Goal: Task Accomplishment & Management: Manage account settings

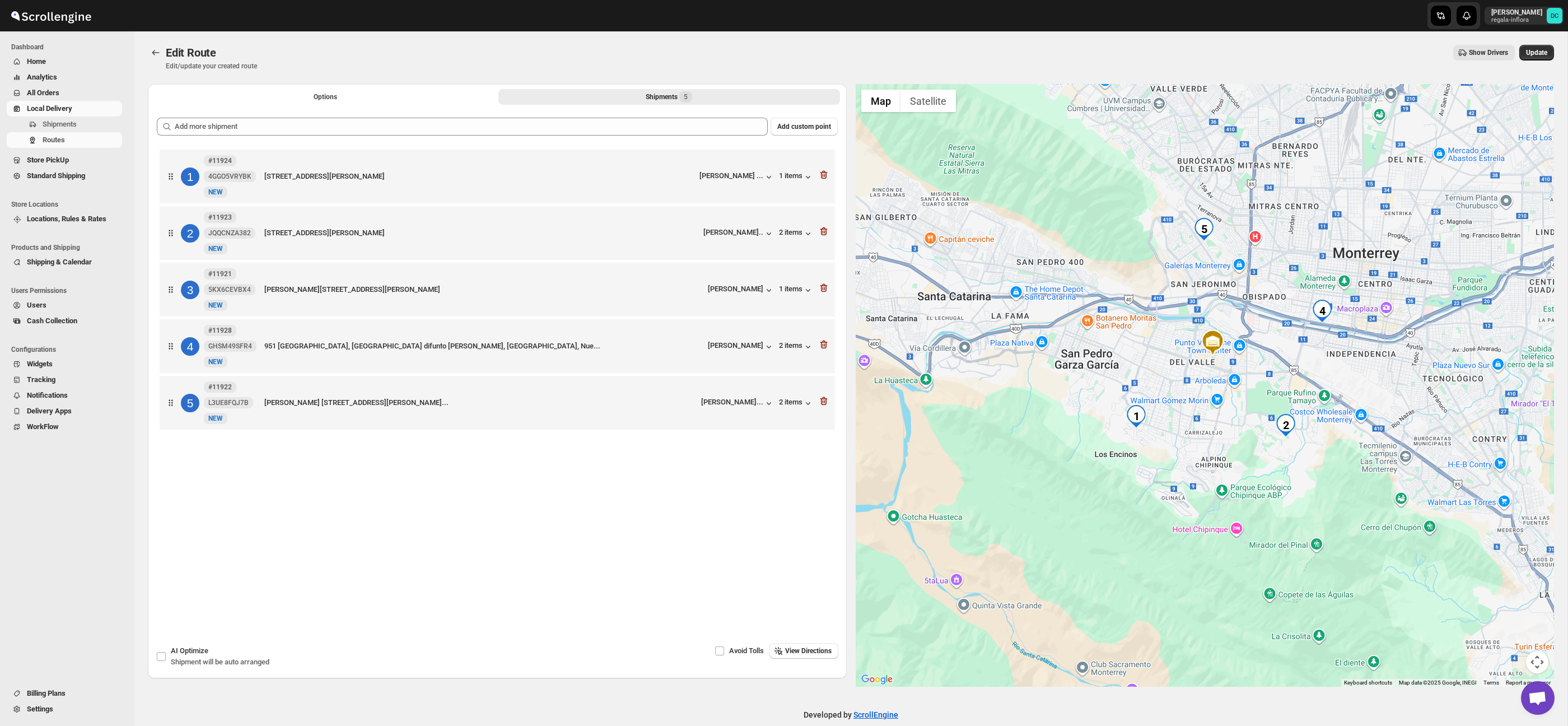
drag, startPoint x: 0, startPoint y: 0, endPoint x: 1212, endPoint y: 436, distance: 1288.0
click at [1212, 436] on div at bounding box center [1205, 385] width 699 height 603
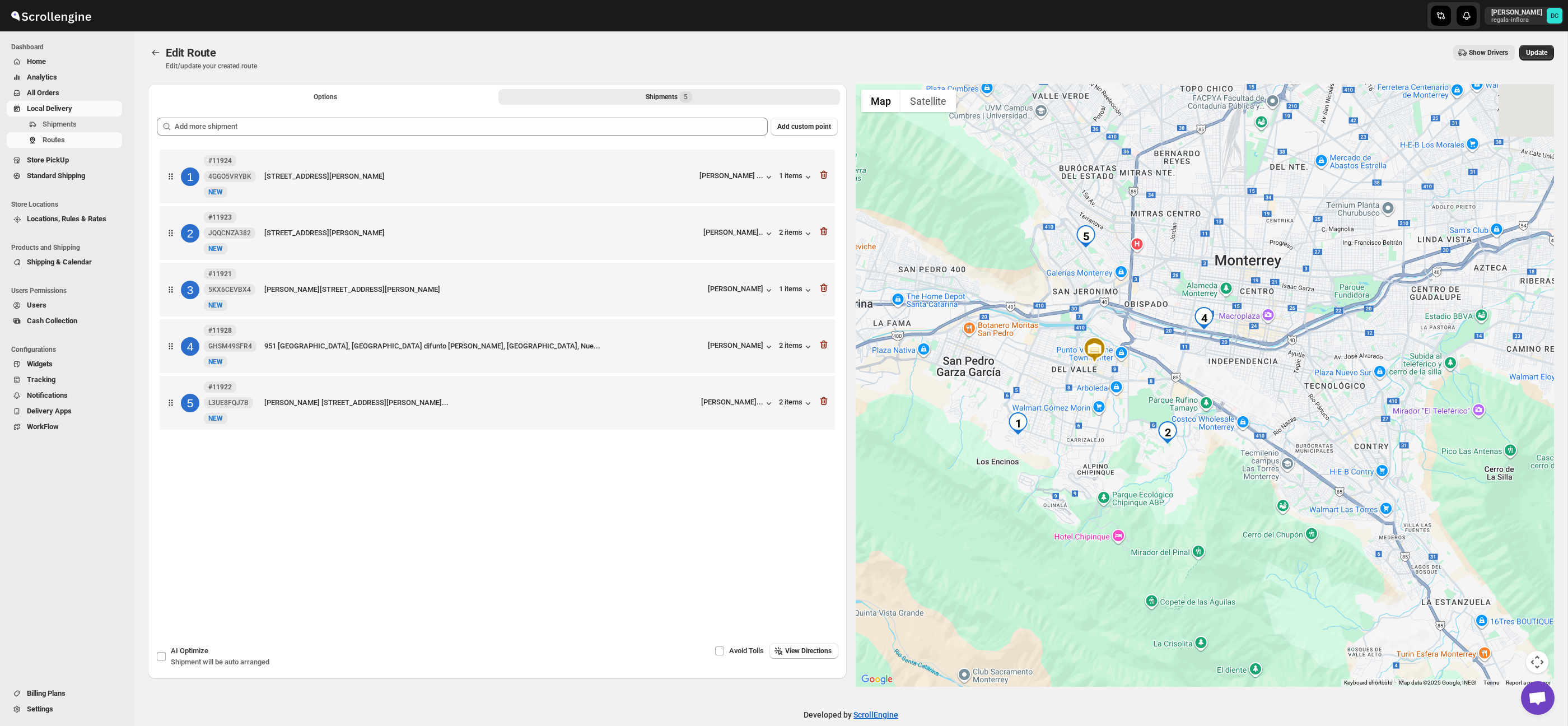
drag, startPoint x: 1165, startPoint y: 352, endPoint x: 1147, endPoint y: 353, distance: 18.0
click at [1147, 353] on div at bounding box center [1205, 385] width 699 height 603
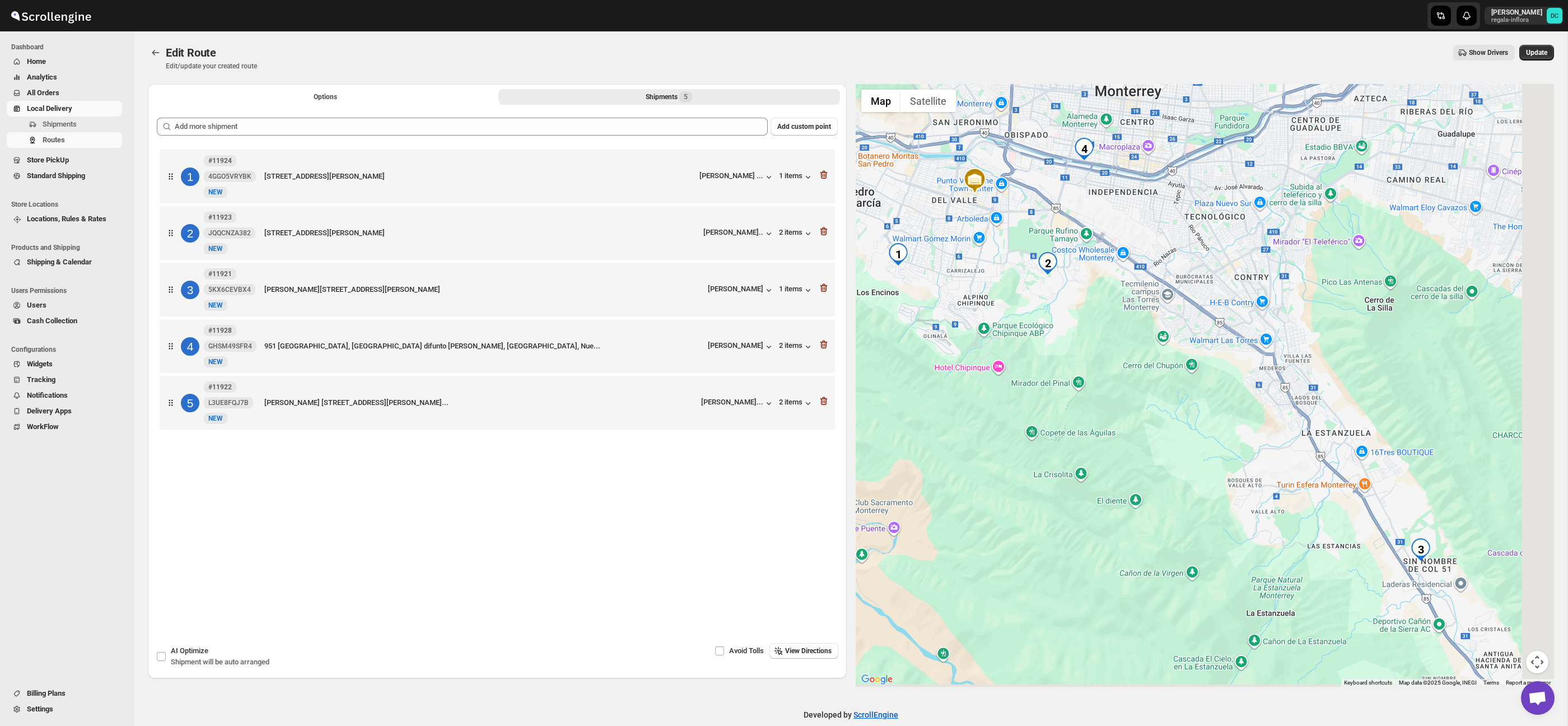
drag, startPoint x: 1406, startPoint y: 457, endPoint x: 1294, endPoint y: 311, distance: 184.0
click at [1287, 290] on div at bounding box center [1205, 385] width 699 height 603
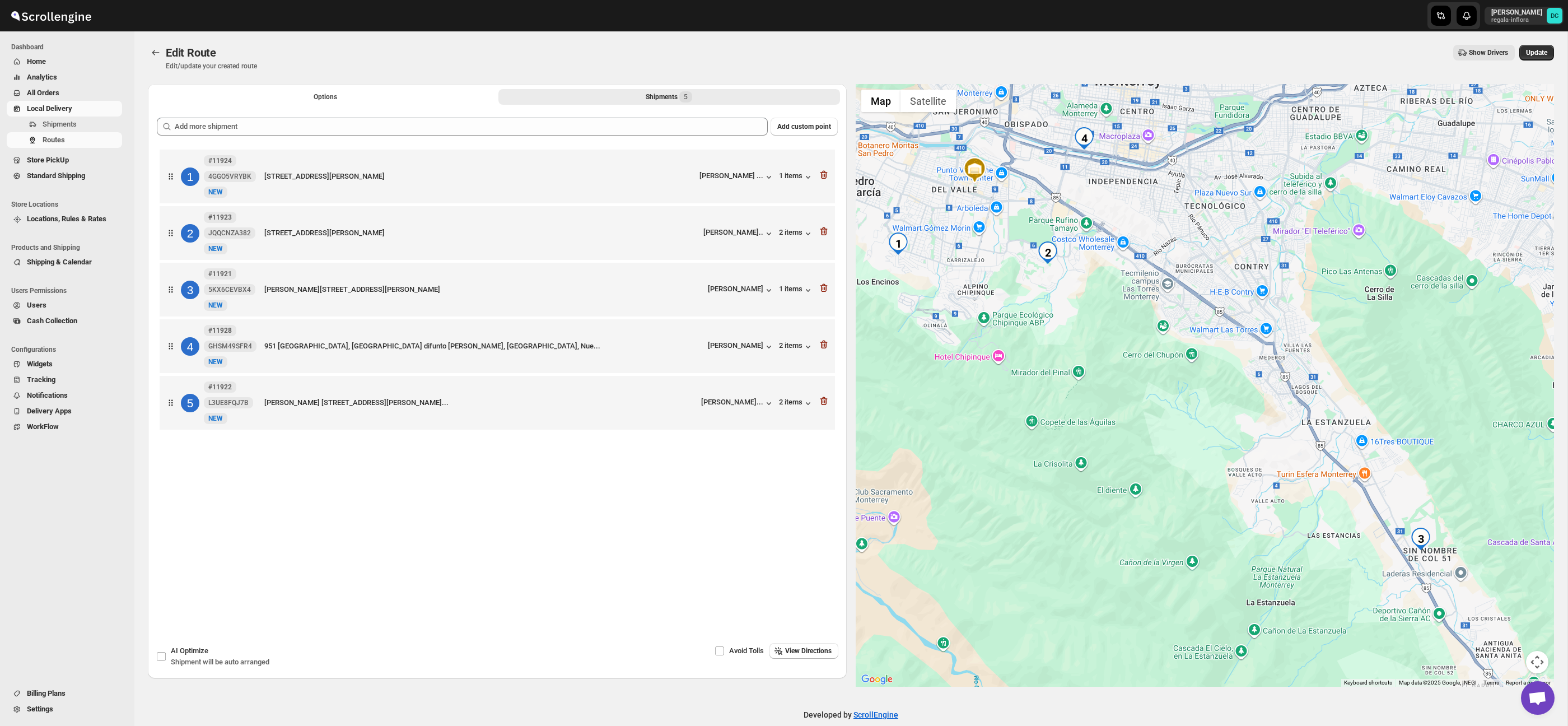
drag, startPoint x: 1329, startPoint y: 373, endPoint x: 1291, endPoint y: 342, distance: 49.0
click at [1368, 433] on div at bounding box center [1205, 385] width 699 height 603
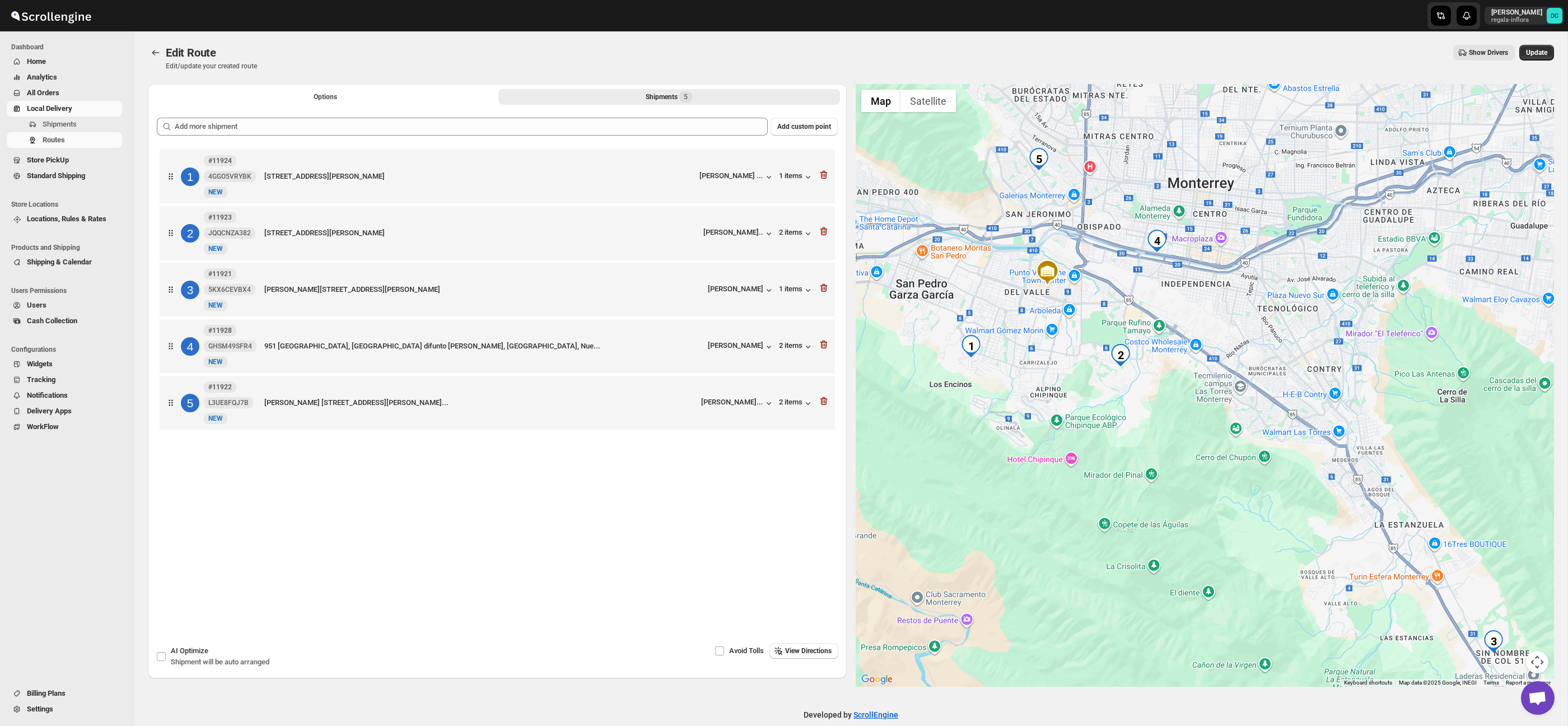
drag, startPoint x: 1234, startPoint y: 302, endPoint x: 1316, endPoint y: 416, distance: 140.4
click at [1316, 415] on div at bounding box center [1205, 385] width 699 height 603
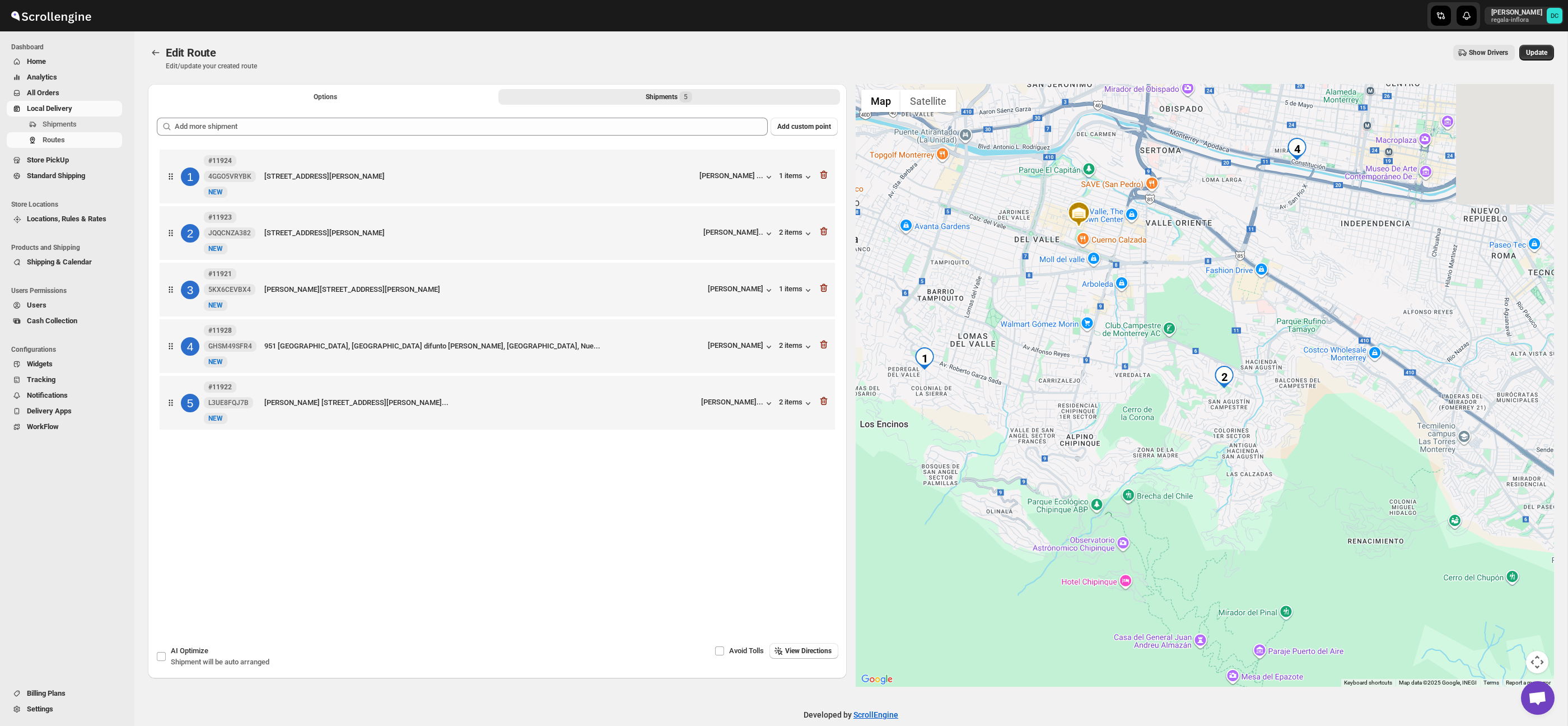
drag, startPoint x: 1281, startPoint y: 477, endPoint x: 1163, endPoint y: 426, distance: 128.5
click at [1163, 426] on div at bounding box center [1205, 385] width 699 height 603
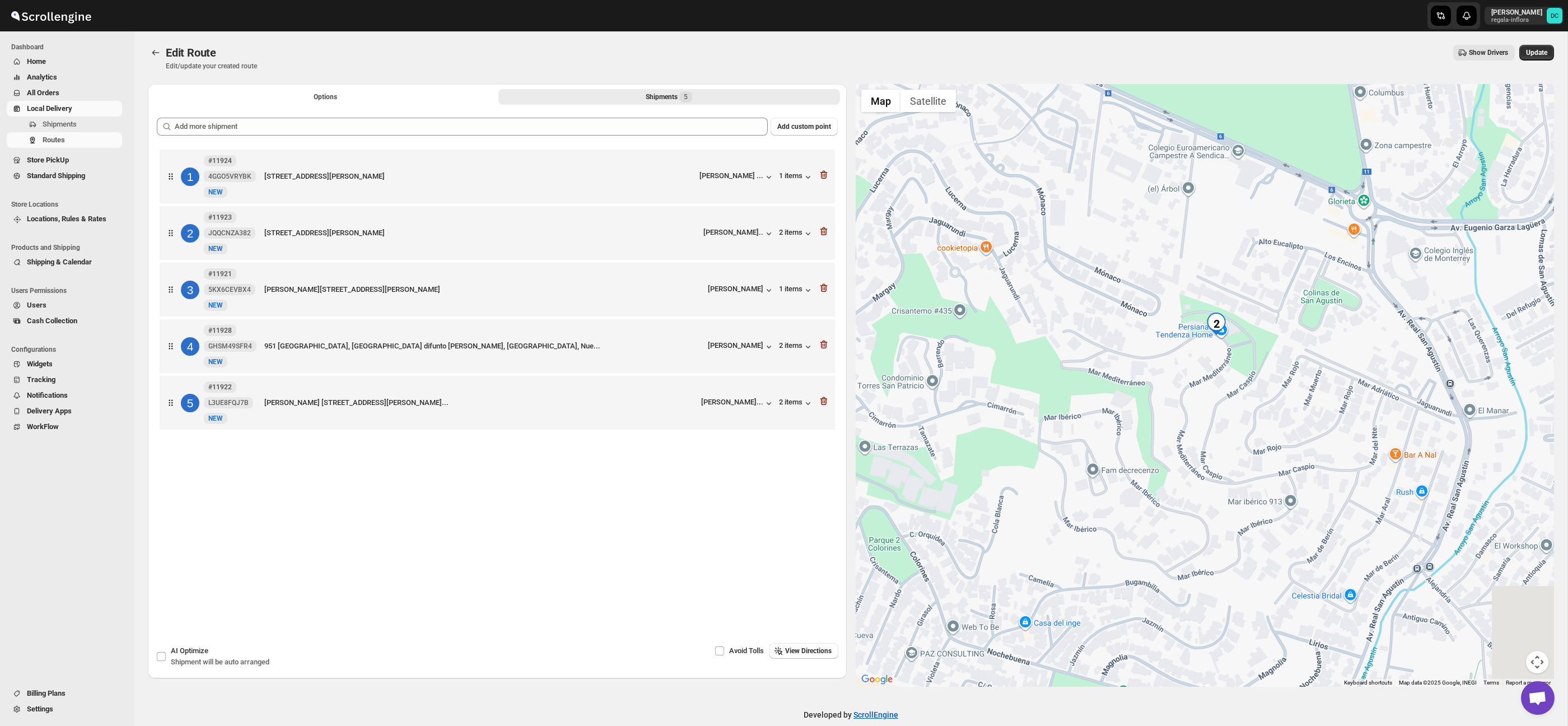
drag, startPoint x: 1208, startPoint y: 398, endPoint x: 1104, endPoint y: 404, distance: 104.2
click at [1103, 404] on div at bounding box center [1205, 385] width 699 height 603
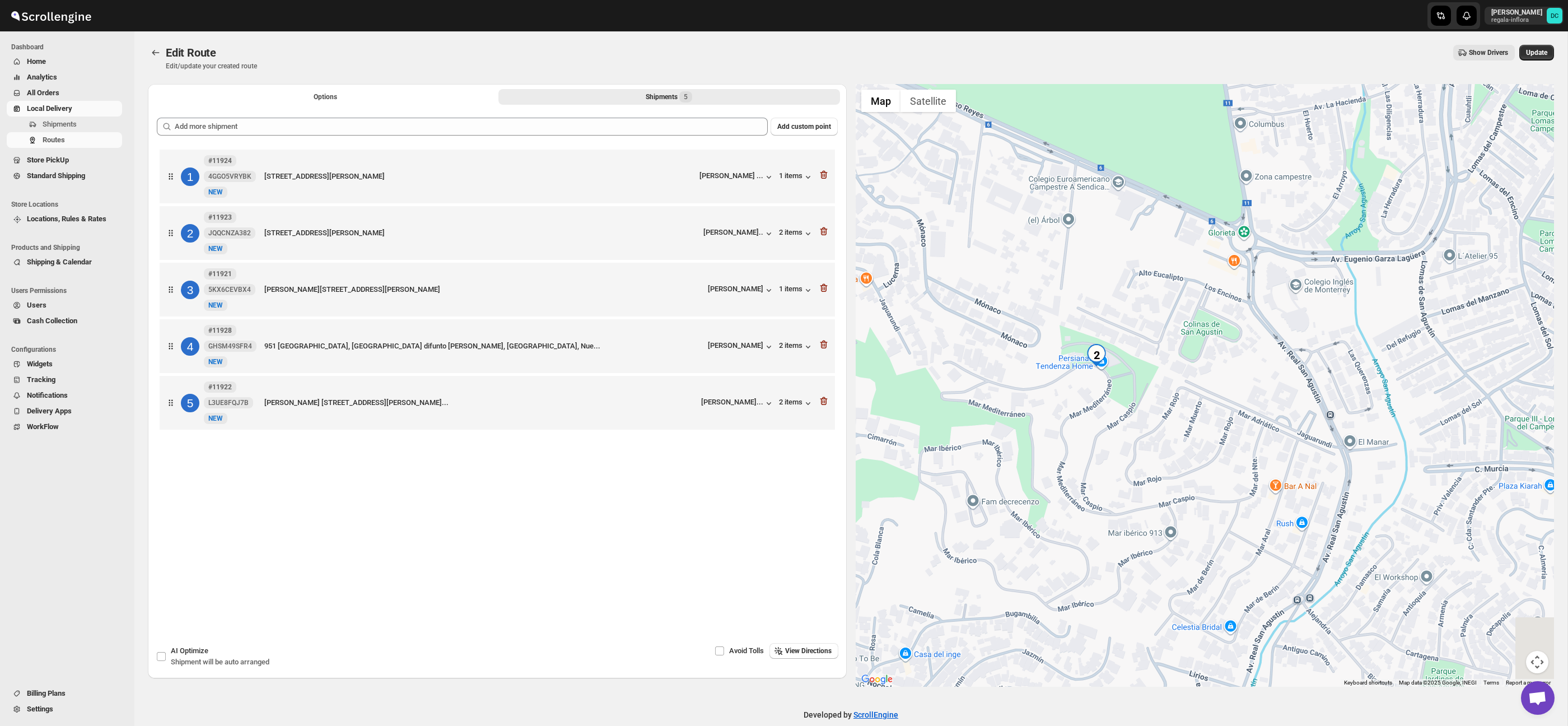
drag, startPoint x: 1249, startPoint y: 382, endPoint x: 1107, endPoint y: 410, distance: 144.7
click at [1170, 413] on div at bounding box center [1205, 385] width 699 height 603
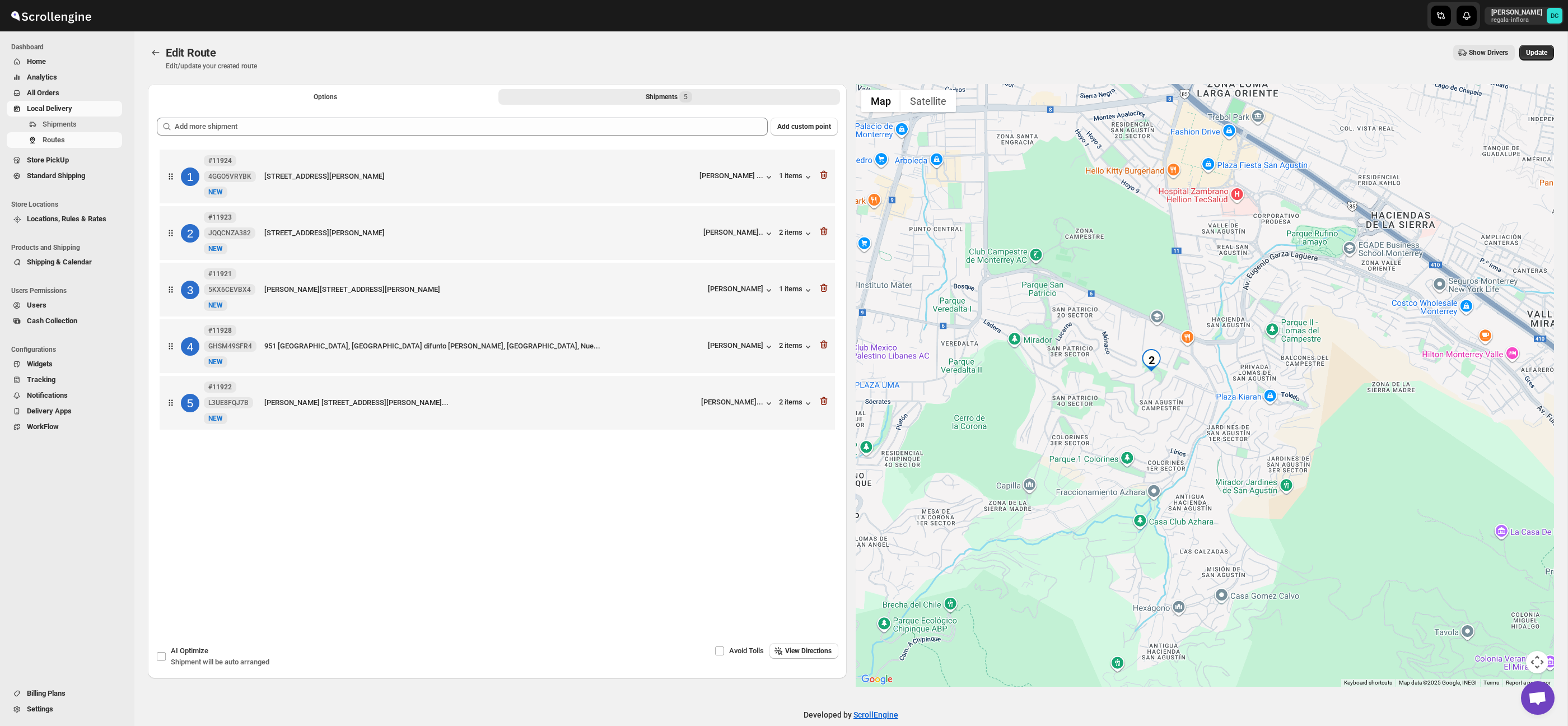
drag, startPoint x: 1304, startPoint y: 319, endPoint x: 1182, endPoint y: 299, distance: 123.6
click at [1183, 299] on div at bounding box center [1205, 385] width 699 height 603
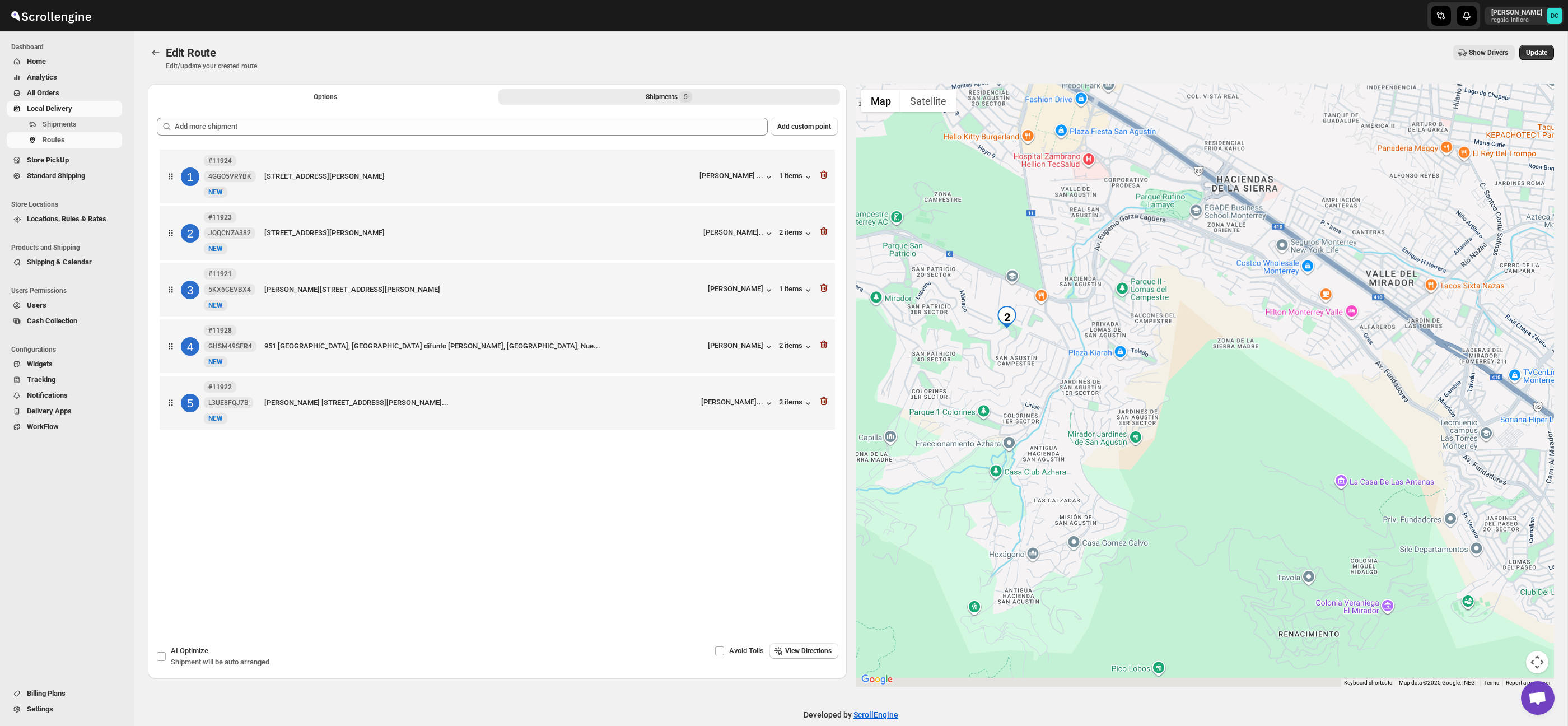
drag, startPoint x: 1253, startPoint y: 378, endPoint x: 1228, endPoint y: 367, distance: 27.3
click at [1228, 367] on div at bounding box center [1205, 385] width 699 height 603
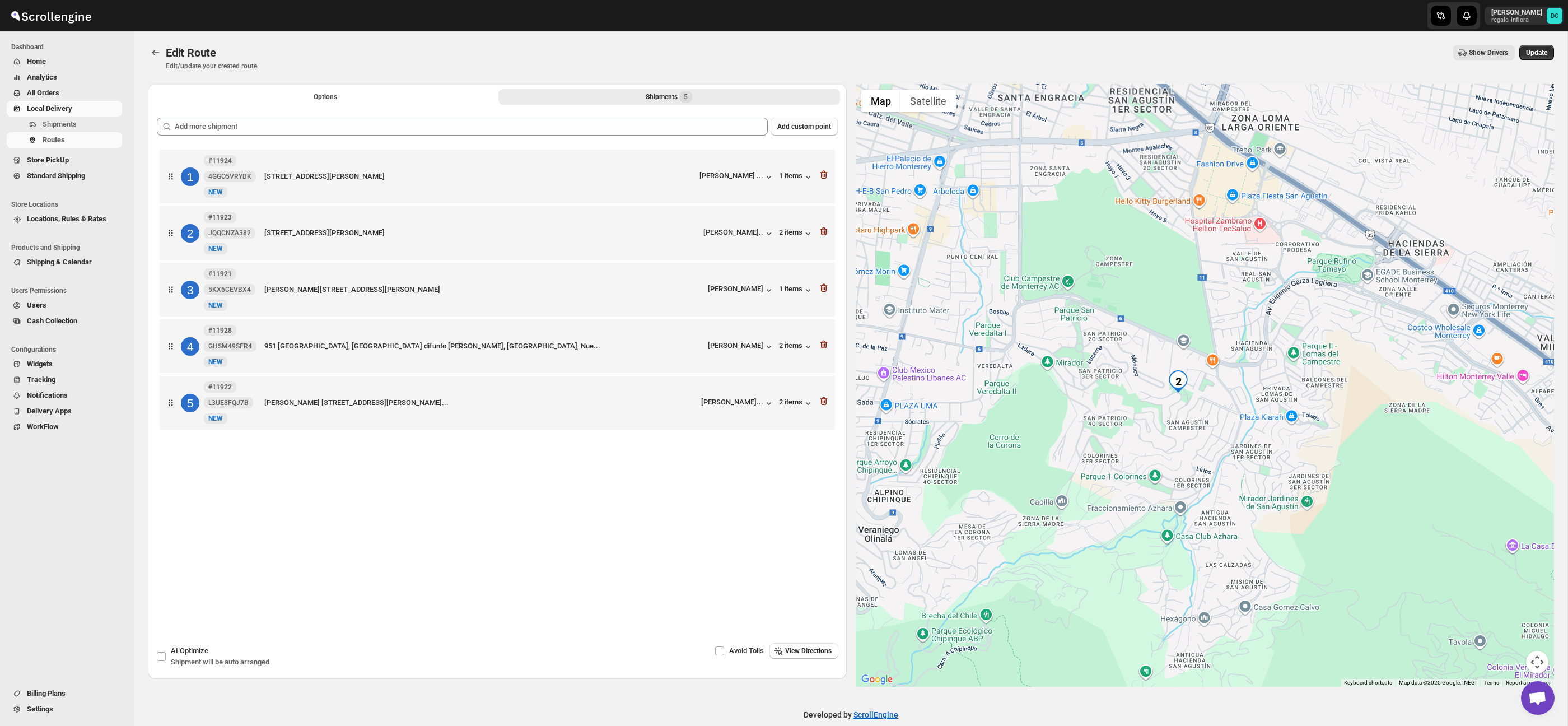
drag, startPoint x: 1145, startPoint y: 360, endPoint x: 1332, endPoint y: 432, distance: 200.4
click at [1332, 432] on div at bounding box center [1205, 385] width 699 height 603
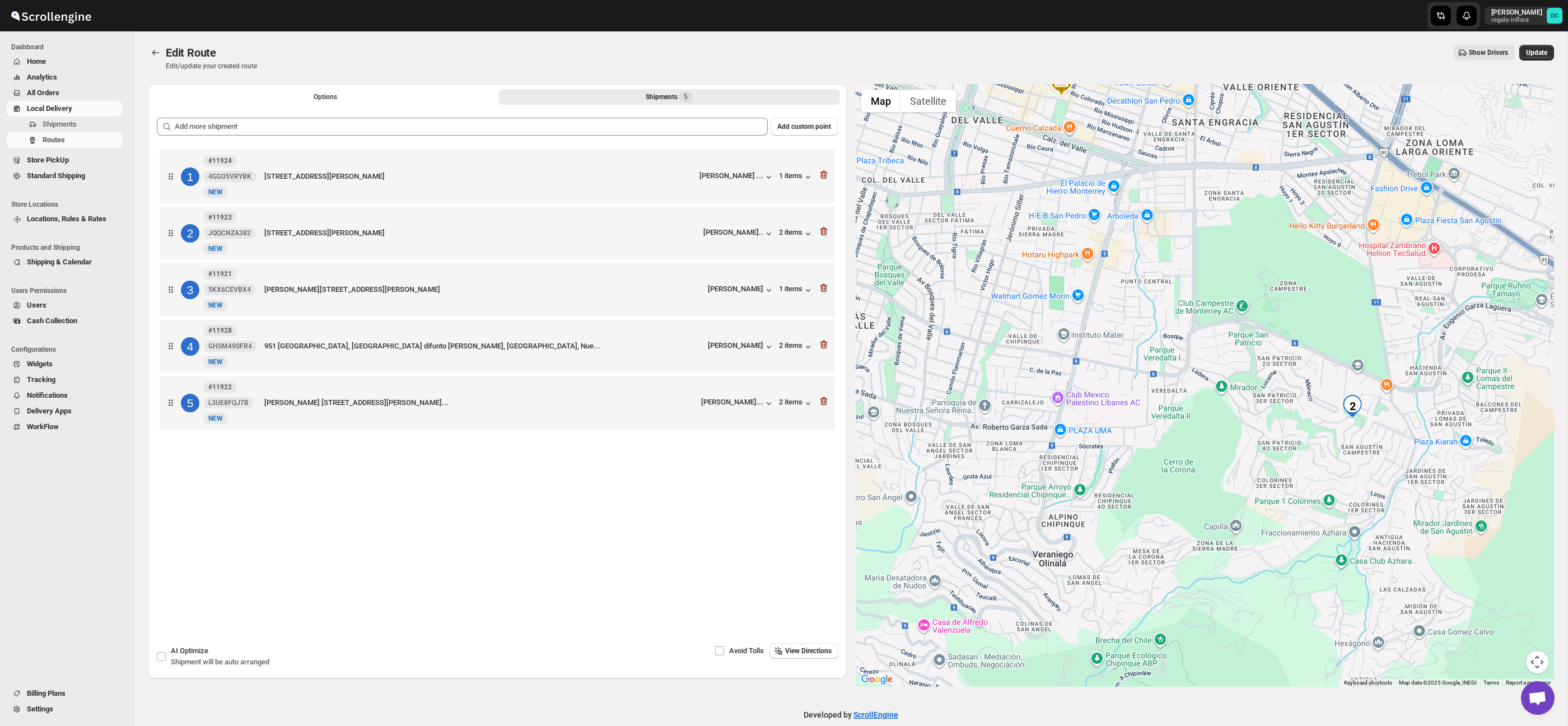
drag, startPoint x: 1099, startPoint y: 407, endPoint x: 1182, endPoint y: 392, distance: 84.3
click at [1181, 394] on div at bounding box center [1205, 385] width 699 height 603
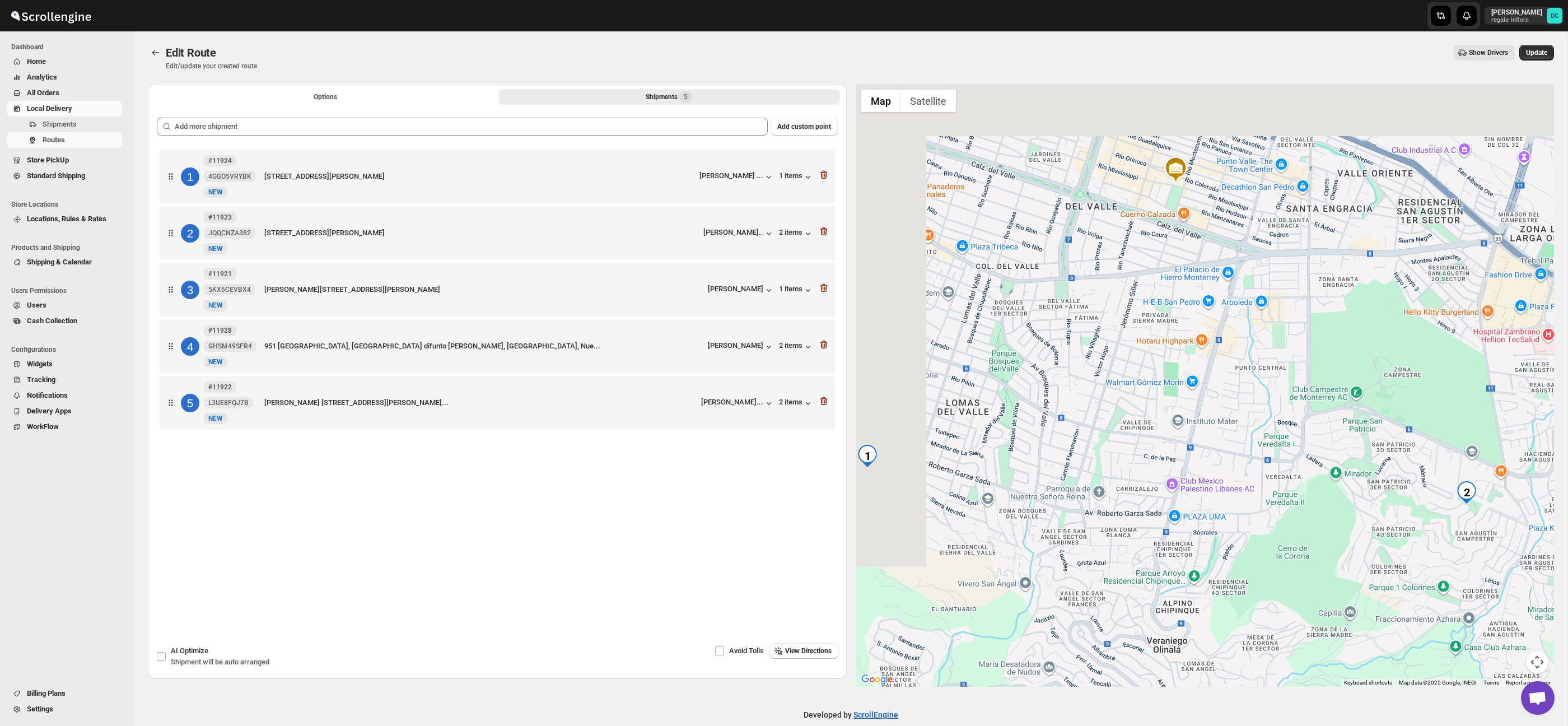
drag, startPoint x: 1195, startPoint y: 377, endPoint x: 1248, endPoint y: 408, distance: 61.4
click at [1251, 409] on div at bounding box center [1205, 385] width 699 height 603
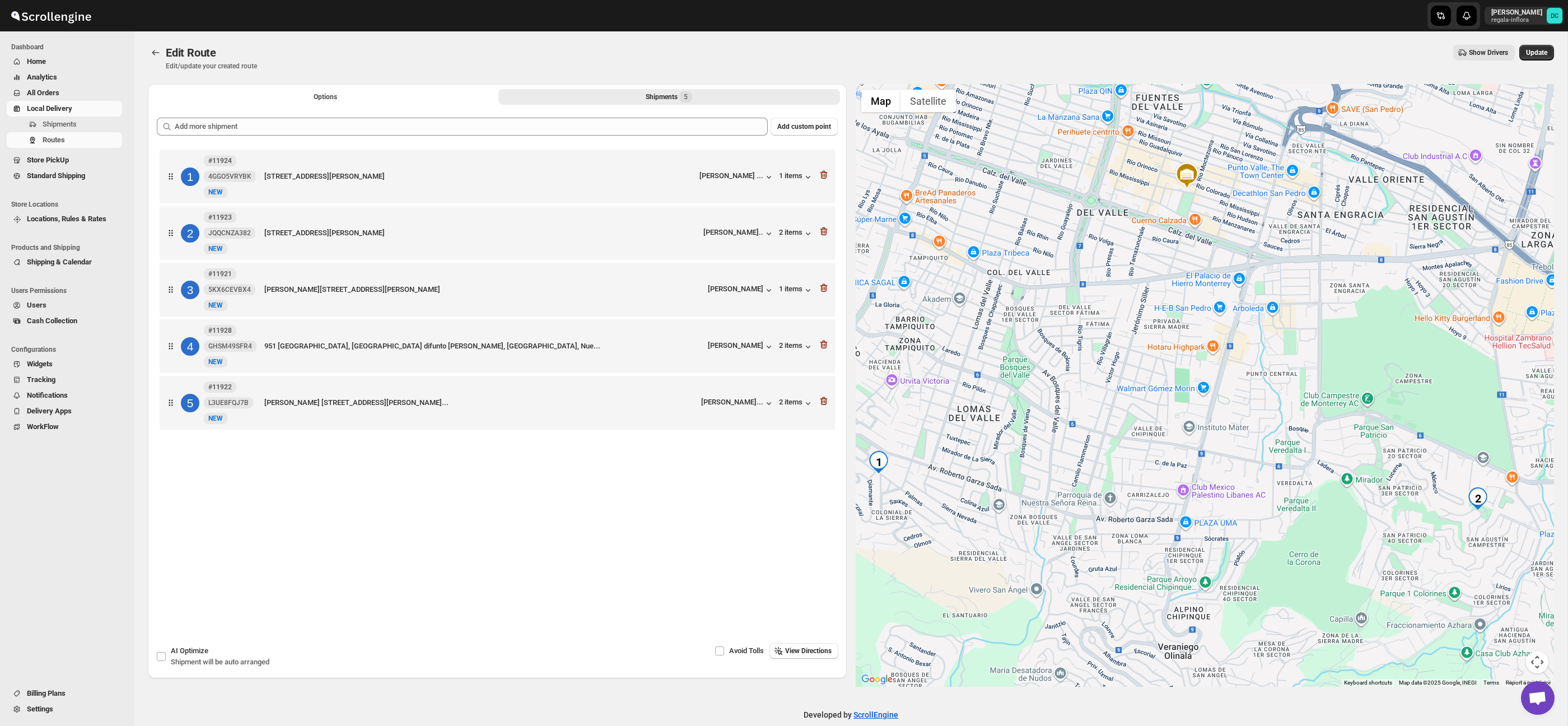
drag, startPoint x: 1226, startPoint y: 378, endPoint x: 1166, endPoint y: 490, distance: 127.1
click at [1167, 492] on div at bounding box center [1205, 385] width 699 height 603
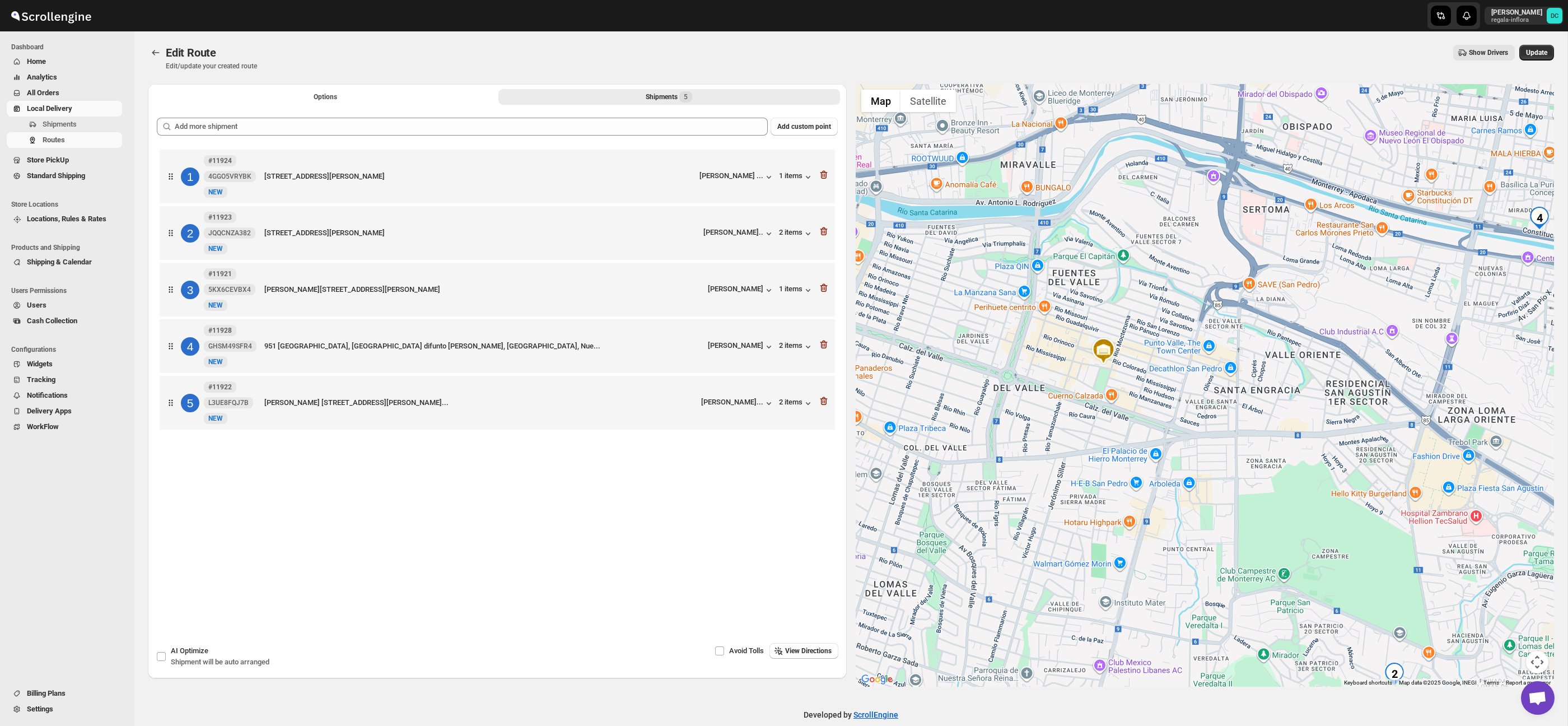
drag, startPoint x: 1174, startPoint y: 373, endPoint x: 1136, endPoint y: 476, distance: 109.8
click at [1138, 473] on div at bounding box center [1205, 385] width 699 height 603
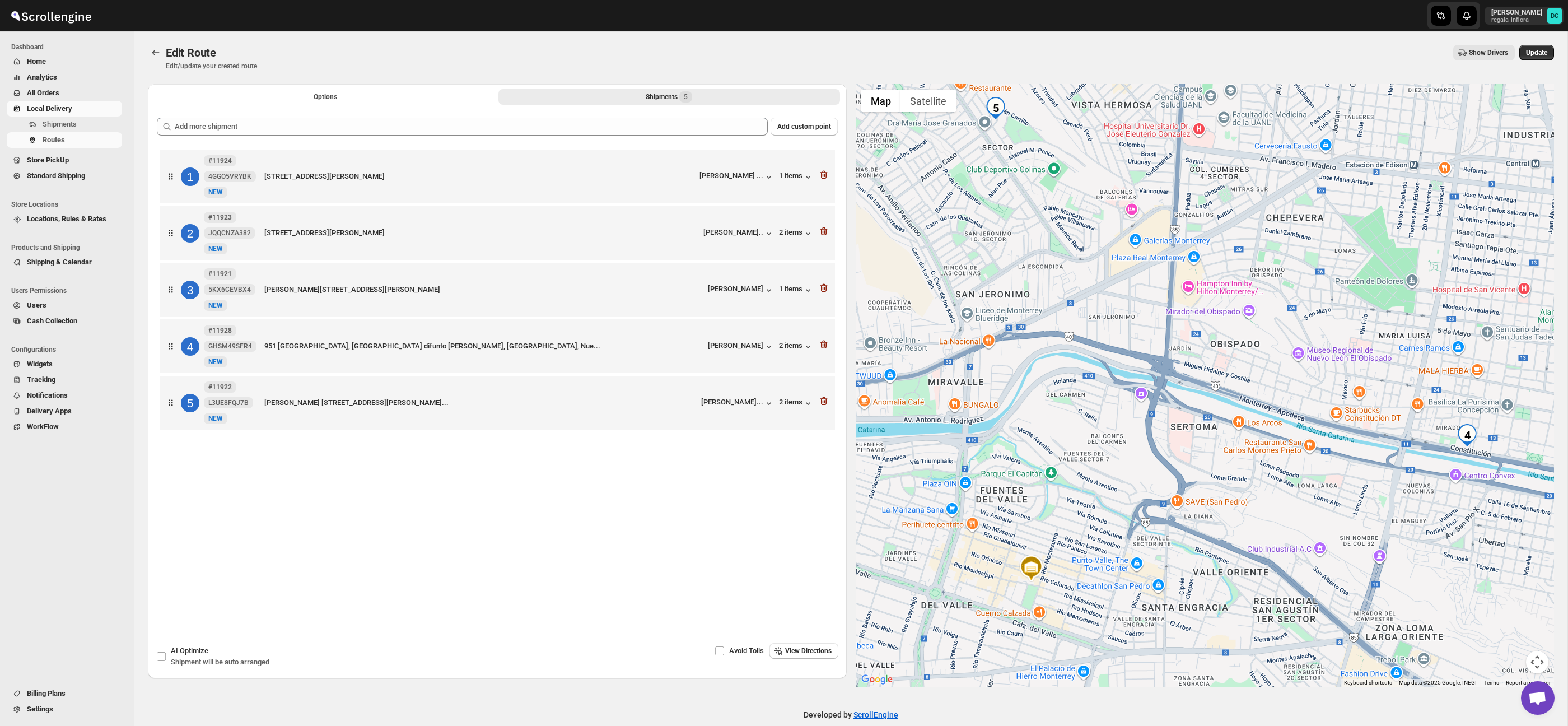
drag, startPoint x: 1193, startPoint y: 461, endPoint x: 1203, endPoint y: 474, distance: 16.4
click at [1203, 474] on div at bounding box center [1205, 385] width 699 height 603
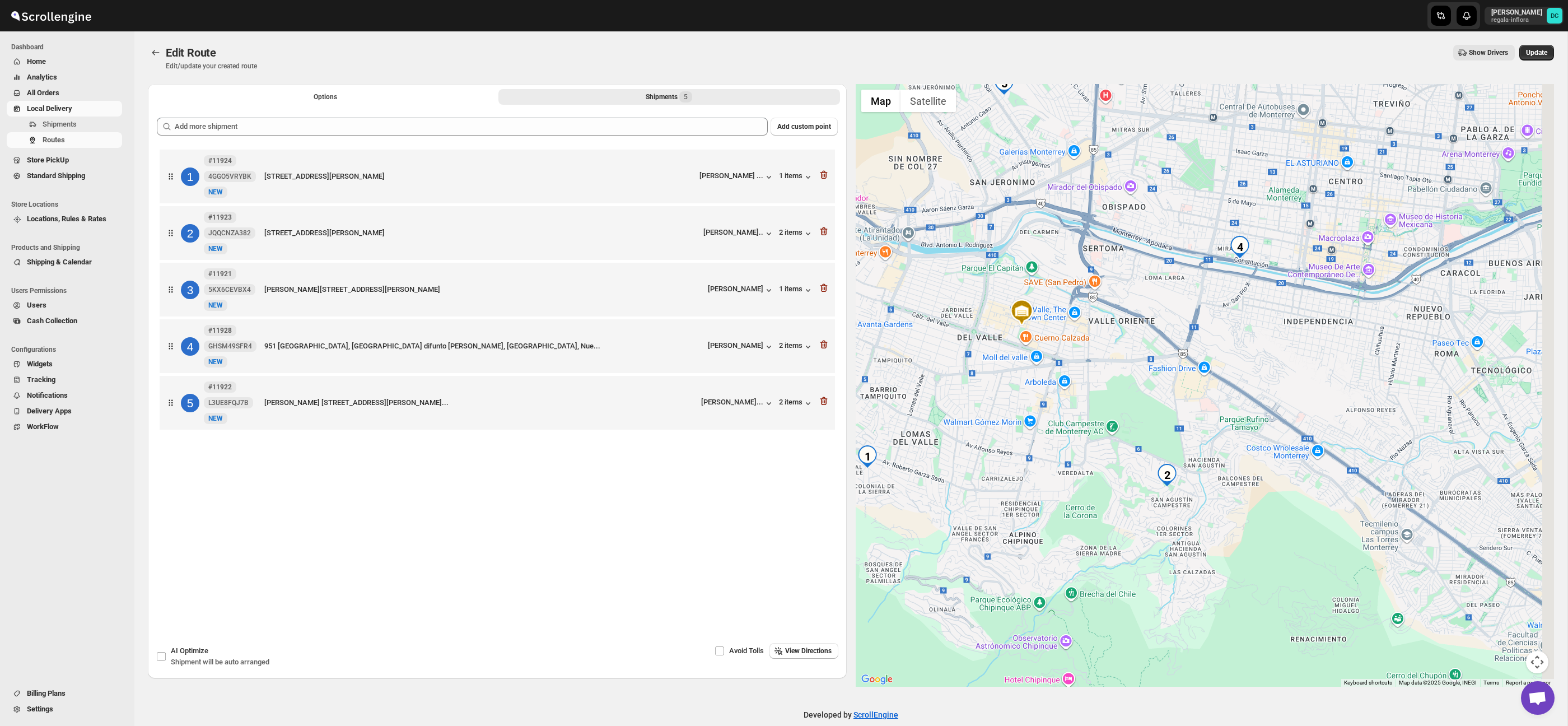
drag, startPoint x: 1470, startPoint y: 577, endPoint x: 1366, endPoint y: 365, distance: 236.1
click at [1366, 364] on div at bounding box center [1205, 385] width 699 height 603
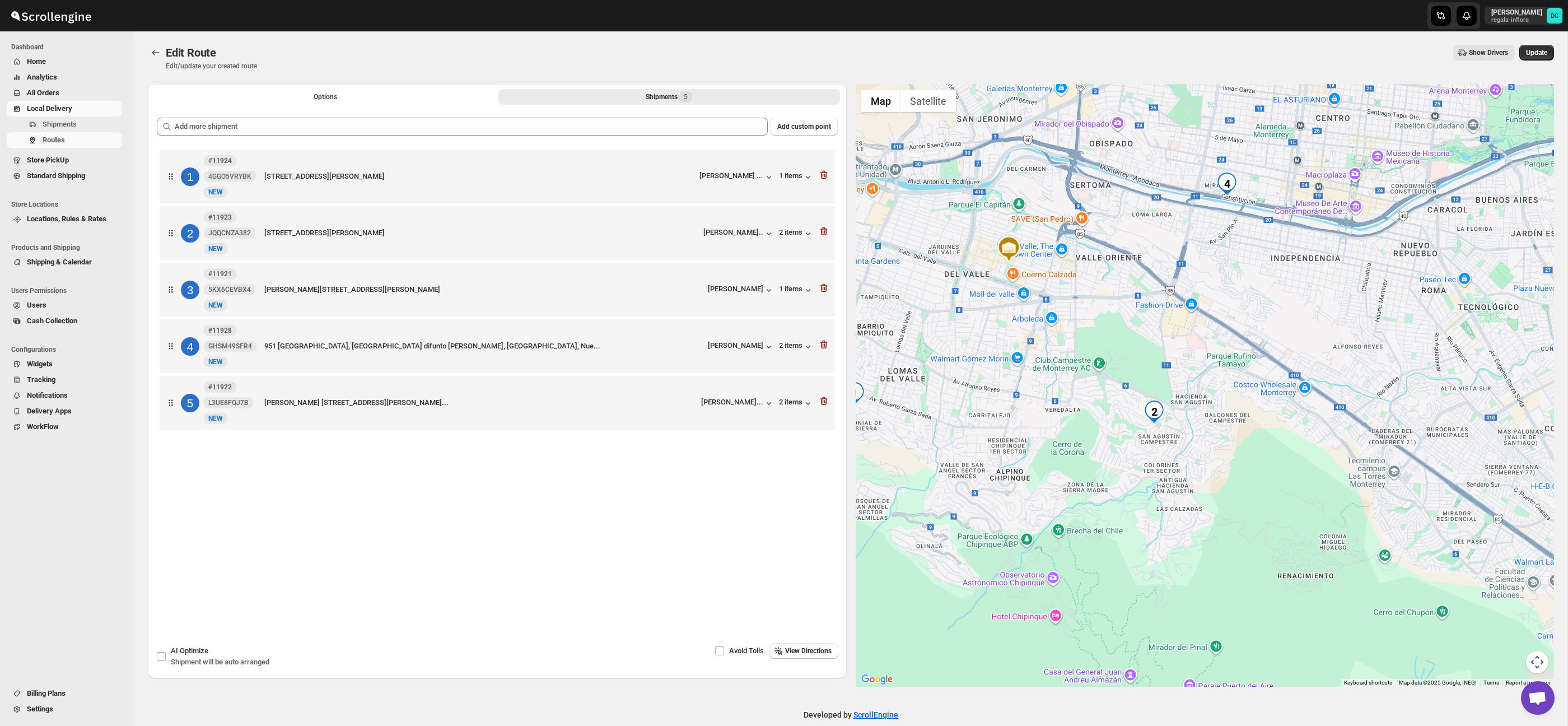
drag, startPoint x: 1364, startPoint y: 420, endPoint x: 1357, endPoint y: 373, distance: 47.5
click at [1357, 373] on div at bounding box center [1205, 385] width 699 height 603
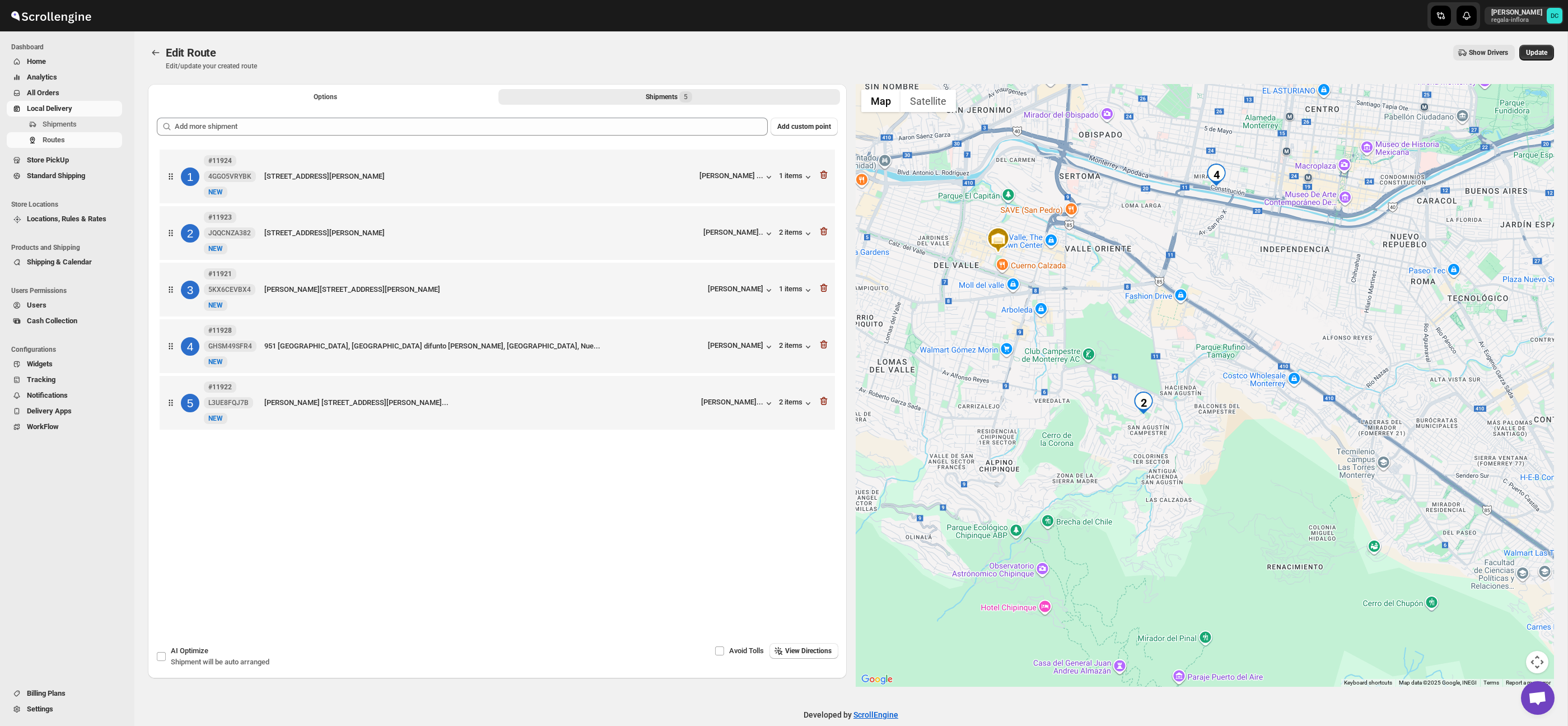
drag, startPoint x: 1316, startPoint y: 521, endPoint x: 1192, endPoint y: 379, distance: 188.5
click at [1134, 331] on div at bounding box center [1205, 385] width 699 height 603
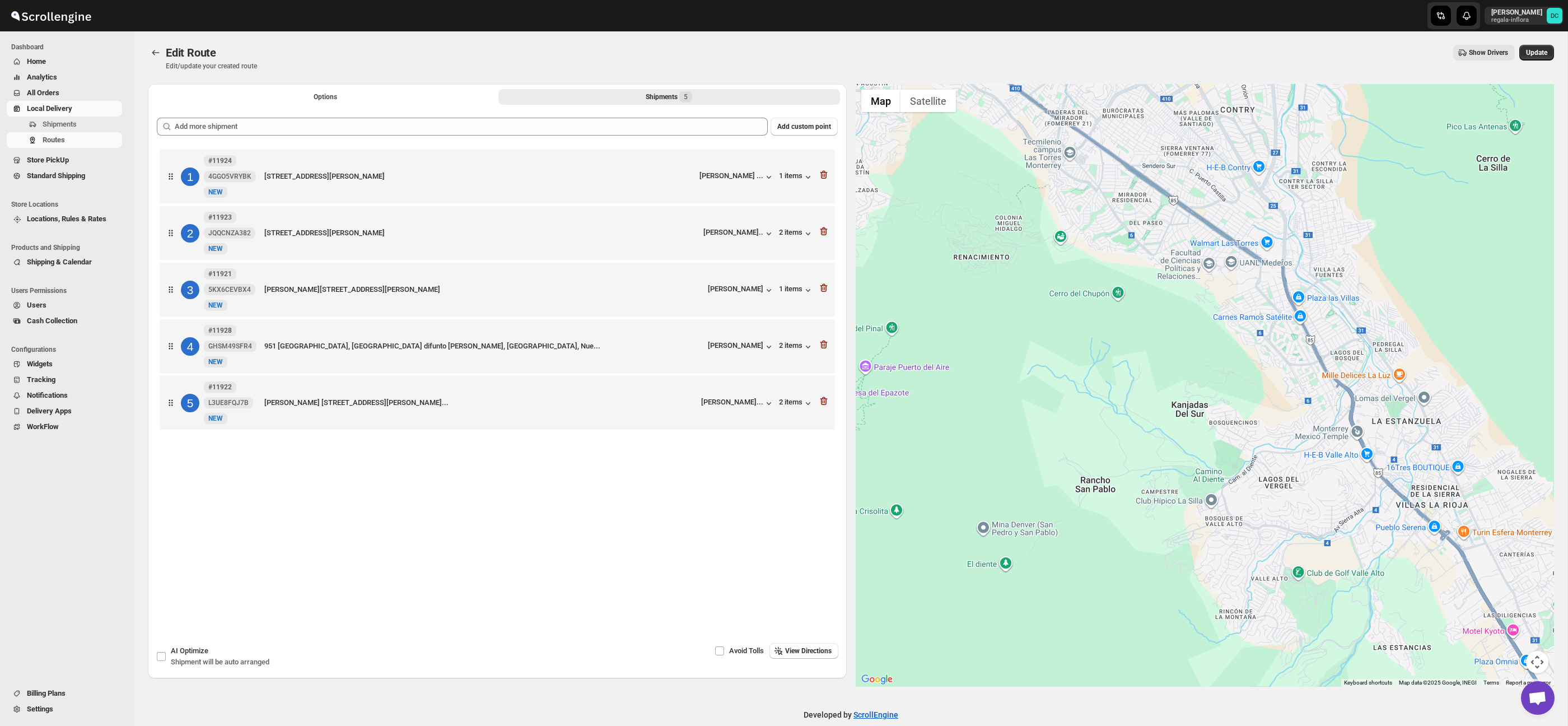
drag, startPoint x: 1295, startPoint y: 476, endPoint x: 1100, endPoint y: 395, distance: 211.2
click at [1097, 394] on div at bounding box center [1205, 385] width 699 height 603
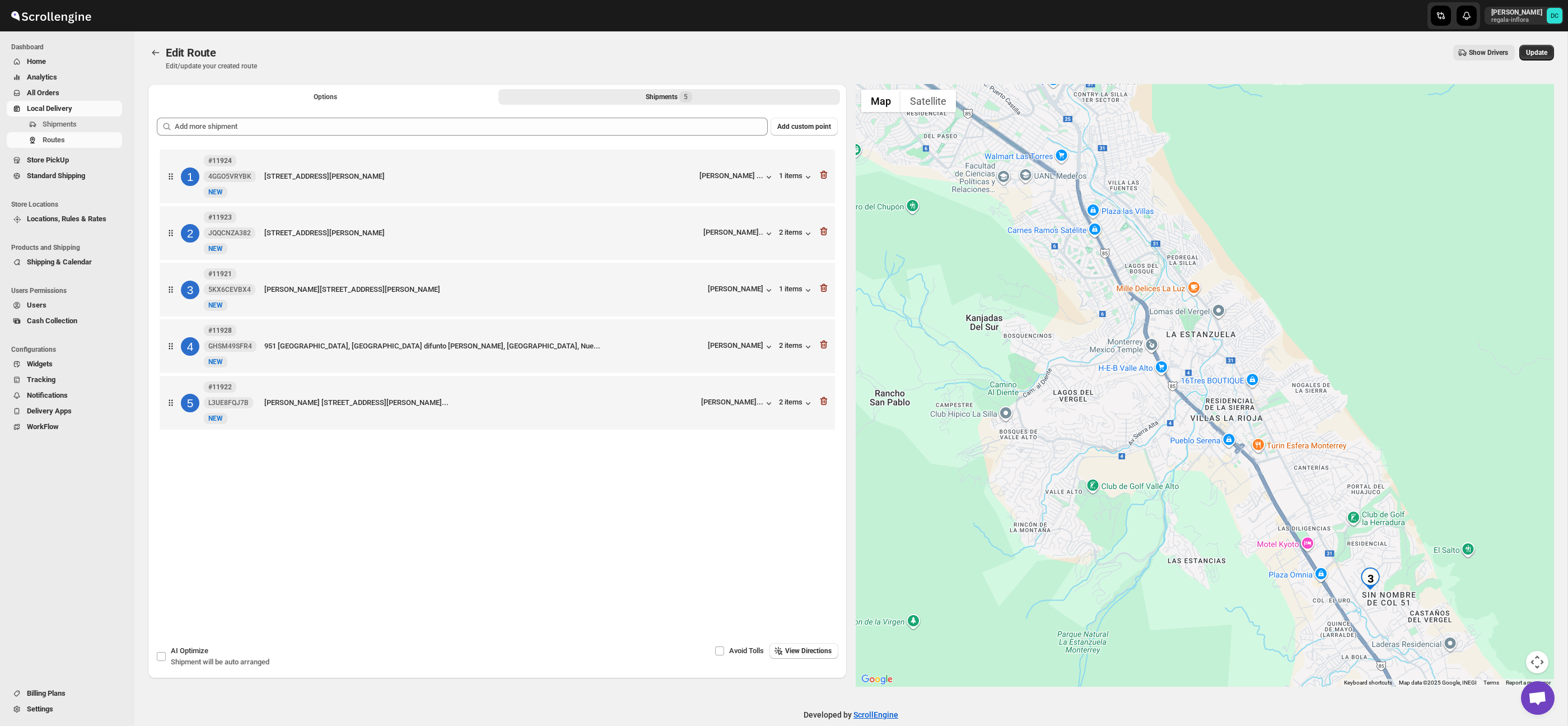
drag, startPoint x: 1319, startPoint y: 494, endPoint x: 1231, endPoint y: 406, distance: 124.5
click at [1230, 404] on div at bounding box center [1205, 385] width 699 height 603
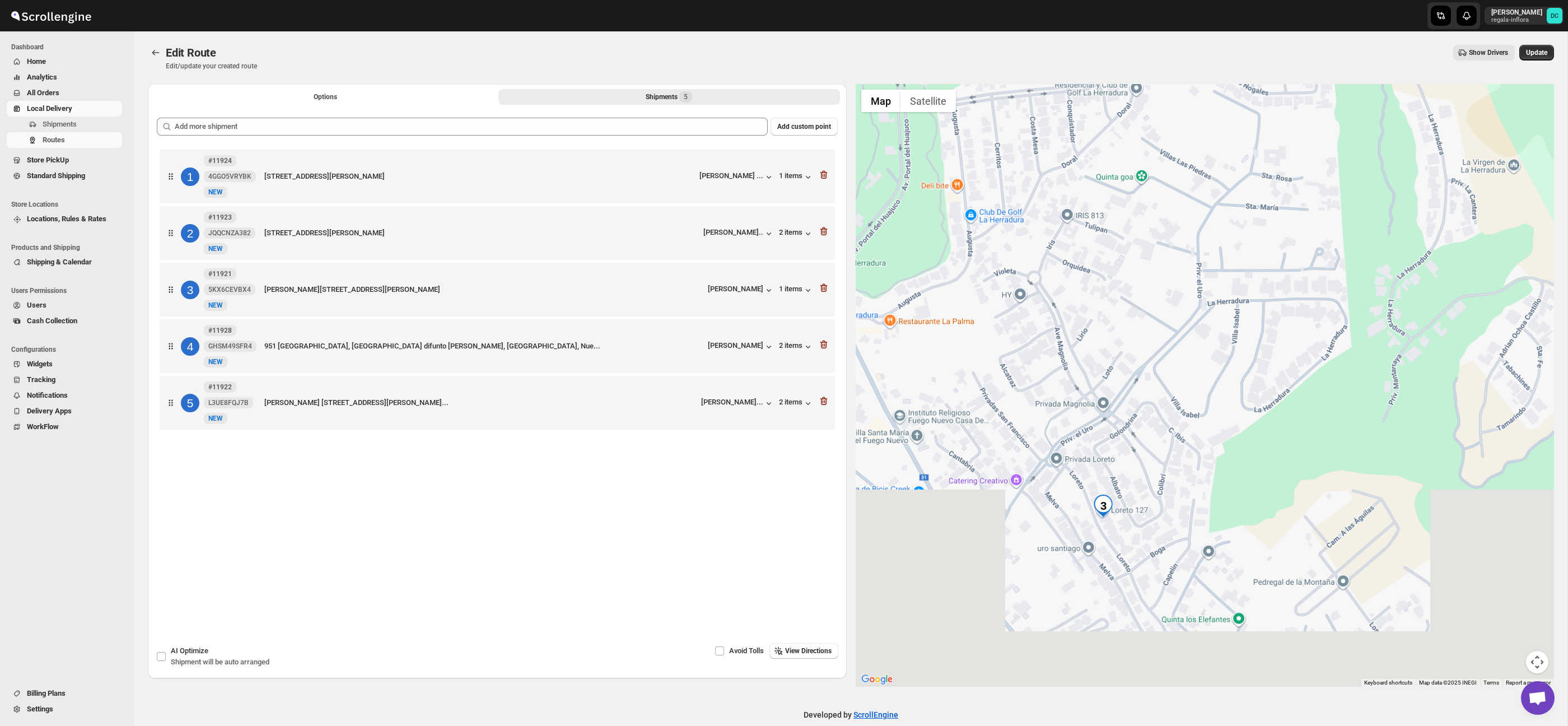
drag, startPoint x: 1294, startPoint y: 532, endPoint x: 1218, endPoint y: 336, distance: 210.2
click at [1214, 244] on div at bounding box center [1205, 385] width 699 height 603
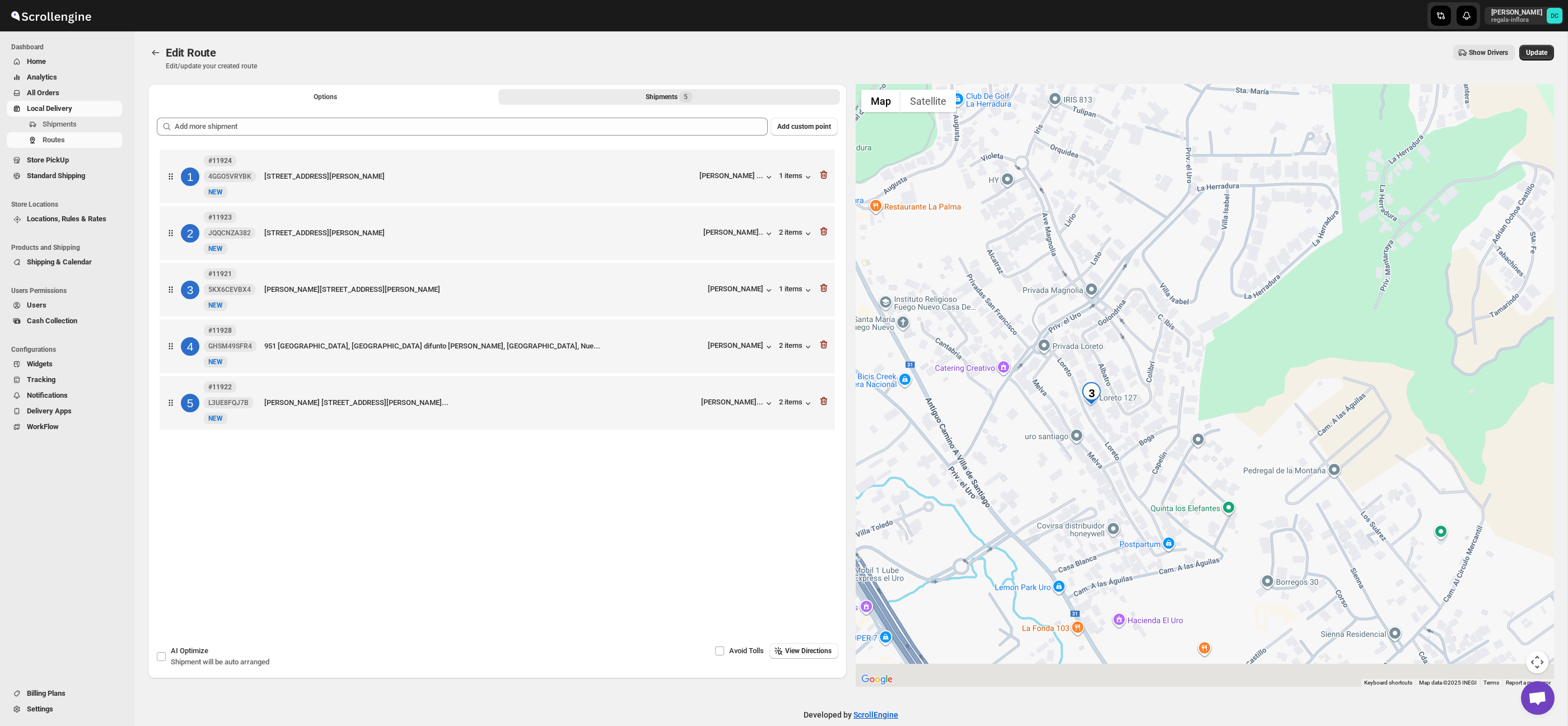
drag, startPoint x: 1217, startPoint y: 358, endPoint x: 1174, endPoint y: 322, distance: 56.1
click at [1220, 325] on div at bounding box center [1205, 385] width 699 height 603
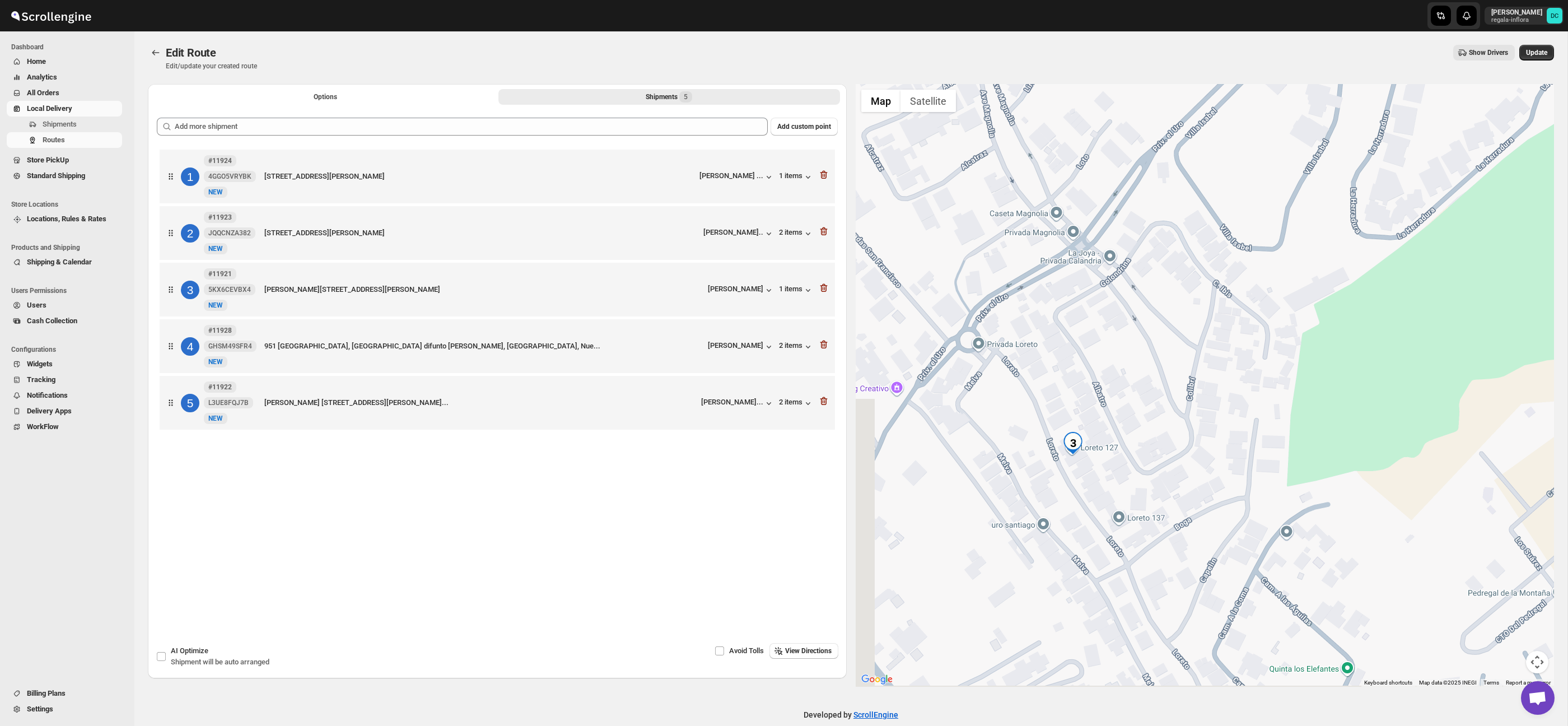
drag, startPoint x: 1179, startPoint y: 400, endPoint x: 1208, endPoint y: 365, distance: 45.5
click at [1211, 368] on div at bounding box center [1205, 385] width 699 height 603
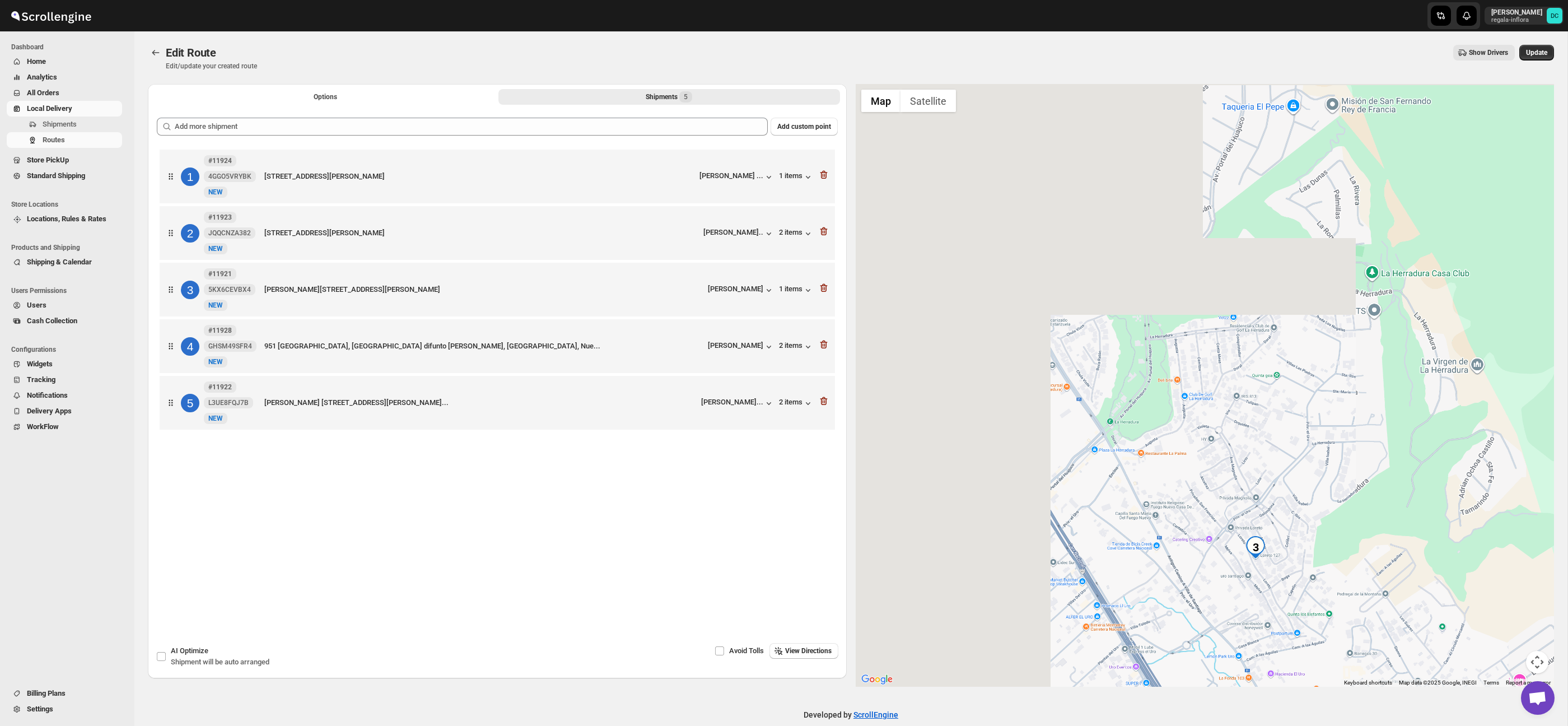
drag, startPoint x: 1146, startPoint y: 298, endPoint x: 1251, endPoint y: 478, distance: 208.4
click at [1265, 511] on div at bounding box center [1205, 385] width 699 height 603
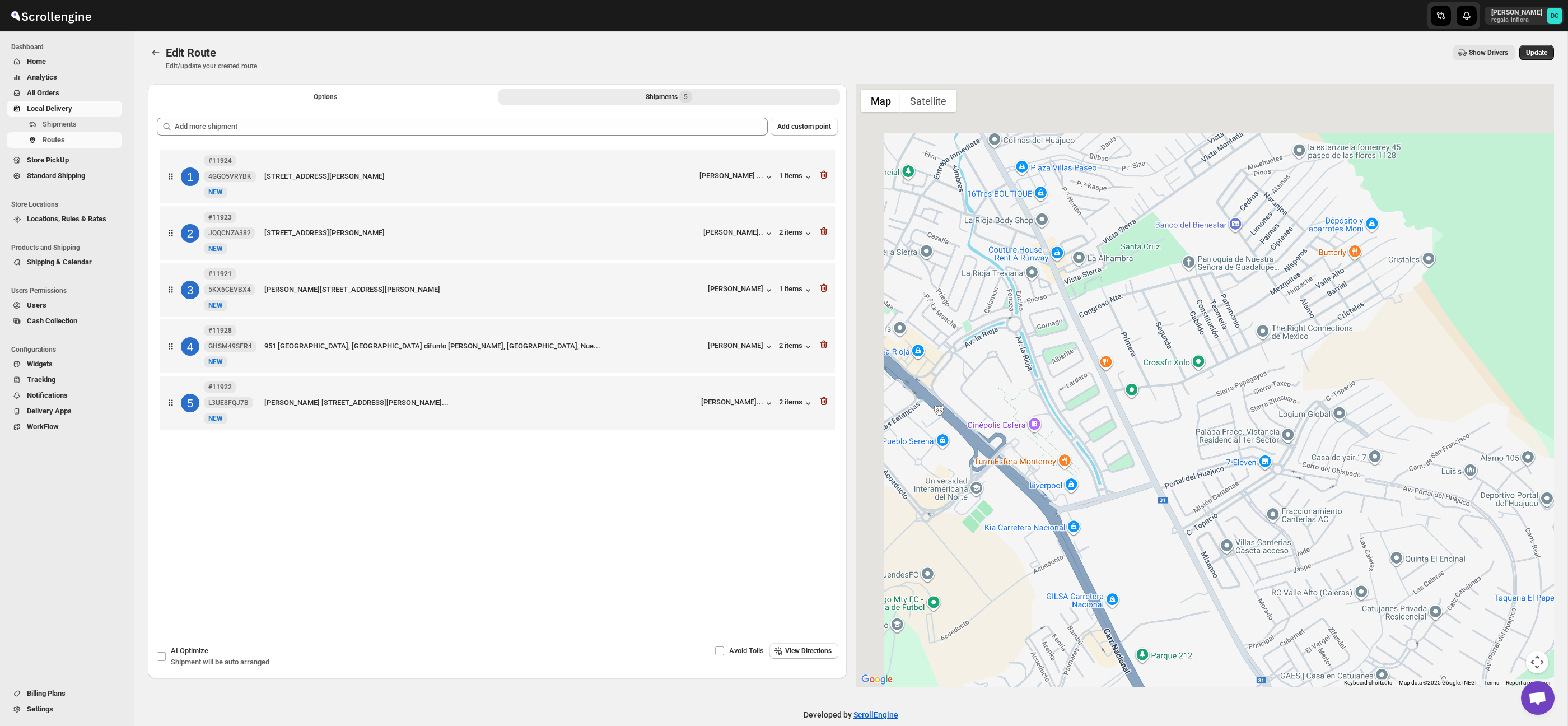
drag, startPoint x: 1214, startPoint y: 412, endPoint x: 1280, endPoint y: 525, distance: 130.9
click at [1325, 565] on div at bounding box center [1205, 385] width 699 height 603
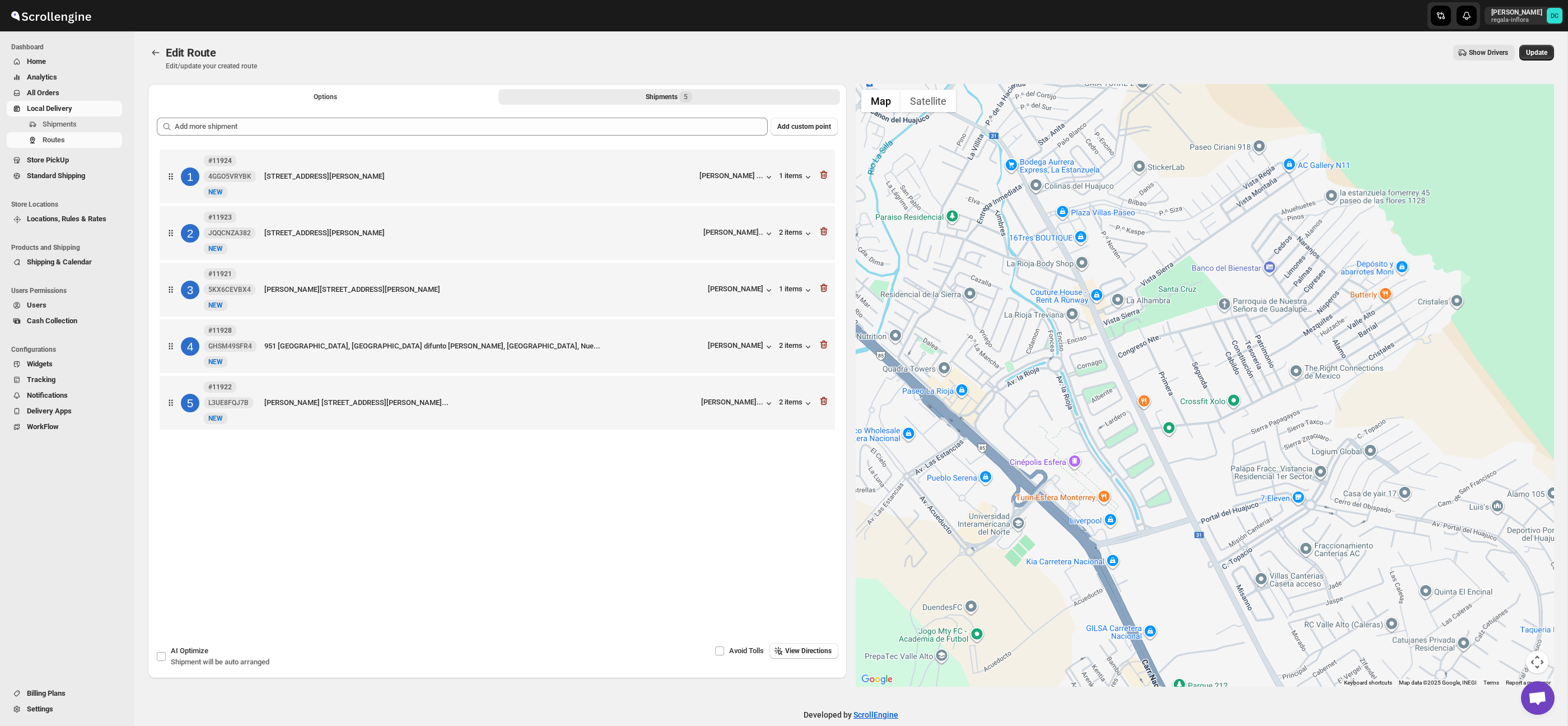
drag, startPoint x: 1104, startPoint y: 348, endPoint x: 1201, endPoint y: 465, distance: 152.0
click at [1236, 524] on div at bounding box center [1205, 385] width 699 height 603
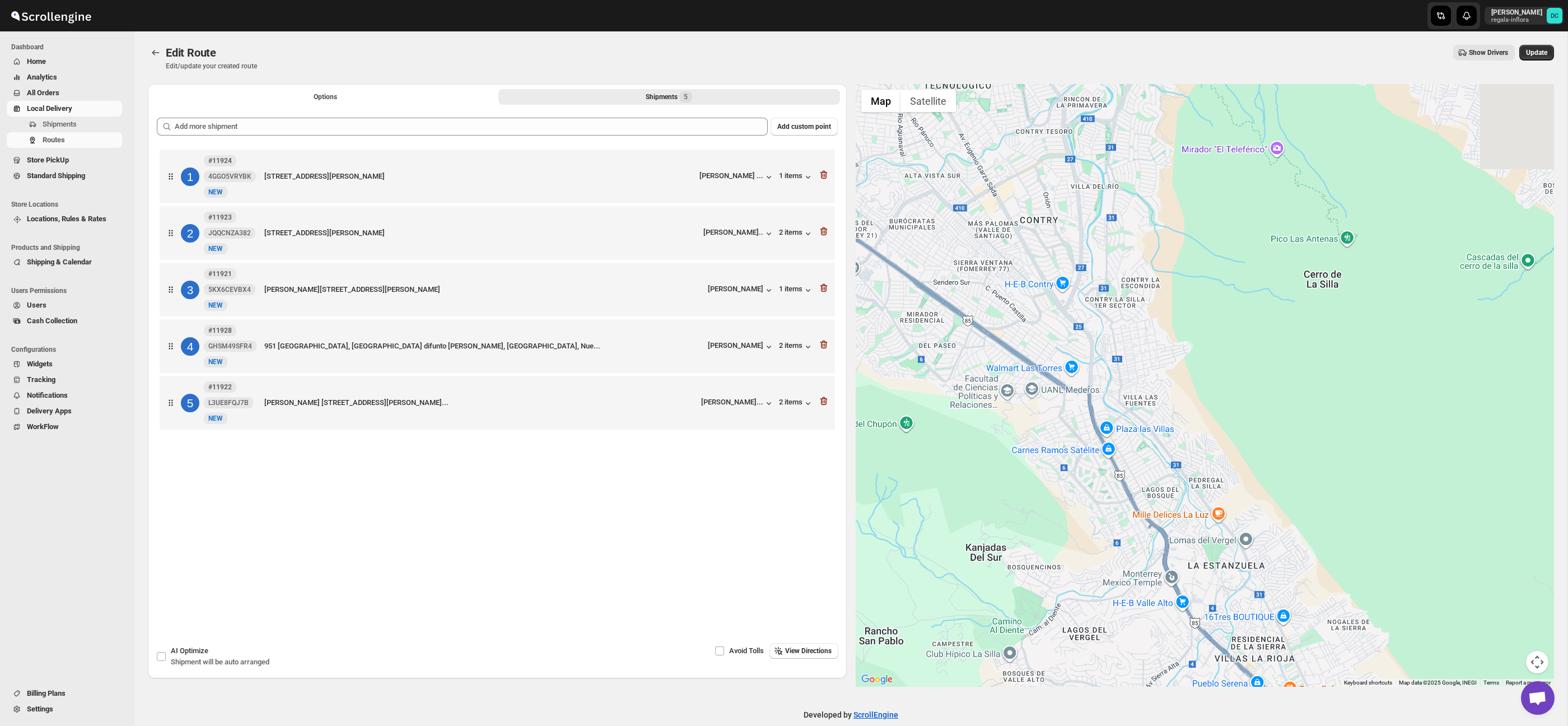
drag, startPoint x: 1035, startPoint y: 234, endPoint x: 1172, endPoint y: 465, distance: 268.6
click at [1172, 465] on div at bounding box center [1205, 385] width 699 height 603
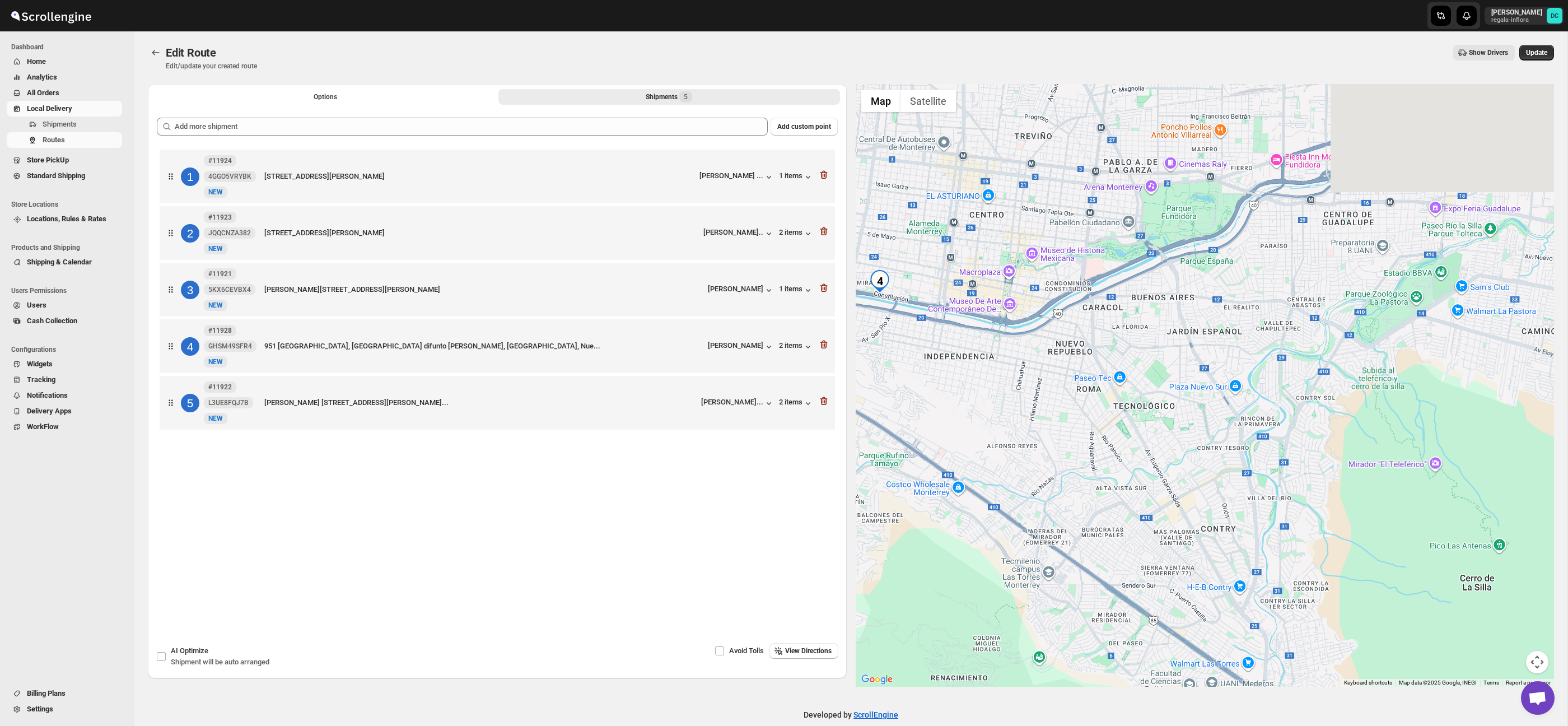
drag, startPoint x: 1086, startPoint y: 309, endPoint x: 1139, endPoint y: 378, distance: 87.0
click at [1207, 521] on div at bounding box center [1205, 385] width 699 height 603
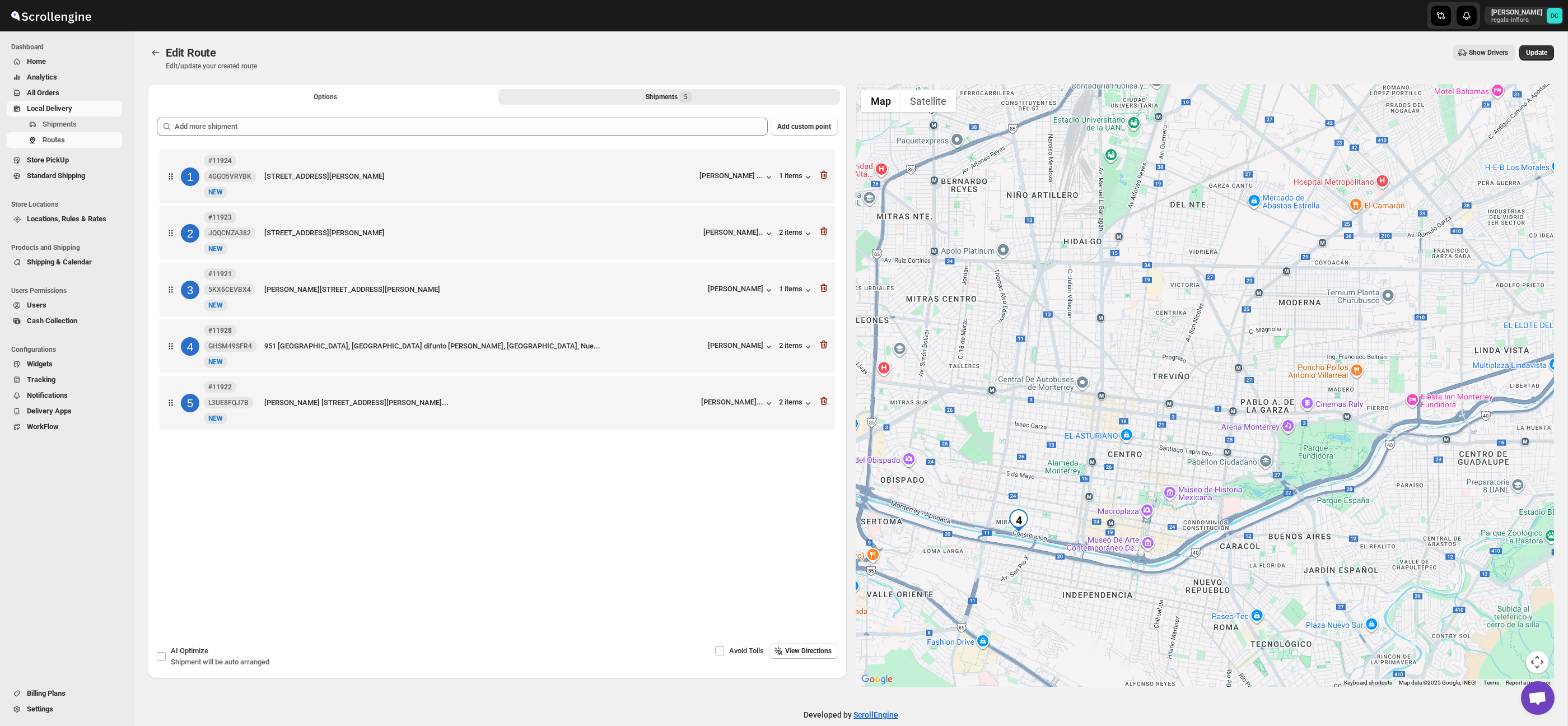
drag, startPoint x: 1137, startPoint y: 373, endPoint x: 1175, endPoint y: 446, distance: 82.3
click at [1175, 446] on div at bounding box center [1205, 385] width 699 height 603
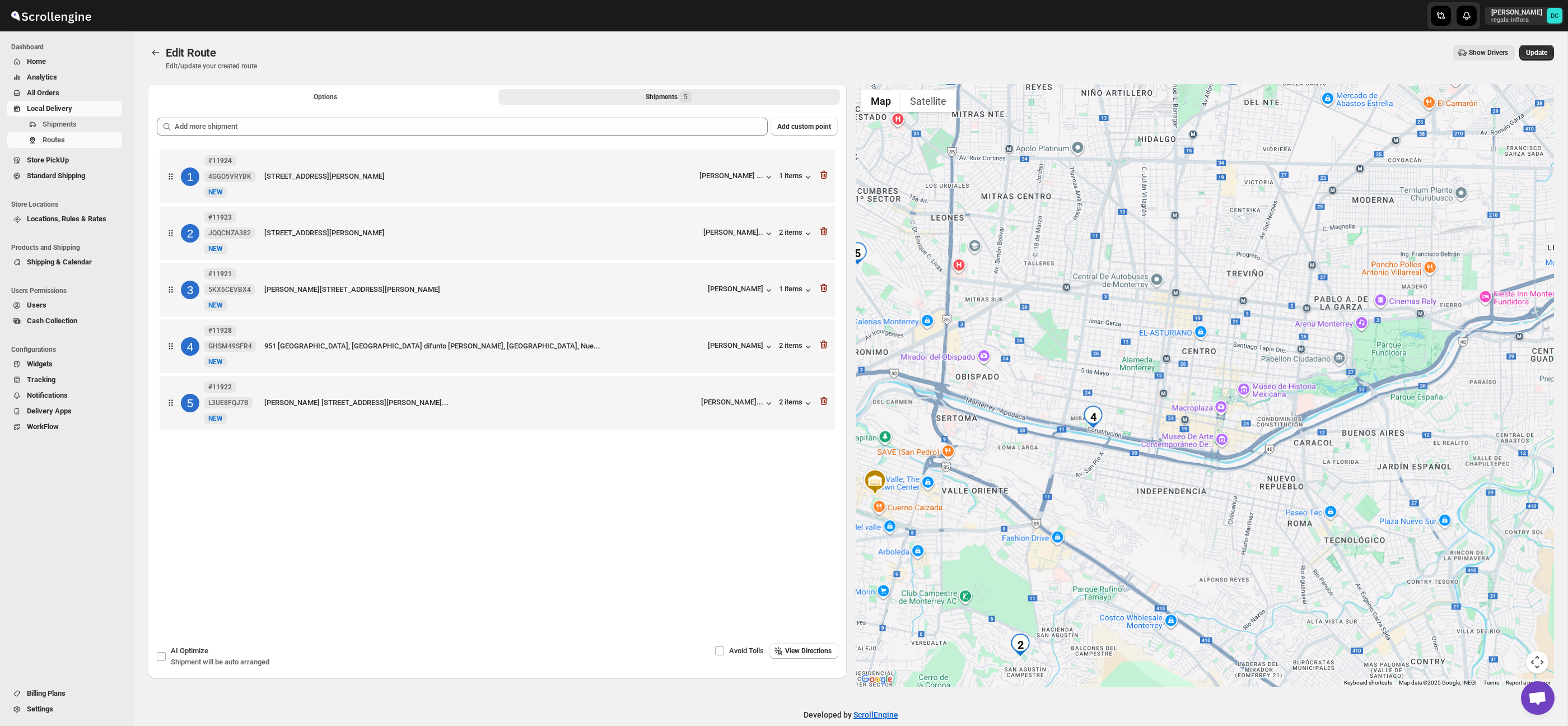
drag, startPoint x: 1053, startPoint y: 551, endPoint x: 1129, endPoint y: 443, distance: 132.1
click at [1130, 443] on div at bounding box center [1205, 385] width 699 height 603
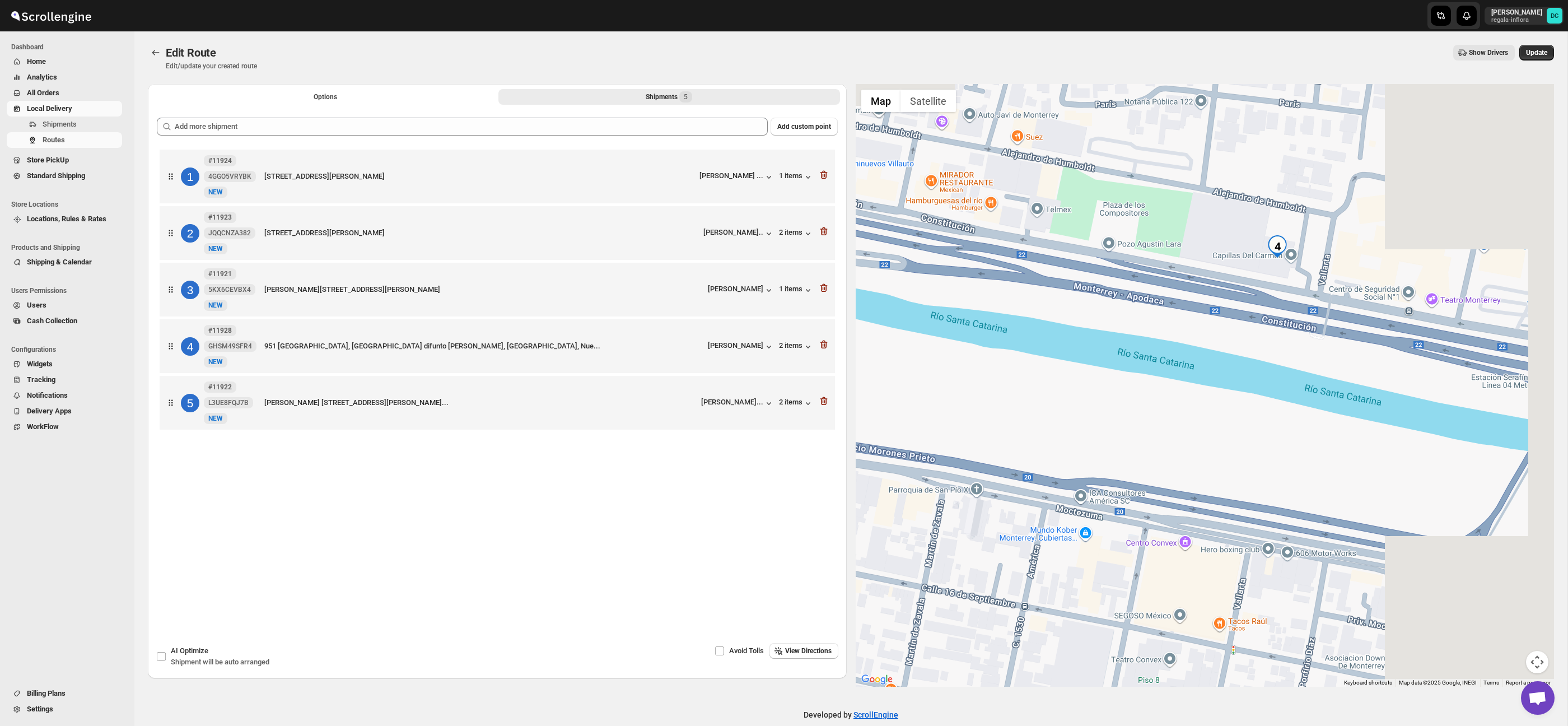
drag, startPoint x: 1445, startPoint y: 353, endPoint x: 1248, endPoint y: 378, distance: 198.6
click at [1246, 378] on div at bounding box center [1205, 385] width 699 height 603
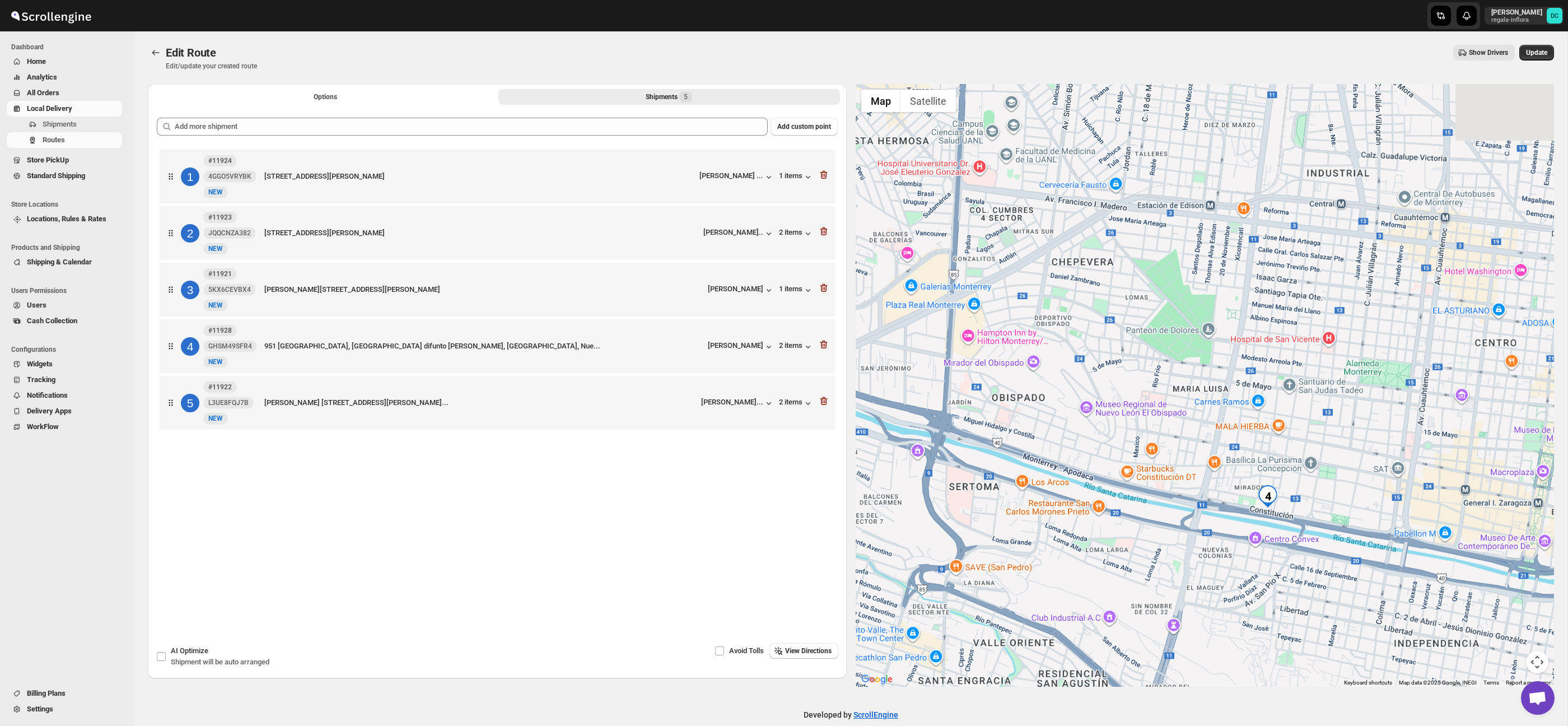
drag, startPoint x: 1111, startPoint y: 380, endPoint x: 1155, endPoint y: 449, distance: 81.8
click at [1155, 449] on div at bounding box center [1205, 385] width 699 height 603
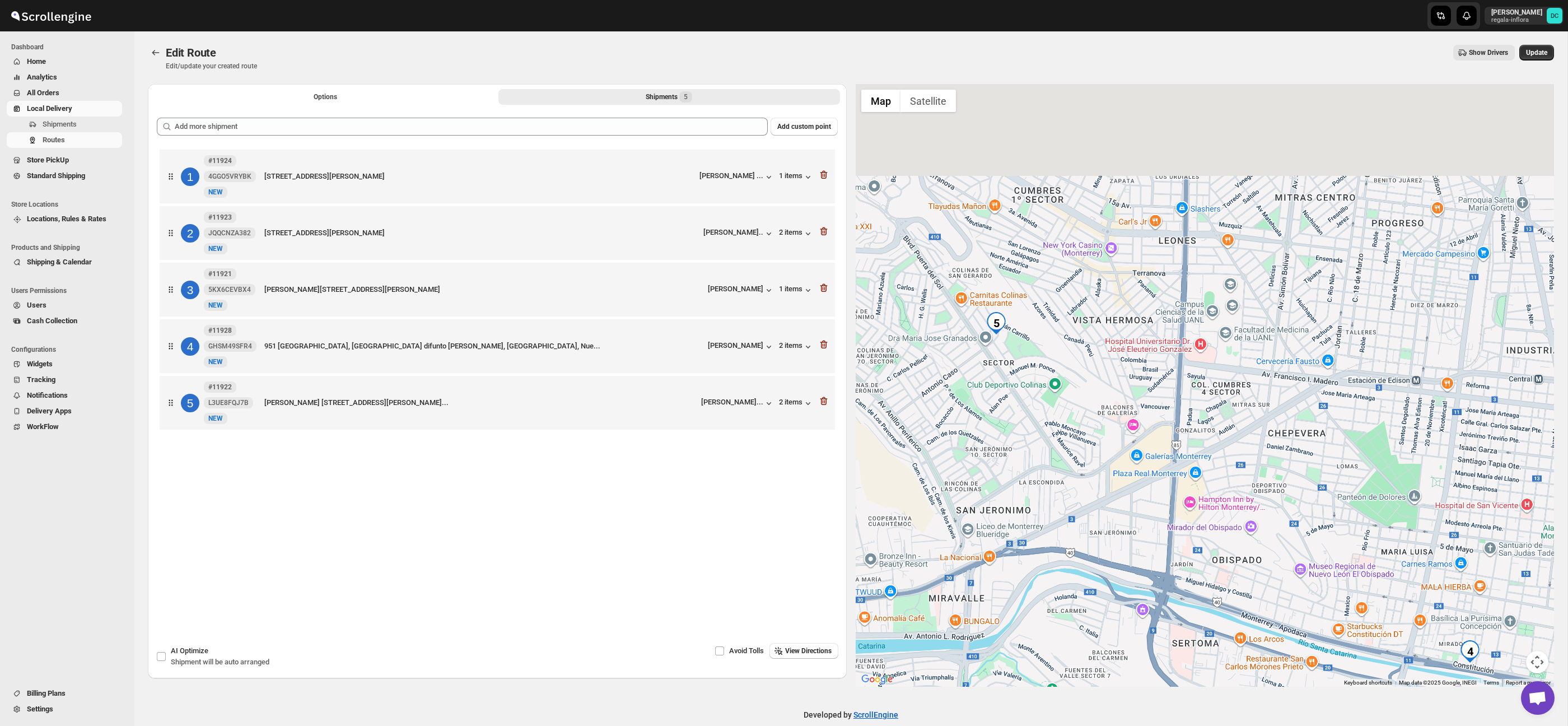
drag, startPoint x: 1077, startPoint y: 373, endPoint x: 1207, endPoint y: 453, distance: 152.6
click at [1207, 453] on div at bounding box center [1205, 385] width 699 height 603
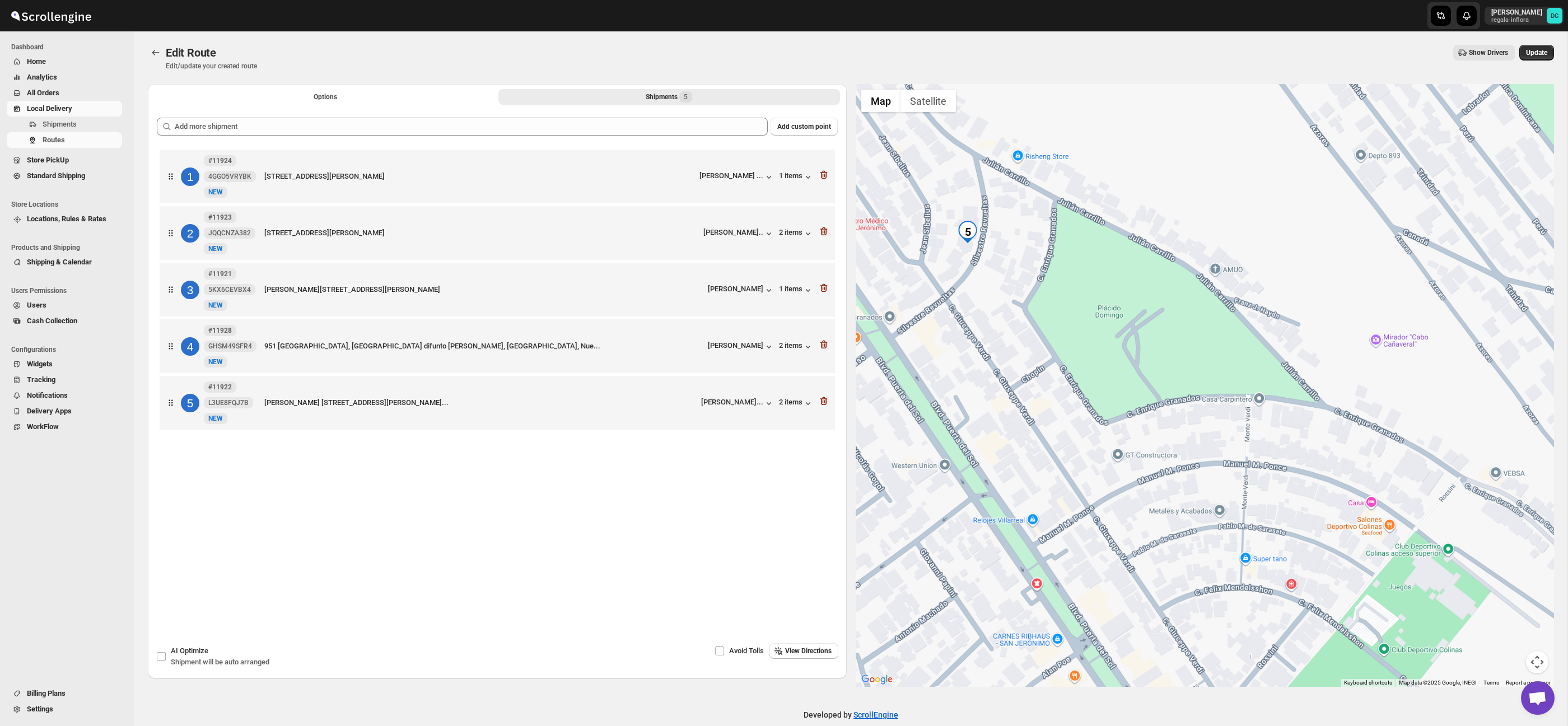
drag, startPoint x: 982, startPoint y: 314, endPoint x: 1133, endPoint y: 340, distance: 153.2
click at [1133, 340] on div at bounding box center [1205, 385] width 699 height 603
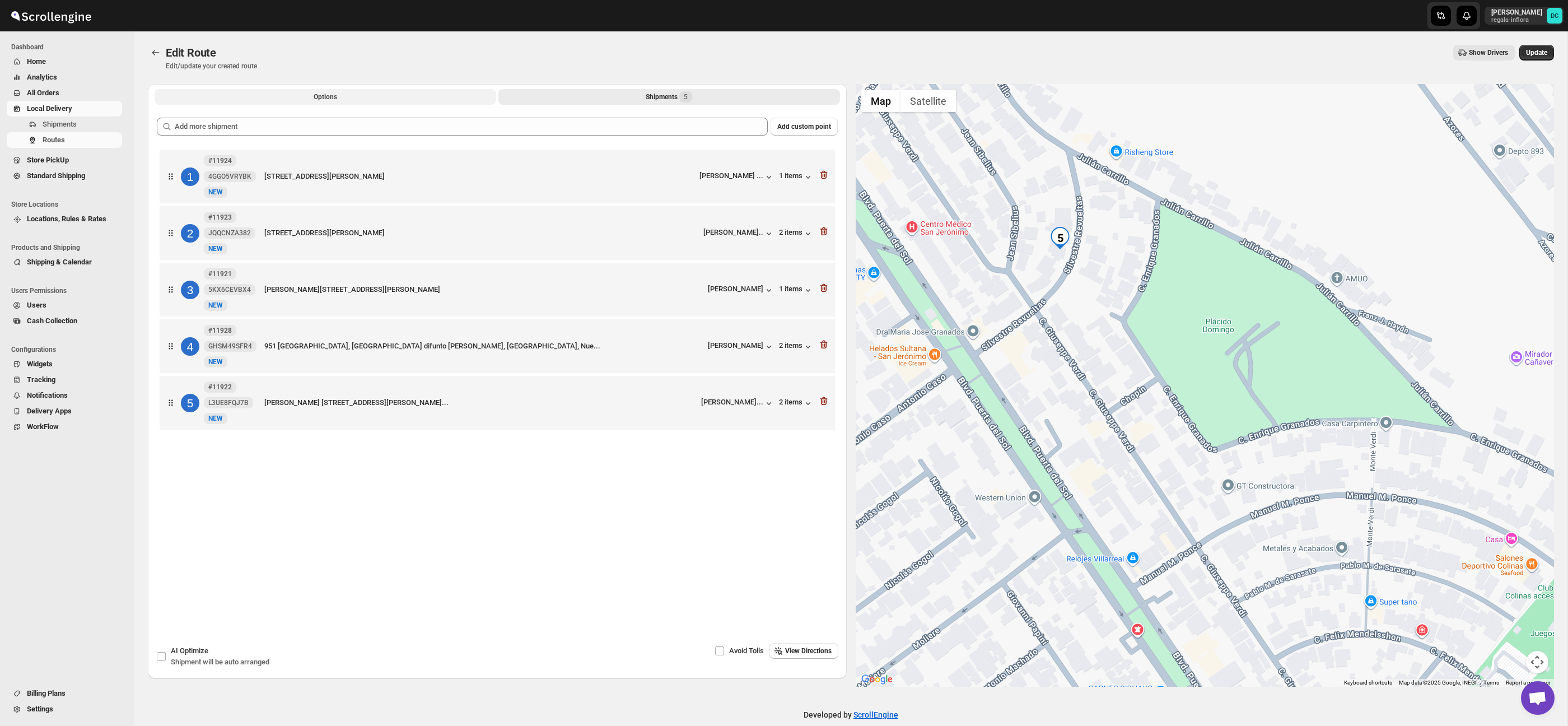
click at [377, 97] on button "Options" at bounding box center [326, 96] width 342 height 15
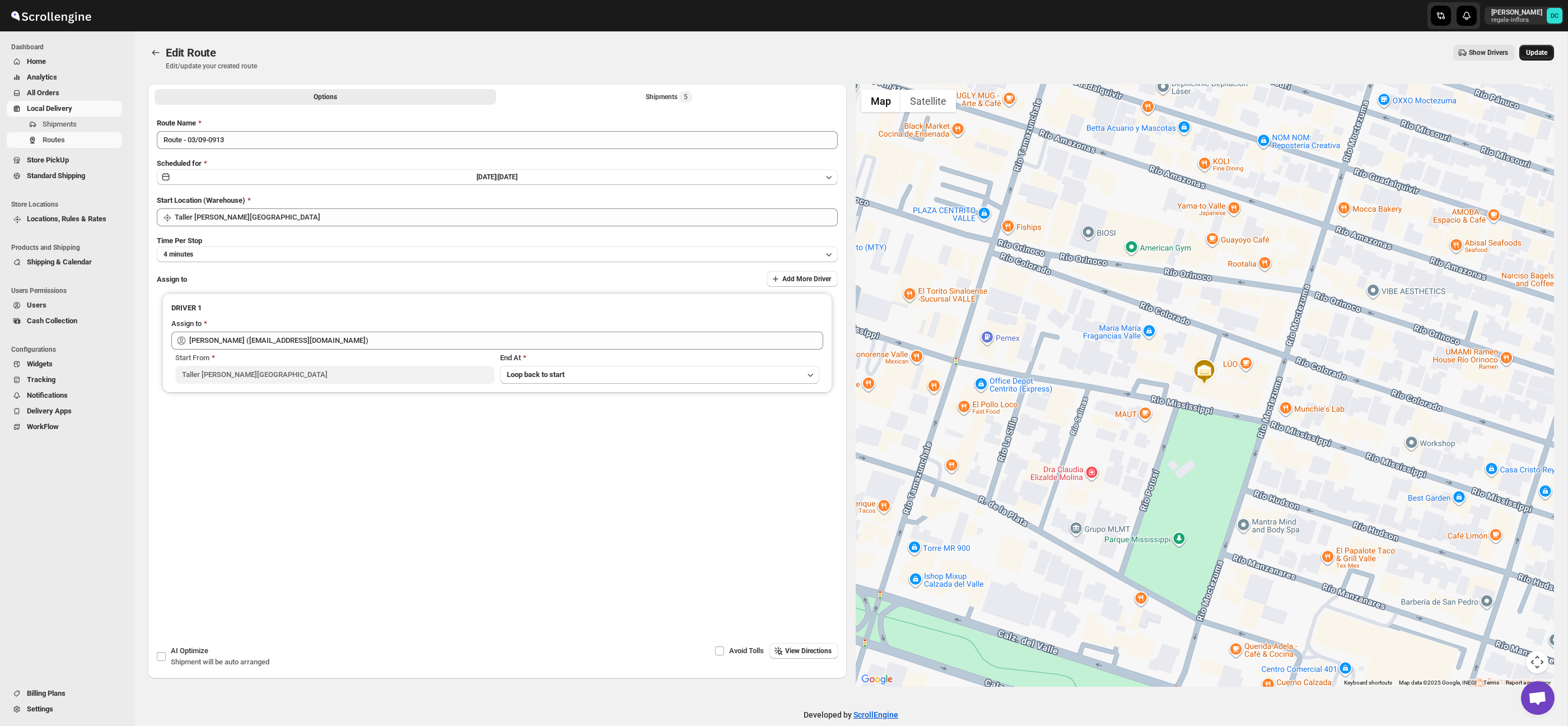
click at [1531, 52] on span "Update" at bounding box center [1537, 52] width 21 height 9
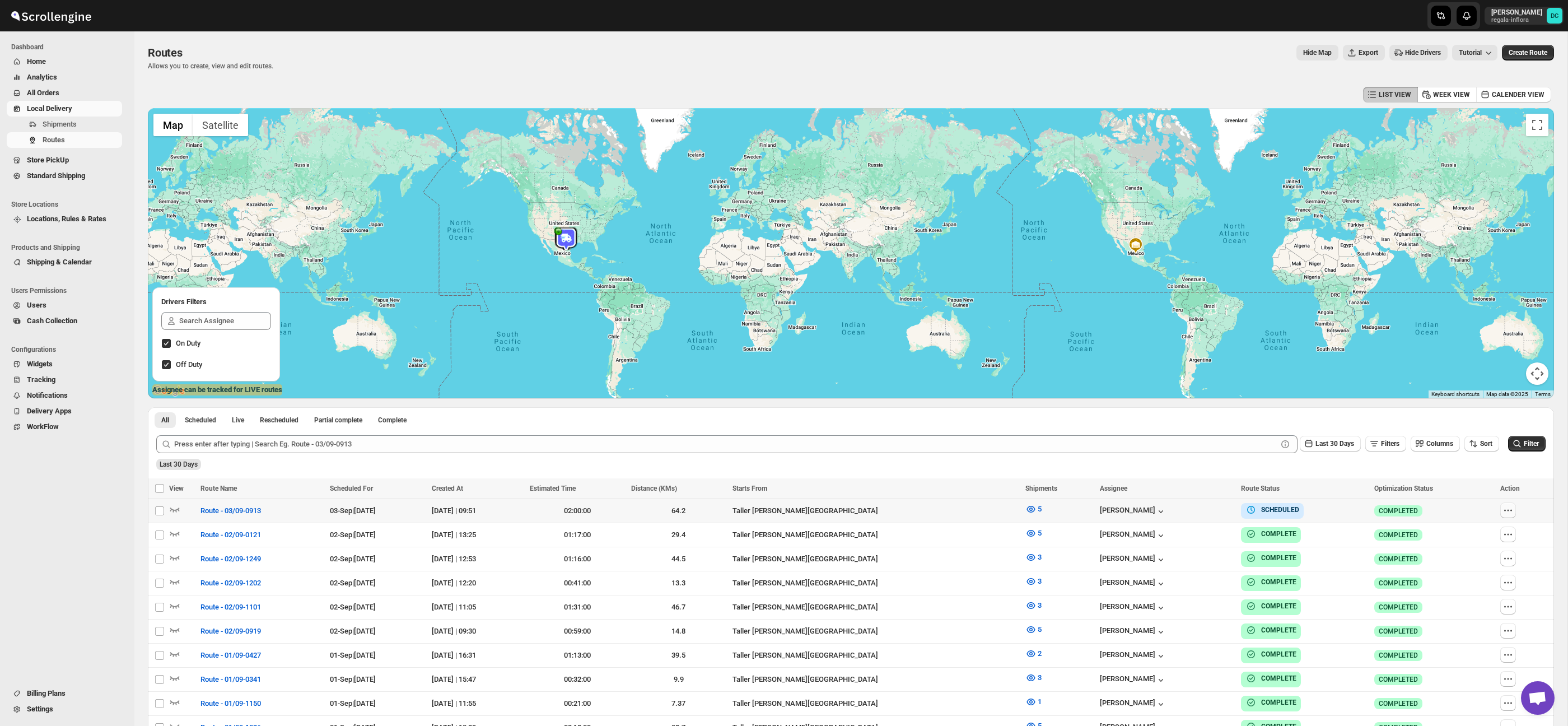
click at [1516, 513] on button "button" at bounding box center [1508, 510] width 15 height 15
click at [1489, 595] on span "Edit" at bounding box center [1486, 591] width 52 height 11
checkbox input "false"
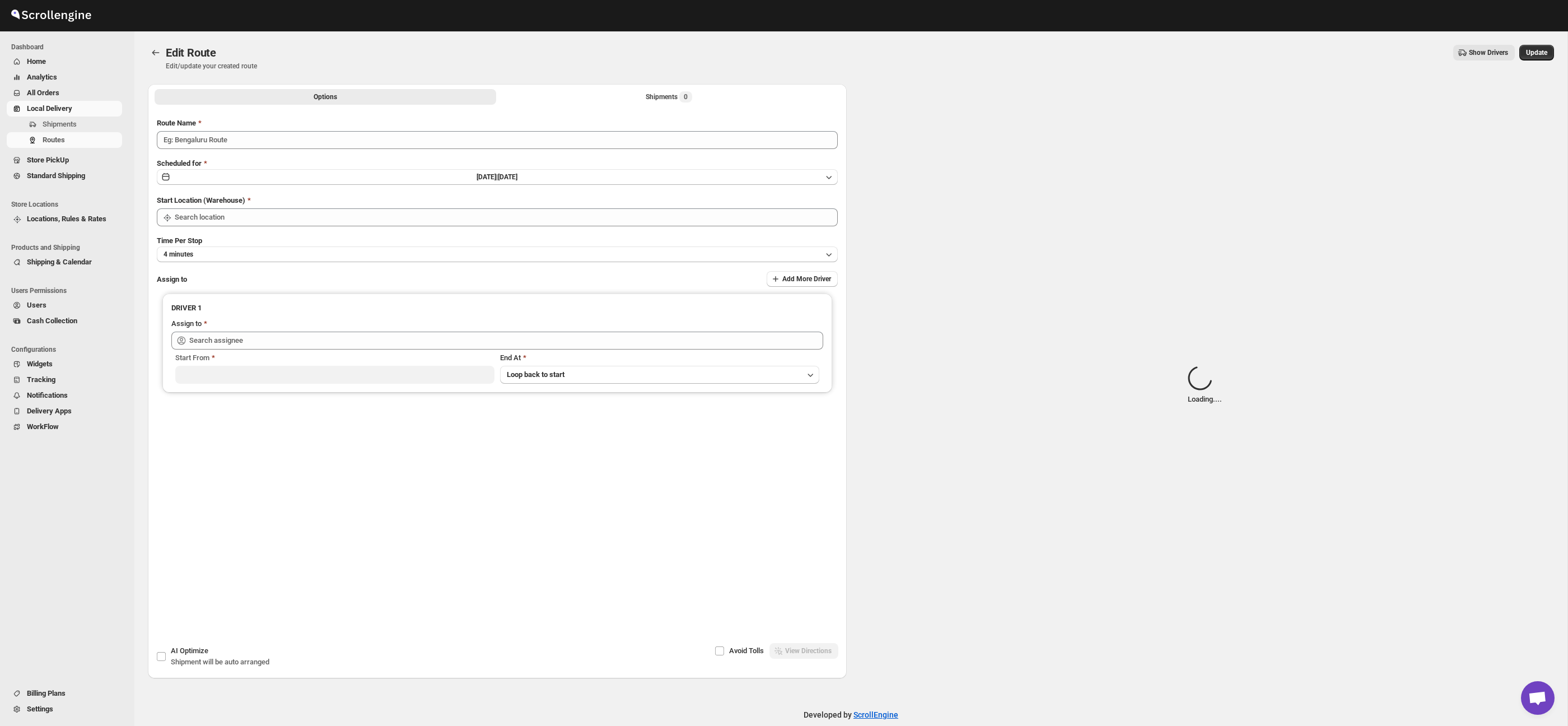
type input "Route - 03/09-0913"
type input "Taller [PERSON_NAME][GEOGRAPHIC_DATA]"
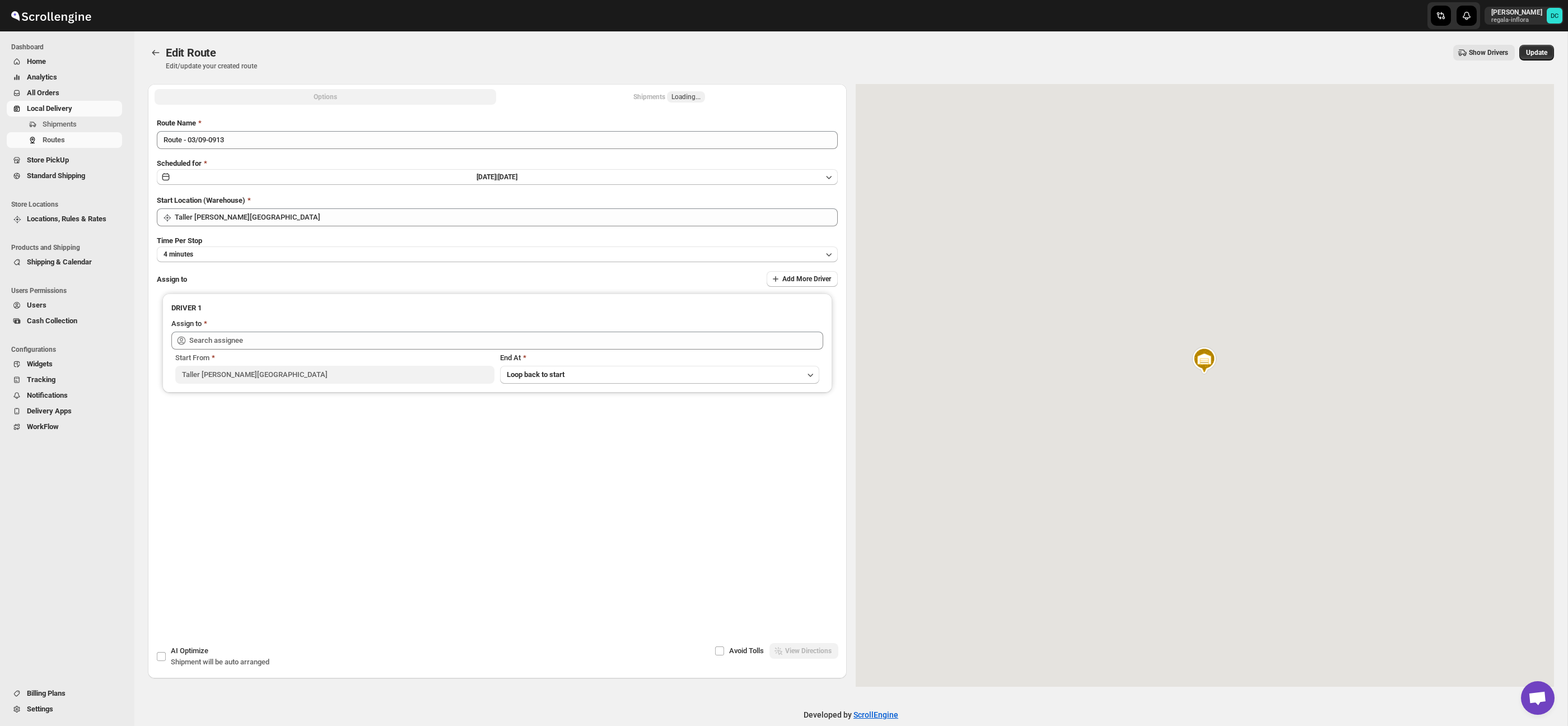
type input "[PERSON_NAME] ([EMAIL_ADDRESS][DOMAIN_NAME])"
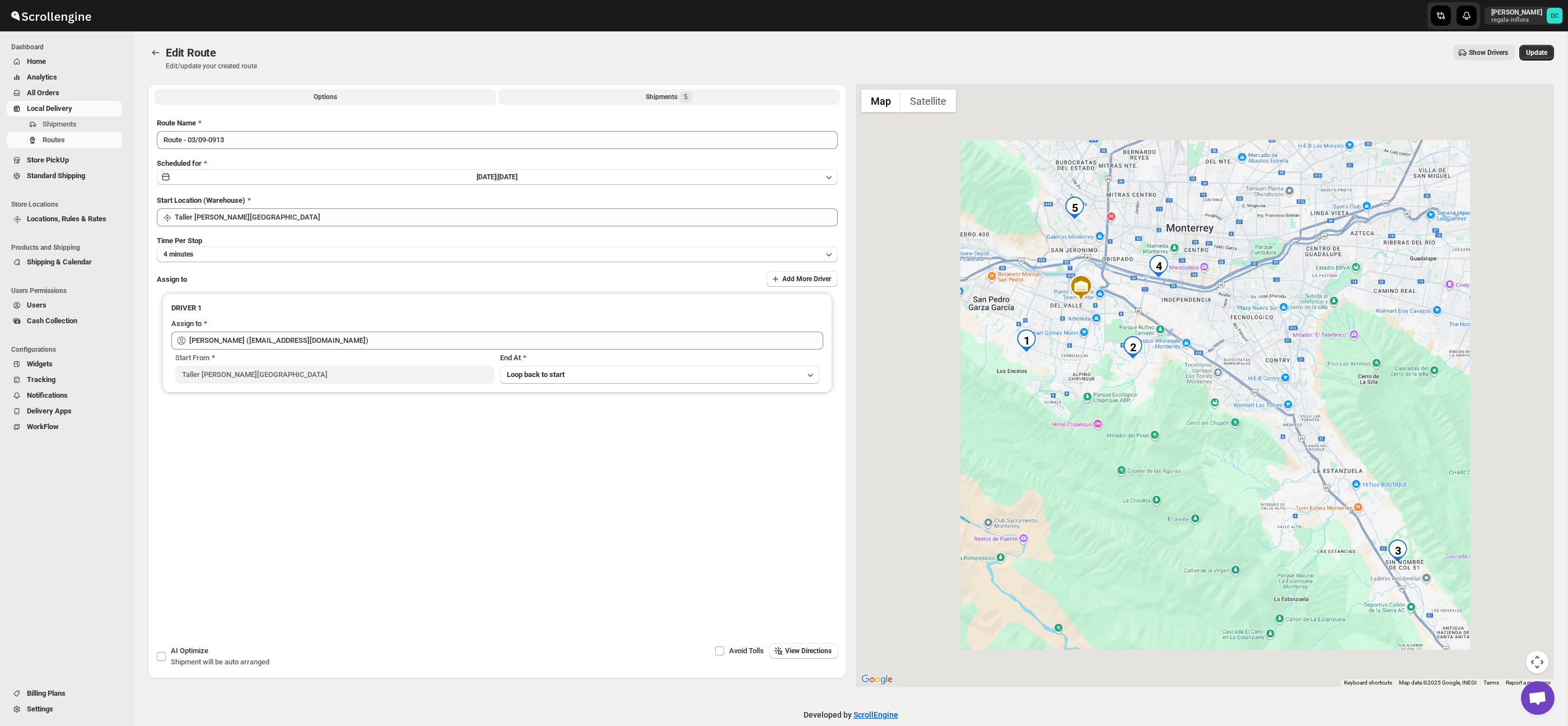
click at [734, 97] on button "Shipments 5" at bounding box center [669, 96] width 342 height 15
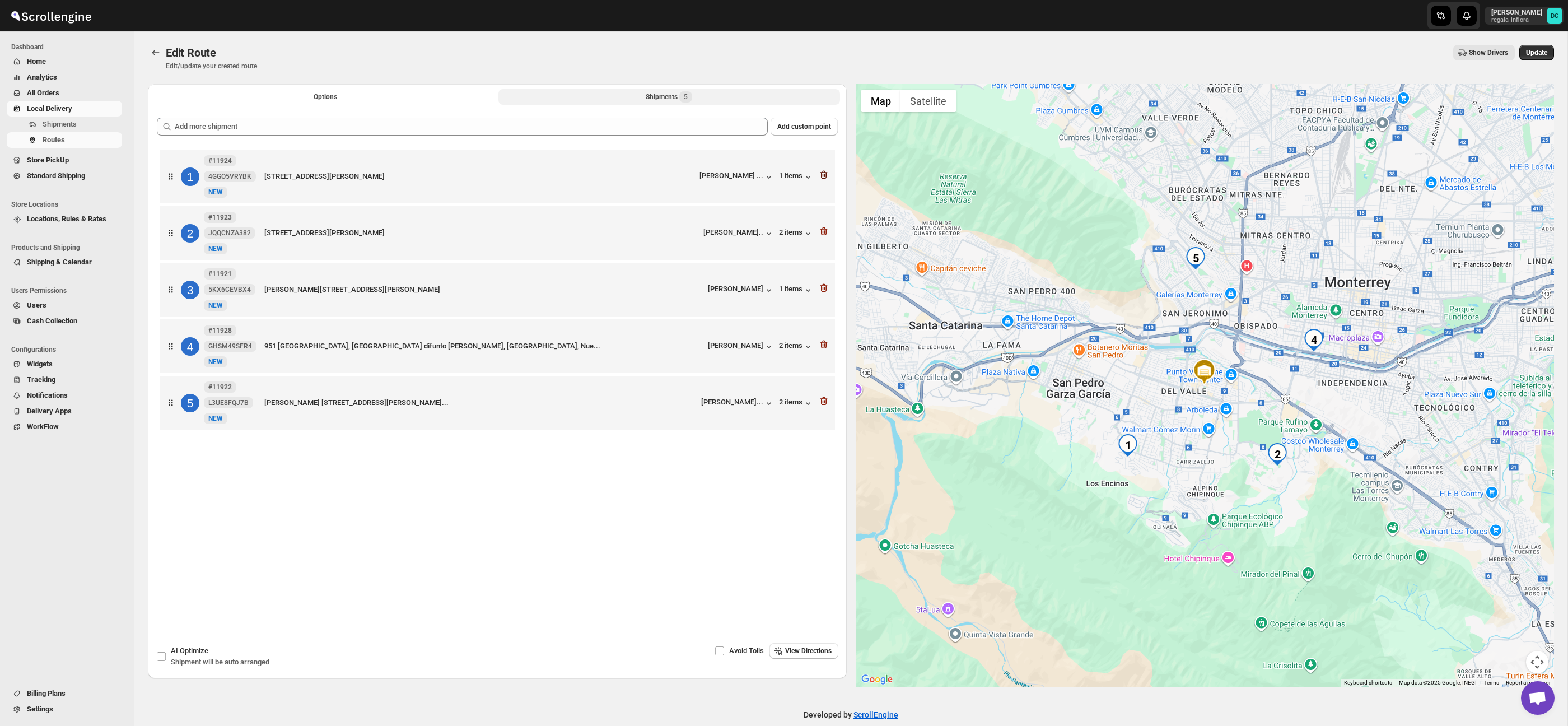
click at [823, 178] on icon "button" at bounding box center [824, 175] width 11 height 11
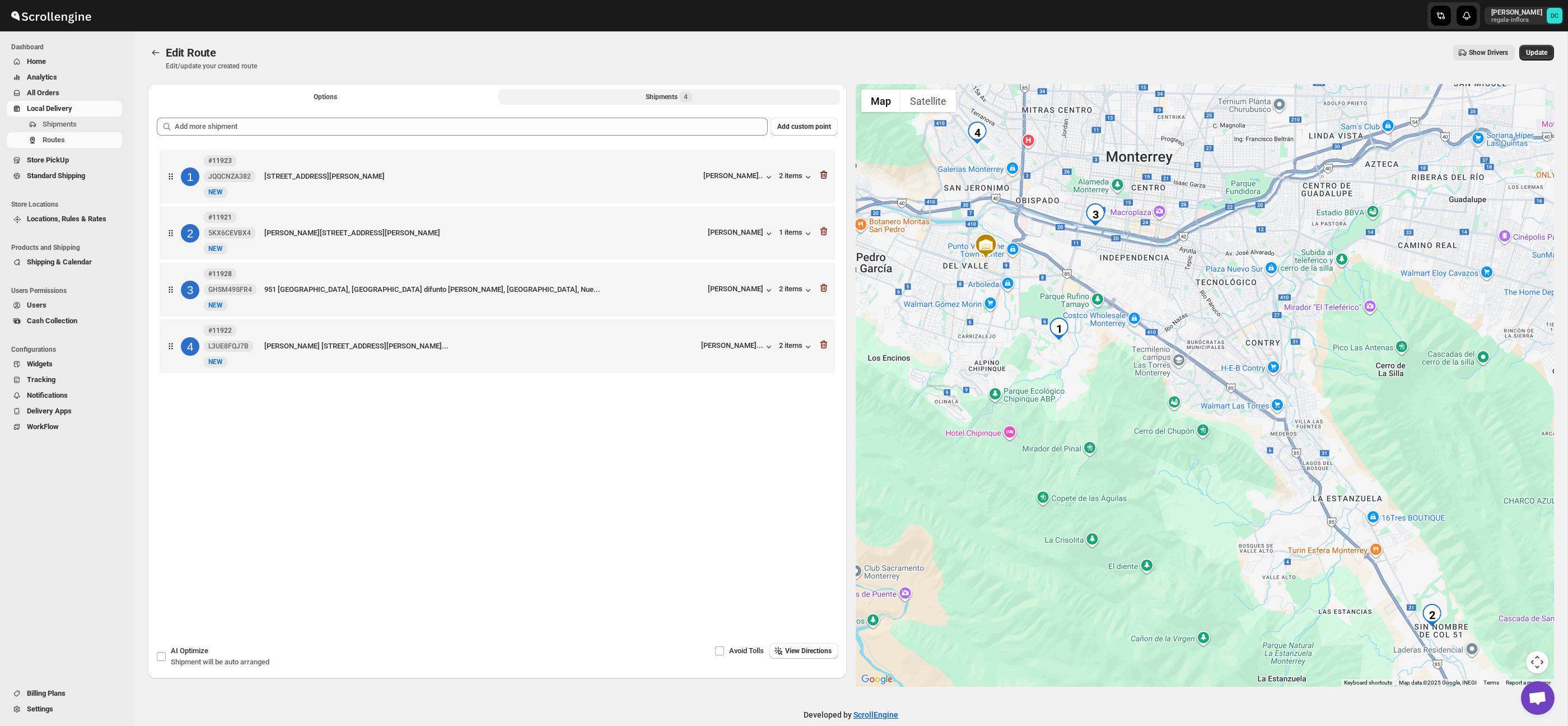
click at [822, 177] on icon "button" at bounding box center [824, 175] width 11 height 11
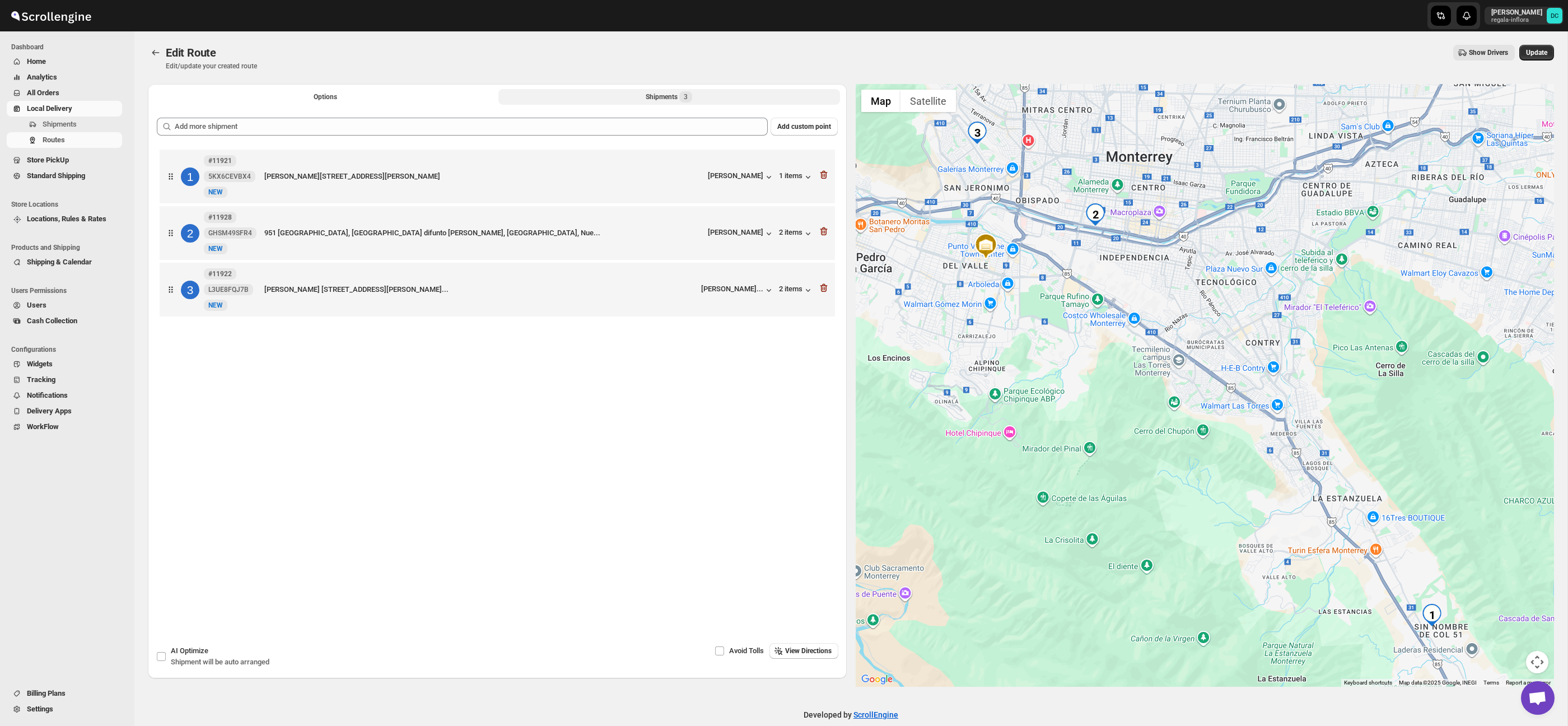
click at [822, 177] on icon "button" at bounding box center [824, 175] width 11 height 11
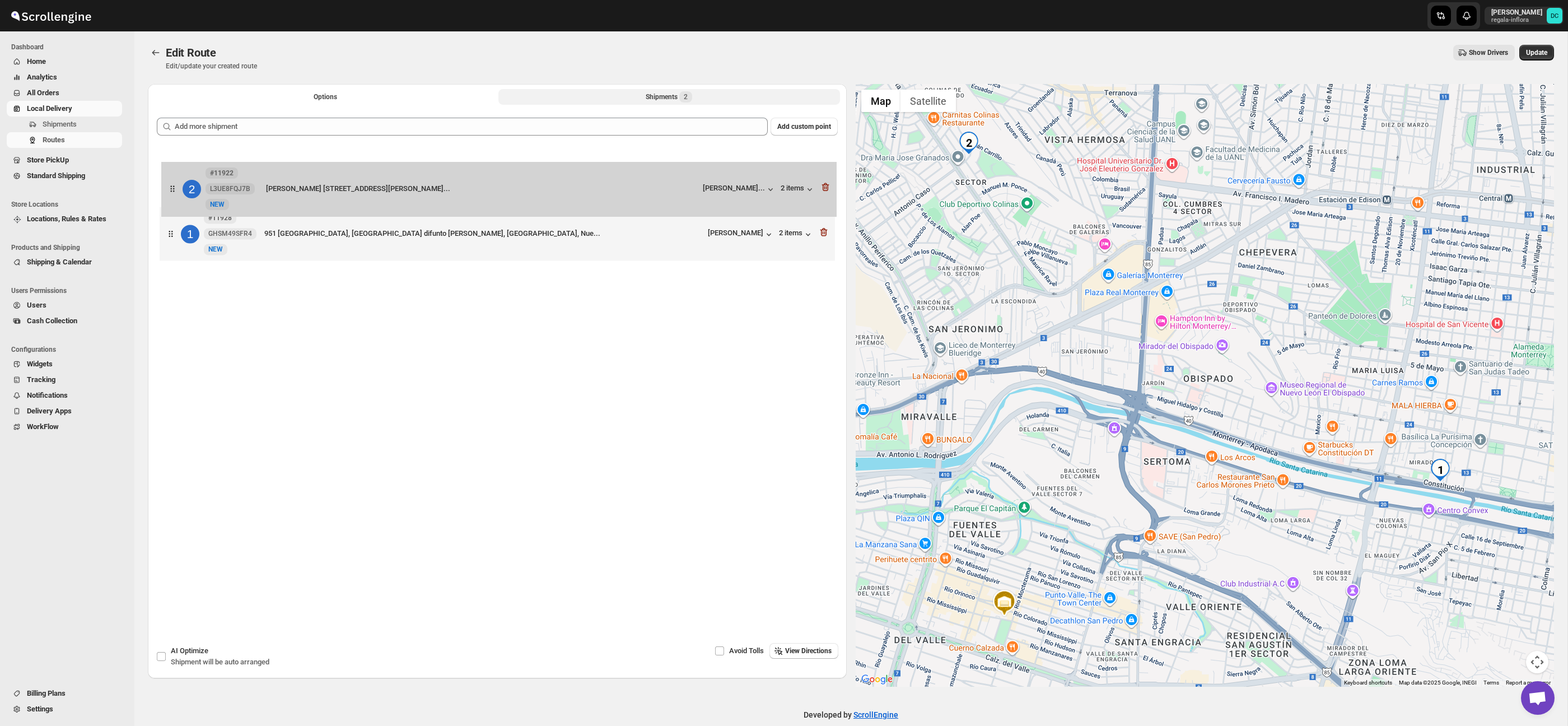
drag, startPoint x: 166, startPoint y: 243, endPoint x: 169, endPoint y: 189, distance: 54.1
click at [169, 190] on div "1 #11928 GHSM49SFR4 New NEW 951 [GEOGRAPHIC_DATA], [GEOGRAPHIC_DATA][PERSON_NAM…" at bounding box center [497, 207] width 681 height 119
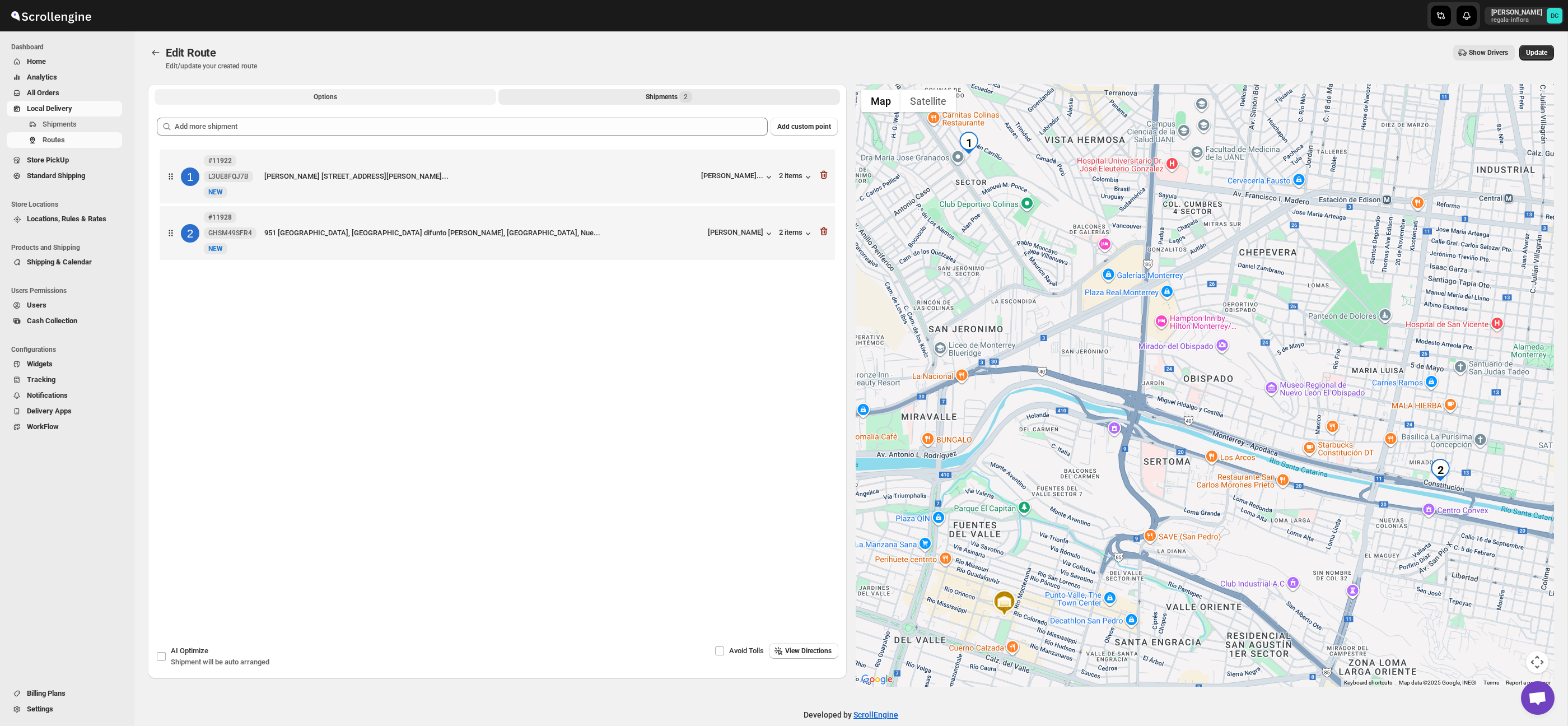
click at [319, 94] on span "Options" at bounding box center [325, 97] width 23 height 9
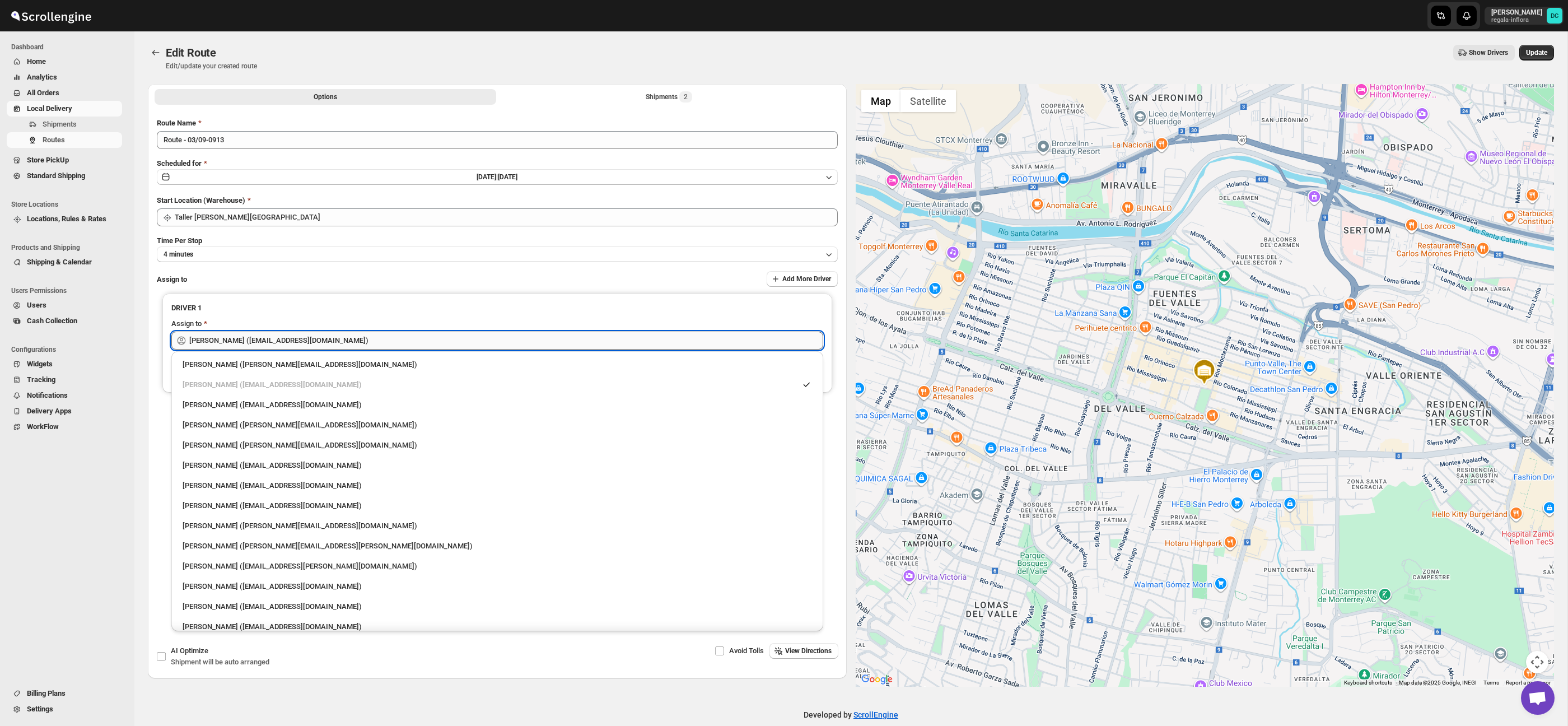
click at [382, 344] on input "[PERSON_NAME] ([EMAIL_ADDRESS][DOMAIN_NAME])" at bounding box center [507, 340] width 634 height 18
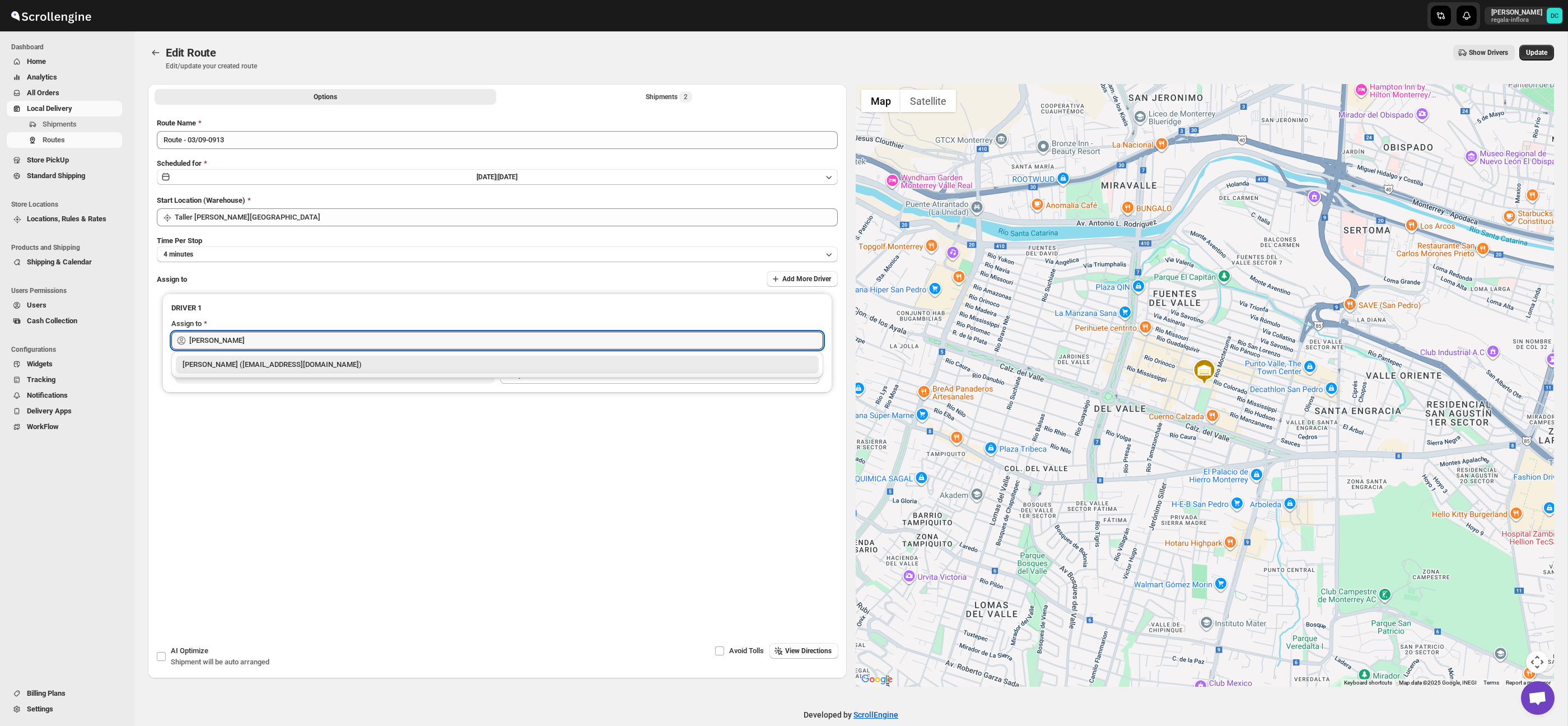
click at [384, 360] on div "[PERSON_NAME] ([EMAIL_ADDRESS][DOMAIN_NAME])" at bounding box center [497, 365] width 629 height 11
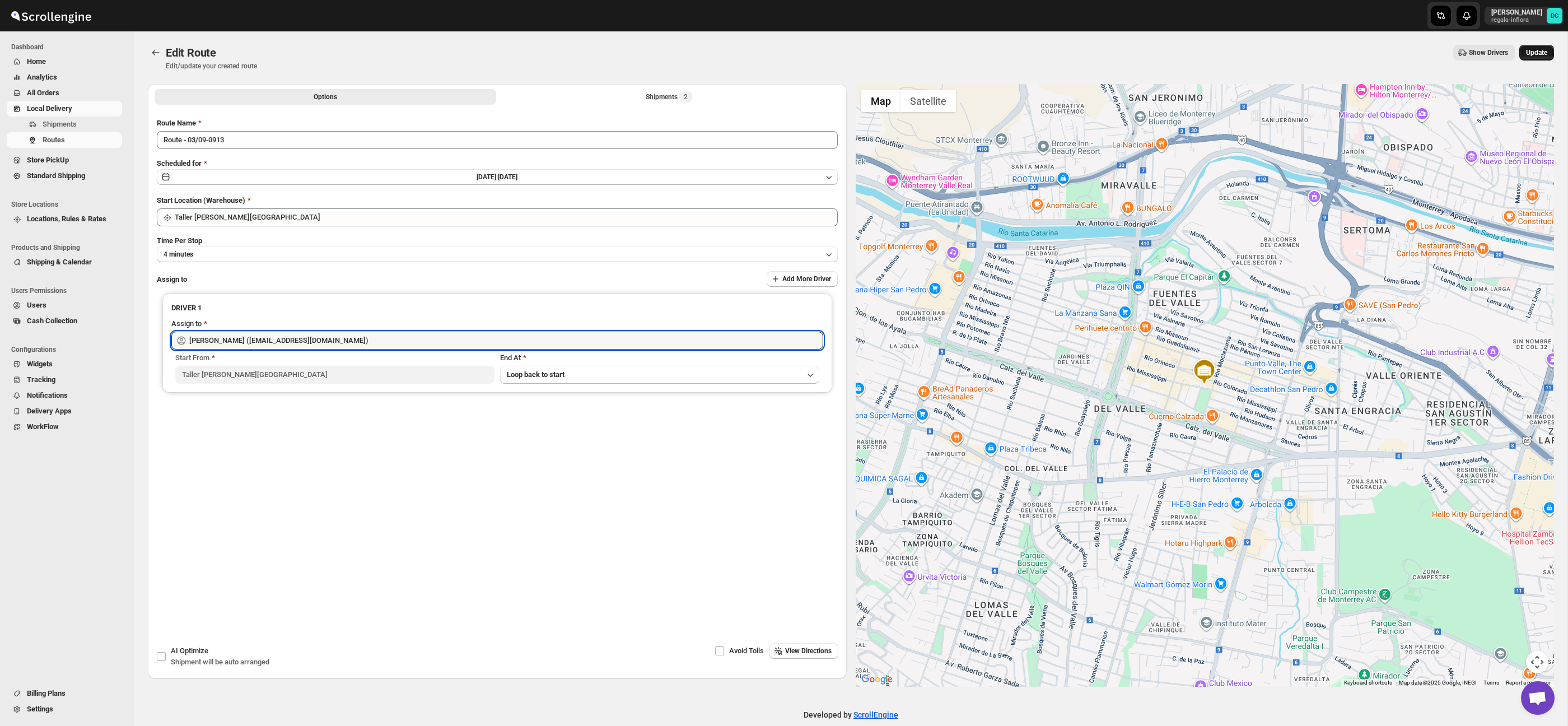
type input "[PERSON_NAME] ([EMAIL_ADDRESS][DOMAIN_NAME])"
click at [1533, 52] on span "Update" at bounding box center [1537, 52] width 21 height 9
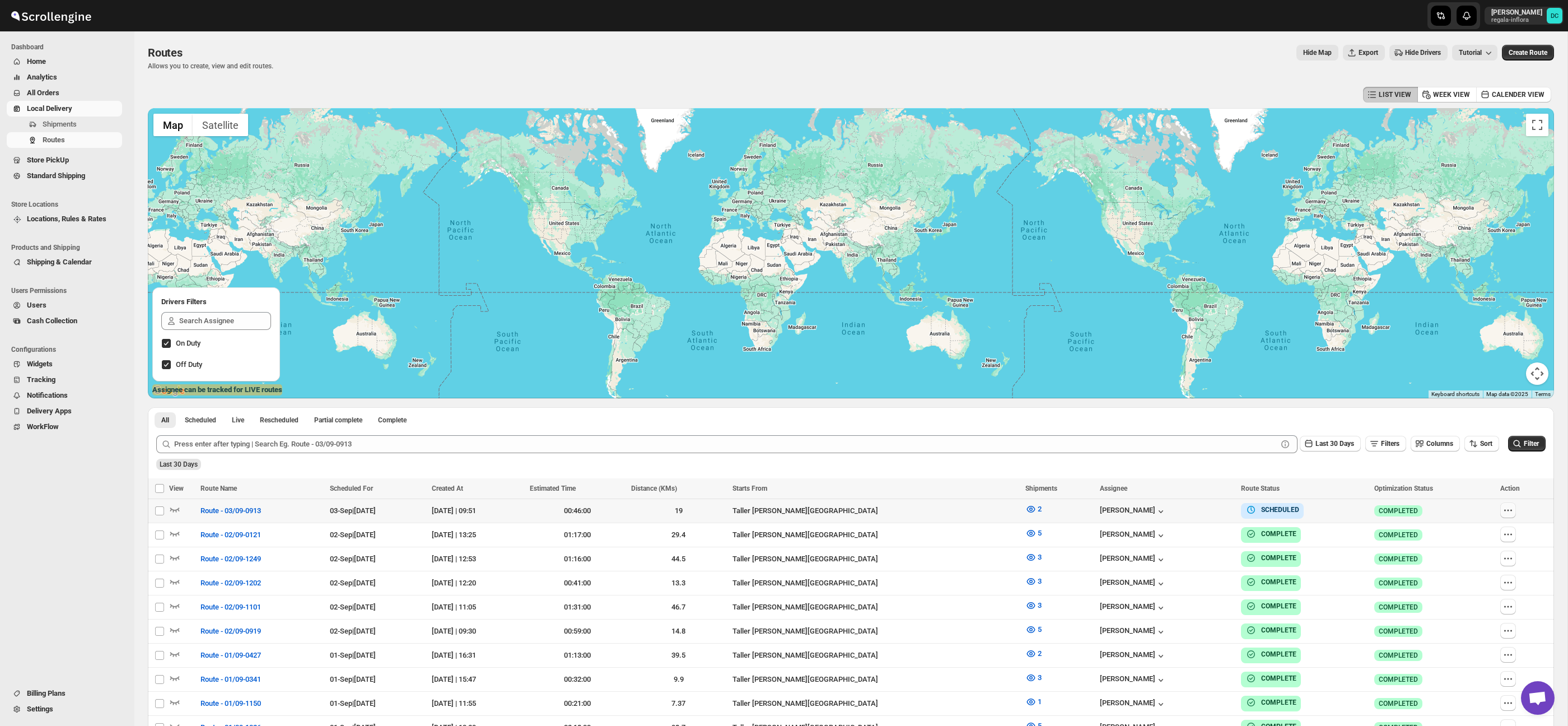
click at [1507, 514] on icon "button" at bounding box center [1508, 511] width 11 height 11
click at [1482, 591] on span "Edit" at bounding box center [1486, 591] width 52 height 11
checkbox input "false"
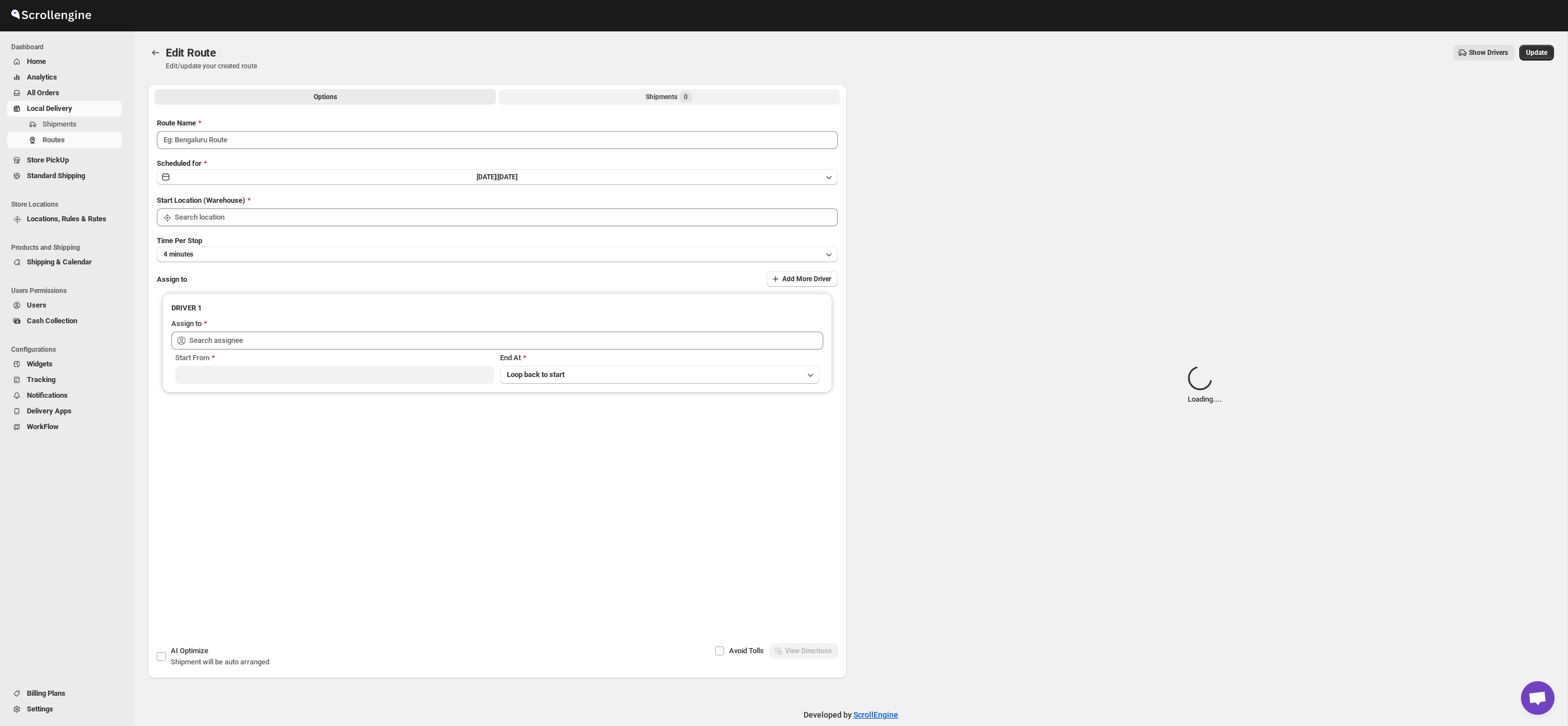
type input "Route - 03/09-0913"
type input "Taller [PERSON_NAME][GEOGRAPHIC_DATA]"
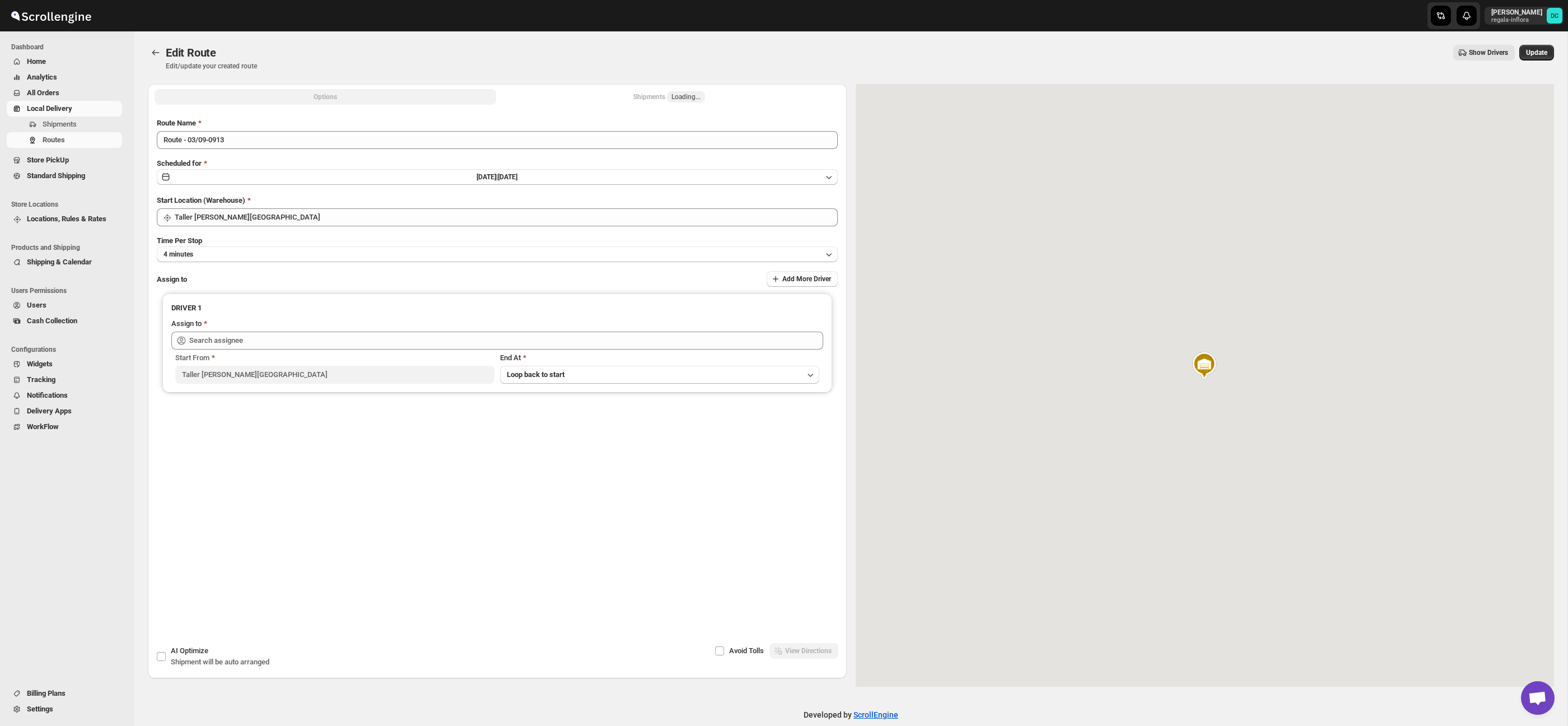
type input "[PERSON_NAME] ([EMAIL_ADDRESS][DOMAIN_NAME])"
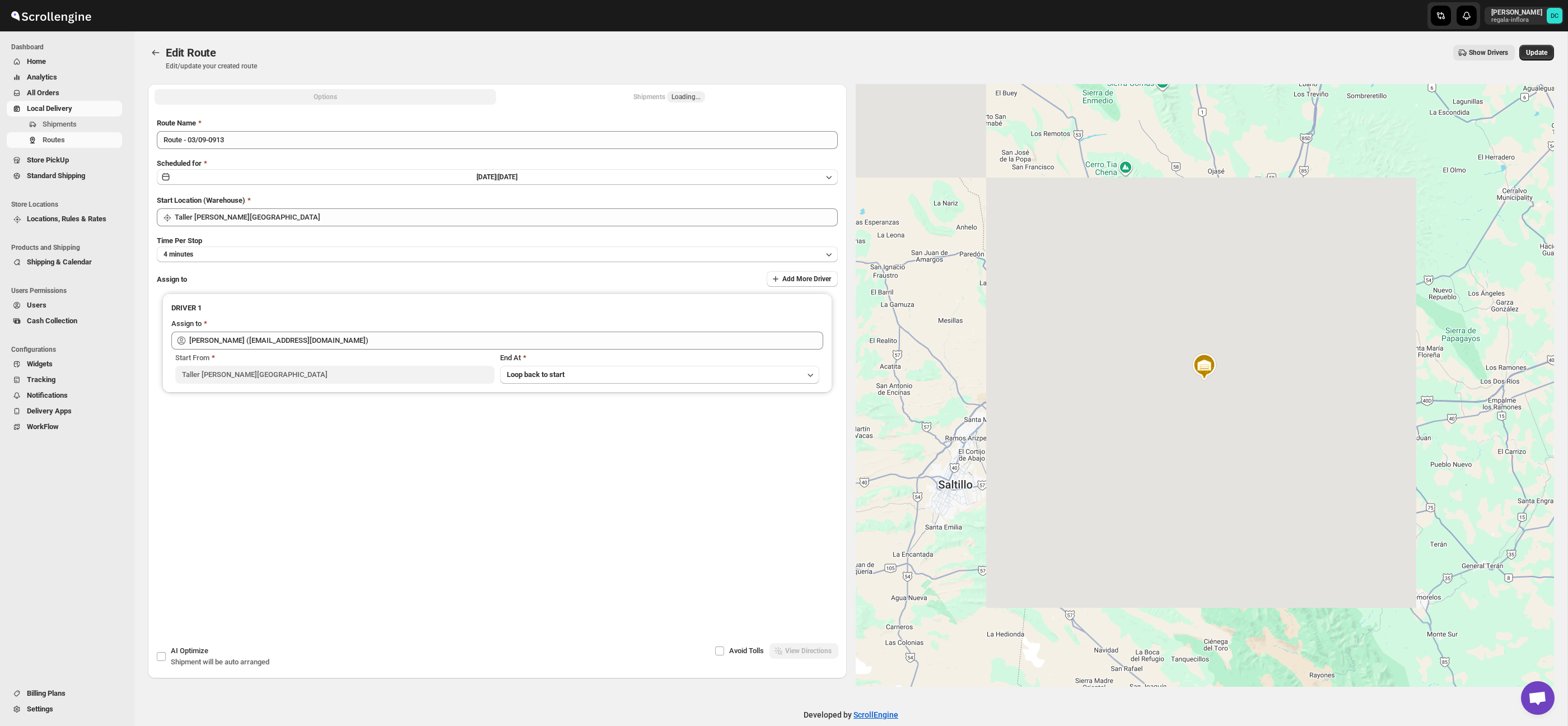
click at [714, 96] on button "Shipments Loading..." at bounding box center [669, 96] width 342 height 15
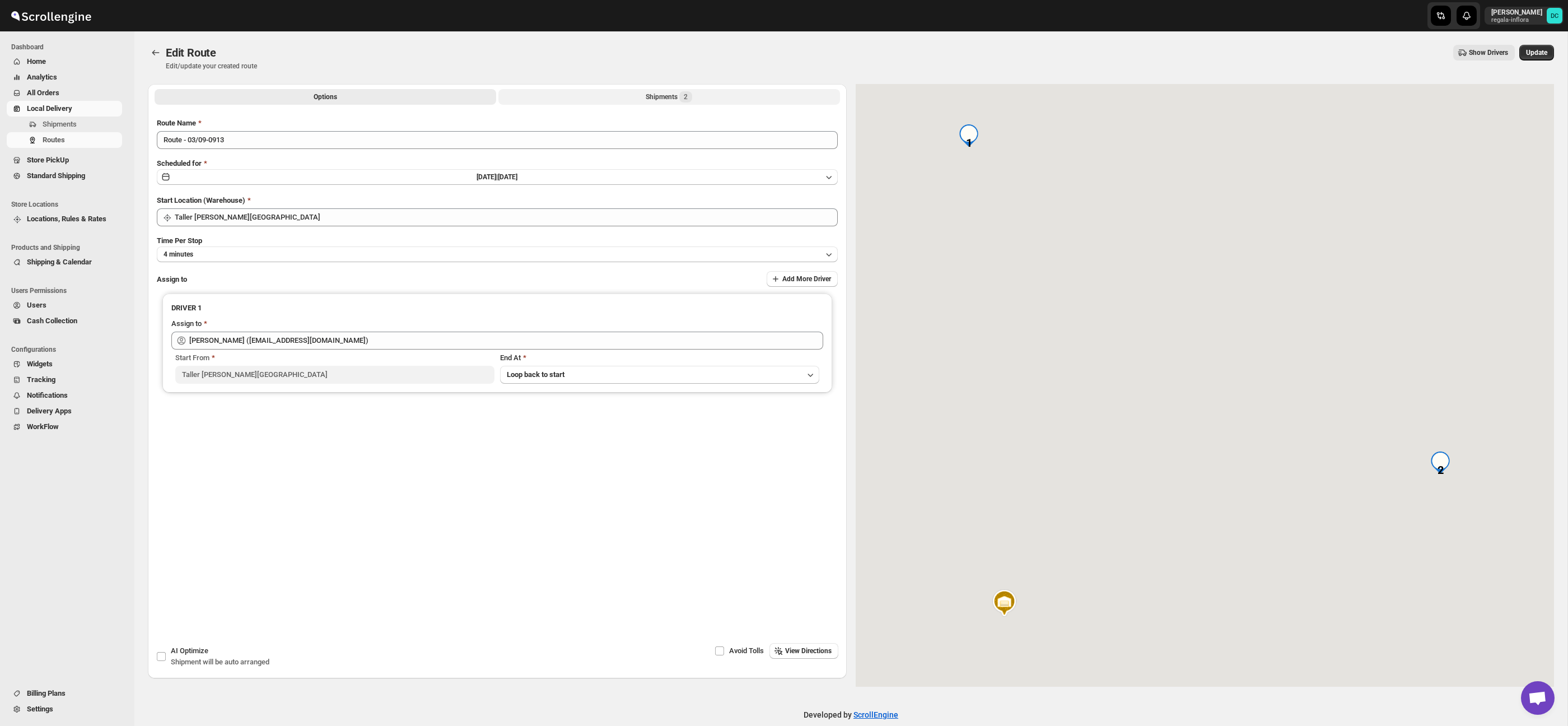
click at [676, 98] on div "Shipments 2" at bounding box center [669, 97] width 47 height 11
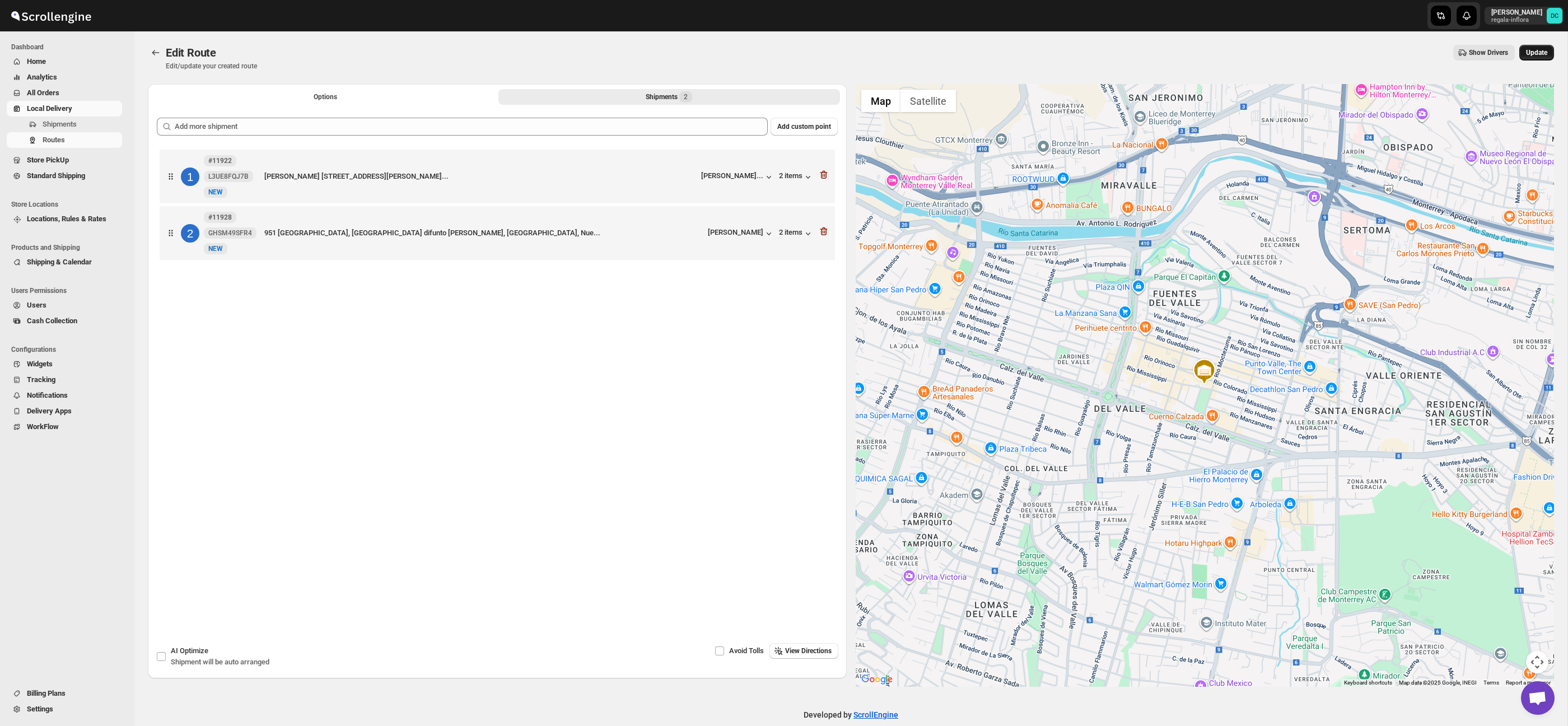
click at [1548, 53] on button "Update" at bounding box center [1537, 52] width 35 height 15
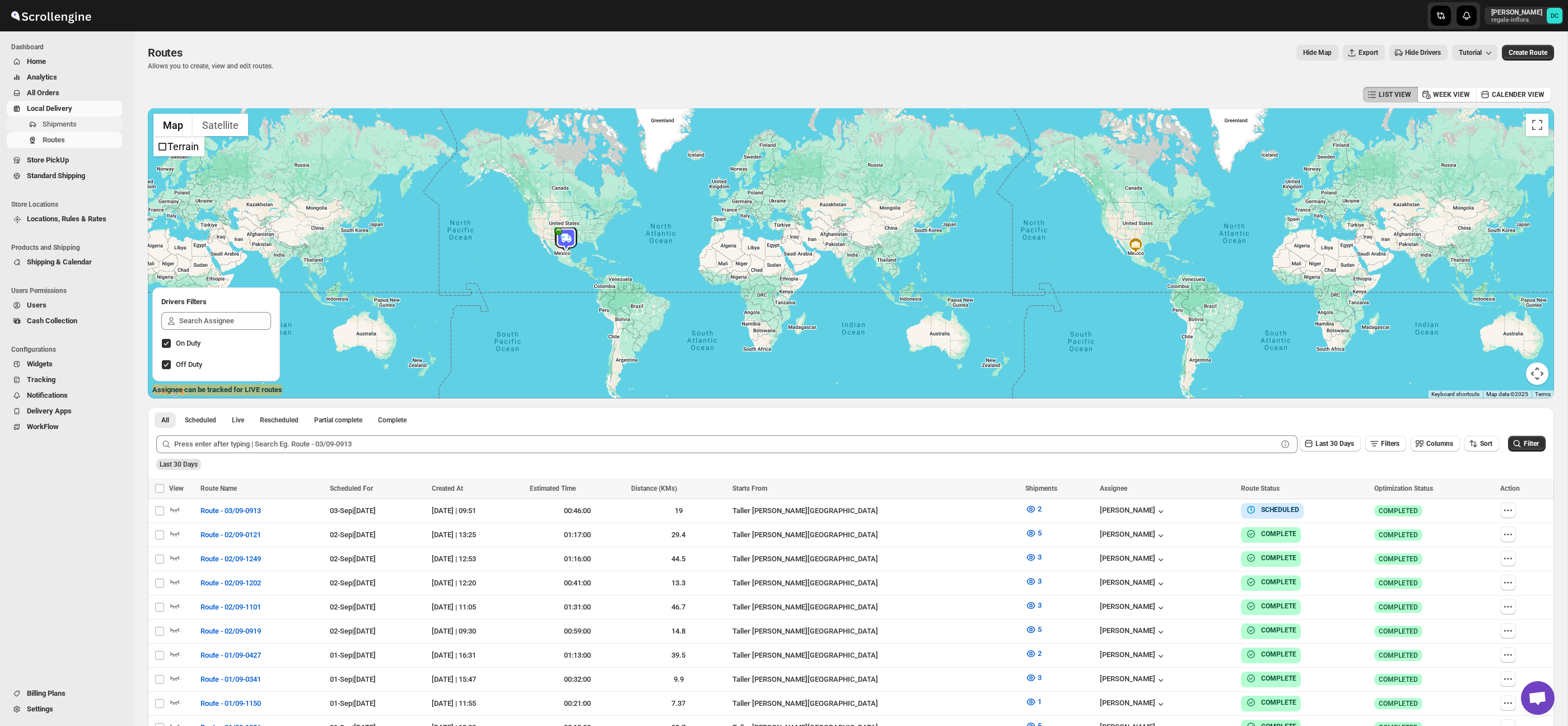
click at [47, 127] on span "Shipments" at bounding box center [60, 124] width 34 height 8
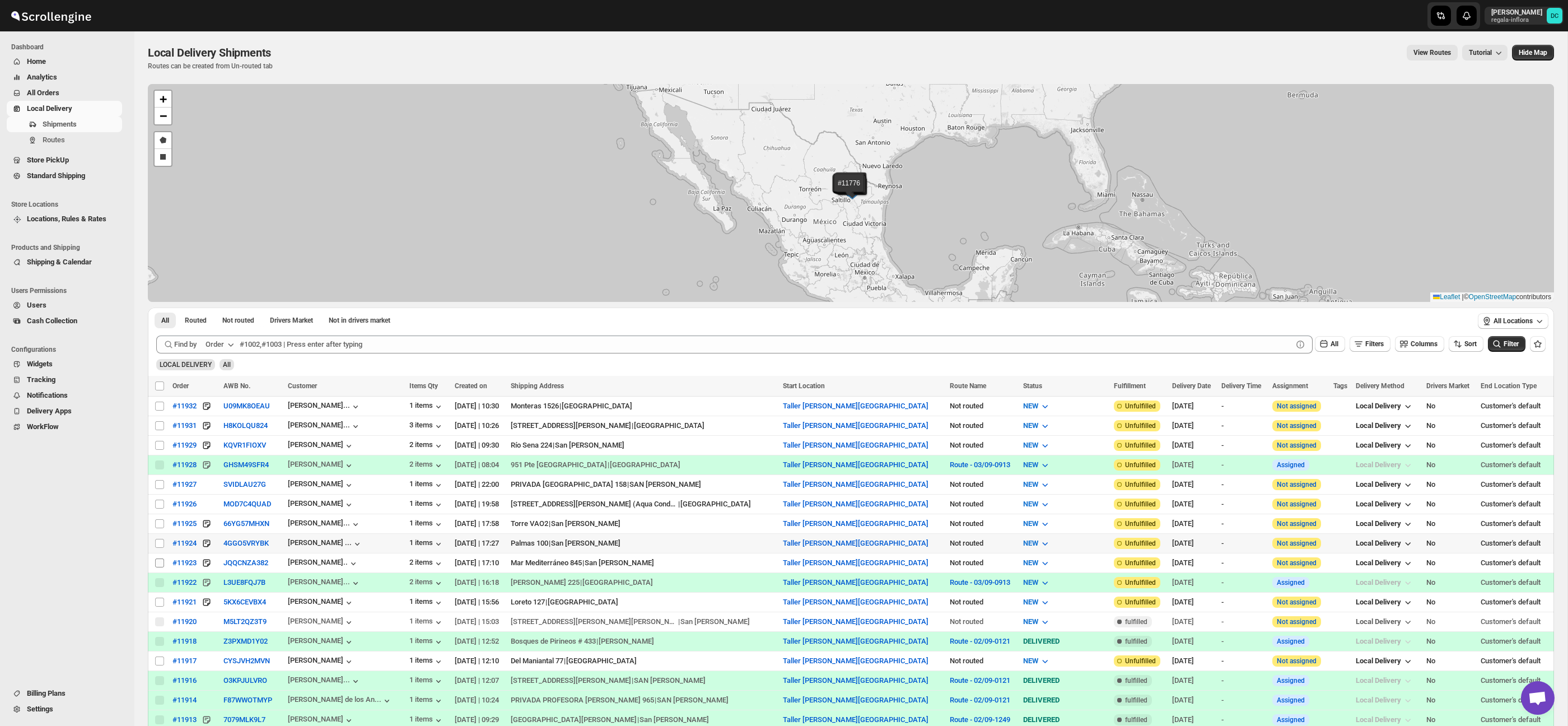
drag, startPoint x: 159, startPoint y: 542, endPoint x: 162, endPoint y: 564, distance: 22.2
click at [159, 542] on input "Select shipment" at bounding box center [159, 543] width 9 height 9
checkbox input "true"
click at [160, 564] on input "Select shipment" at bounding box center [159, 562] width 9 height 9
checkbox input "true"
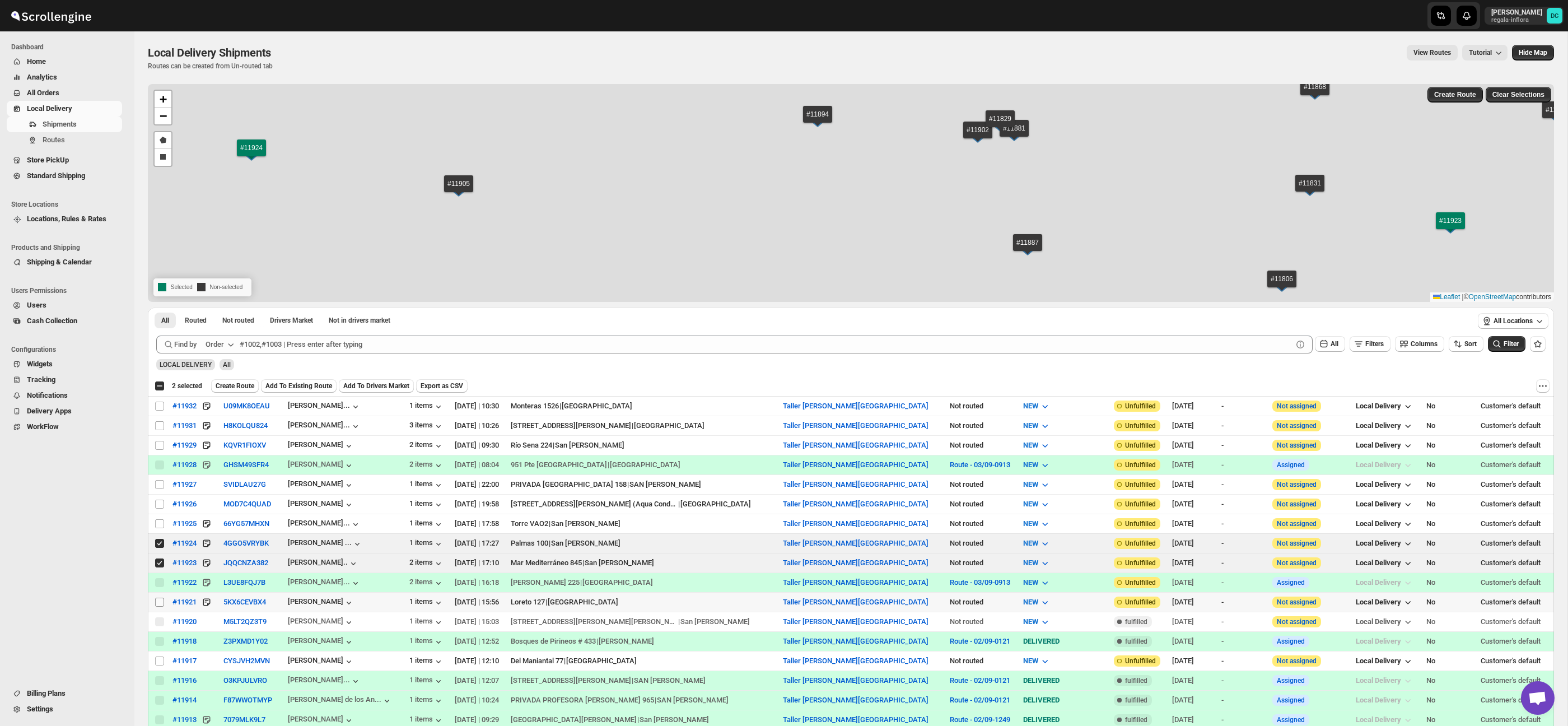
click at [159, 603] on input "Select shipment" at bounding box center [159, 602] width 9 height 9
checkbox input "true"
click at [244, 380] on button "Create Route" at bounding box center [235, 386] width 48 height 14
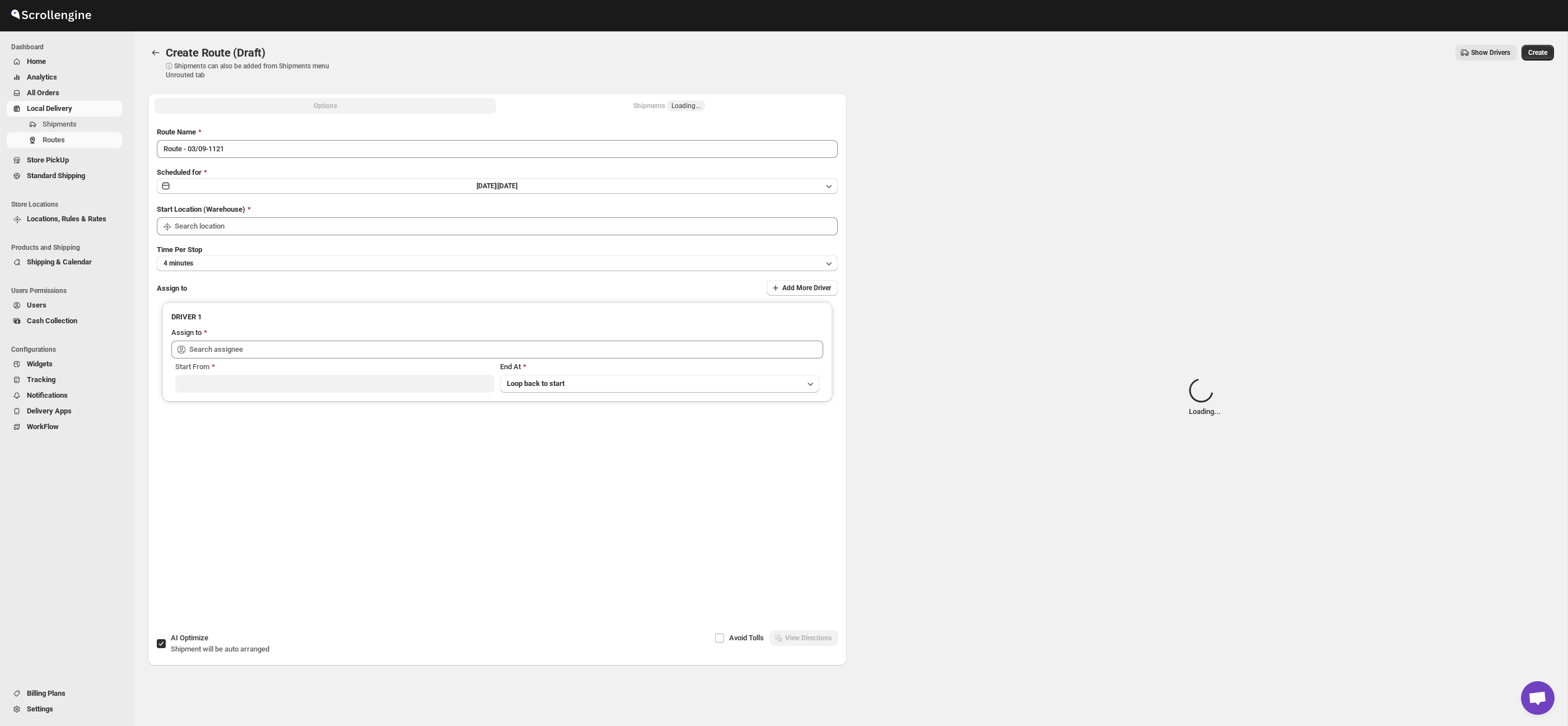
type input "Taller [PERSON_NAME][GEOGRAPHIC_DATA]"
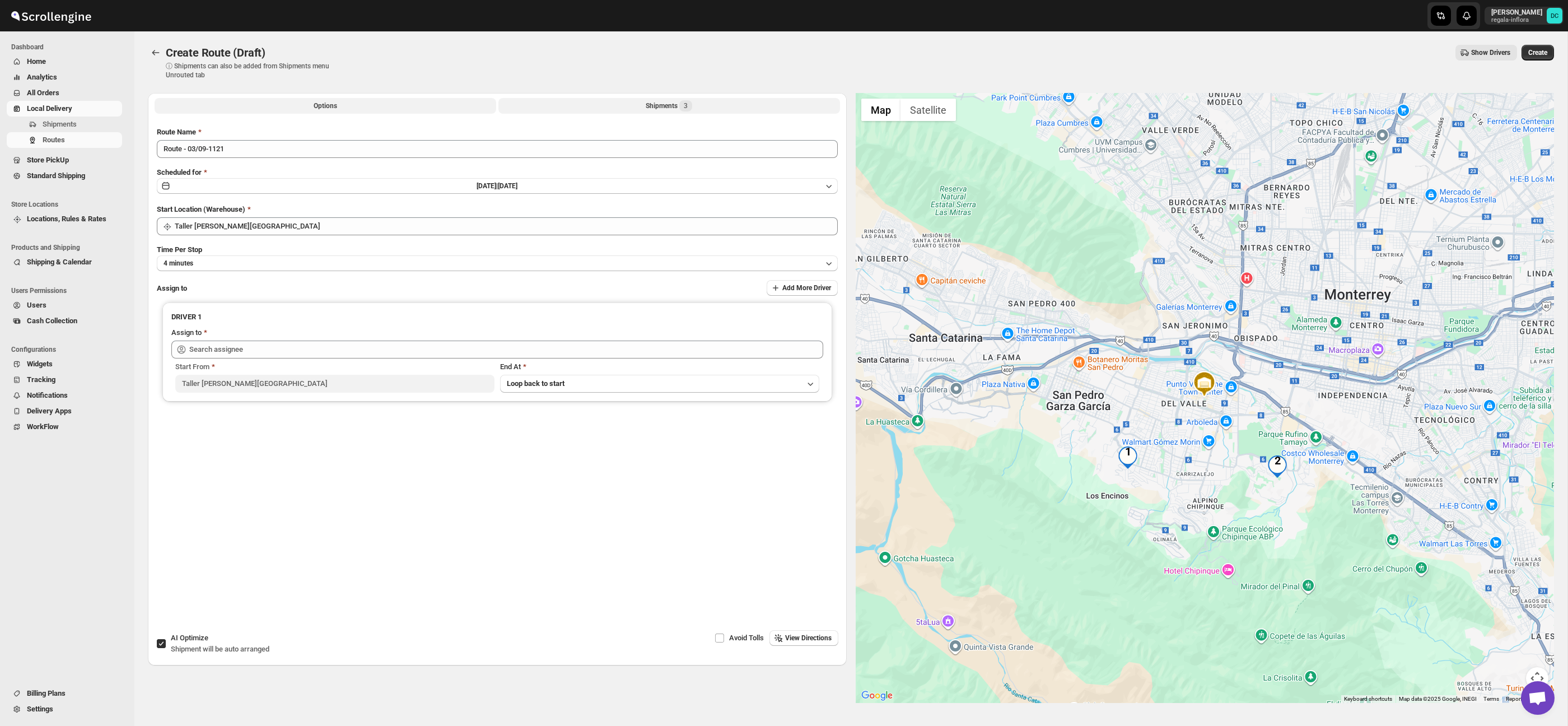
click at [590, 101] on button "Shipments 3" at bounding box center [669, 106] width 342 height 15
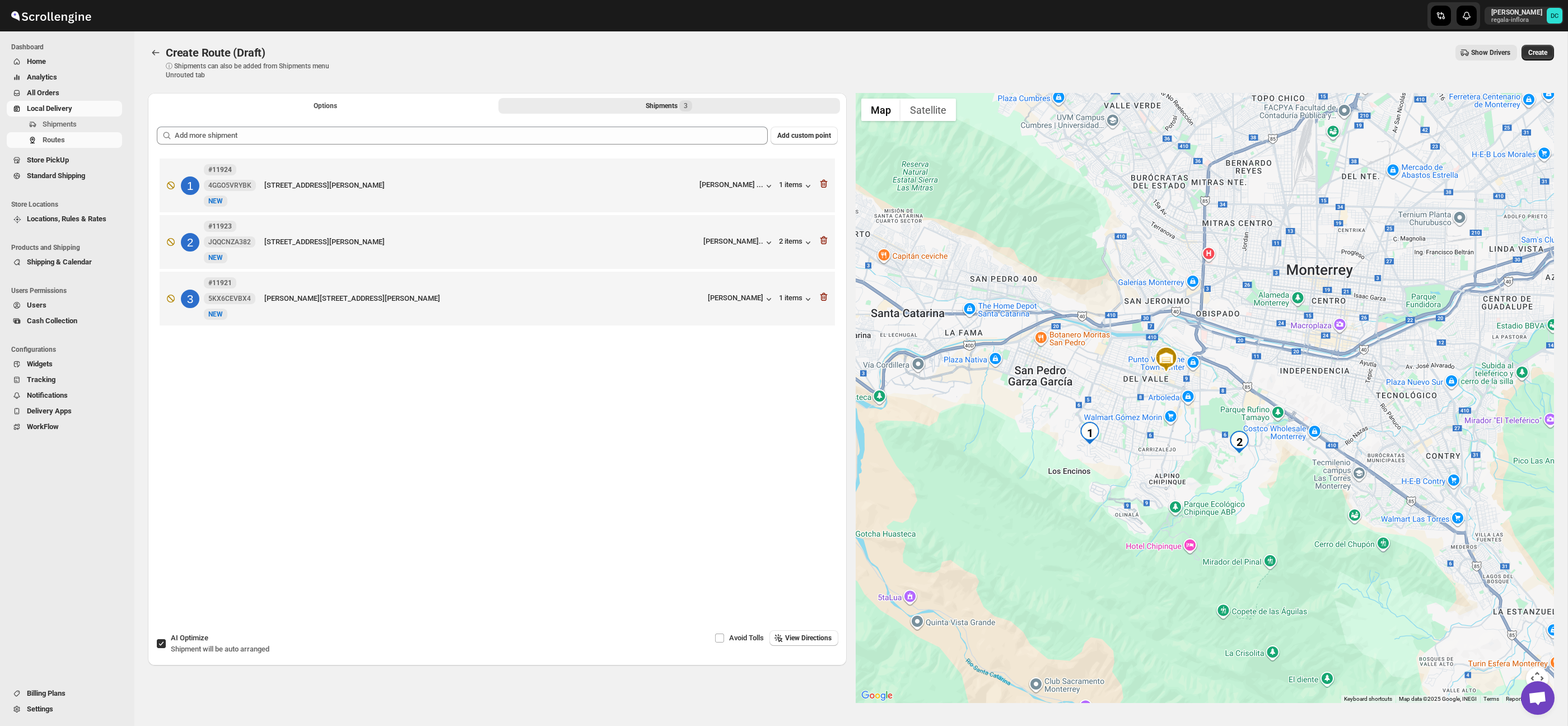
drag, startPoint x: 1319, startPoint y: 502, endPoint x: 1237, endPoint y: 452, distance: 96.0
click at [1237, 452] on div at bounding box center [1205, 398] width 699 height 610
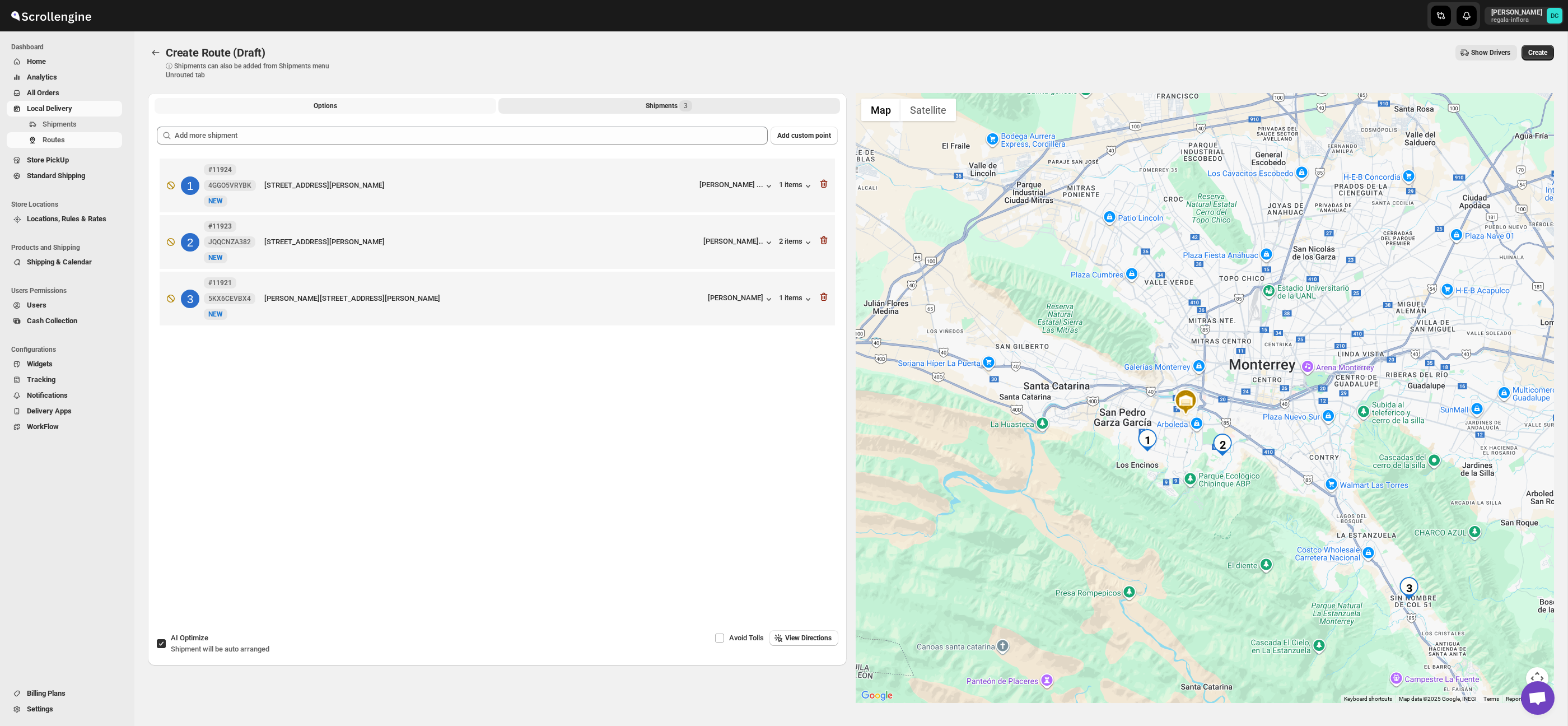
drag, startPoint x: 373, startPoint y: 108, endPoint x: 376, endPoint y: 115, distance: 7.6
click at [372, 108] on button "Options" at bounding box center [326, 106] width 342 height 15
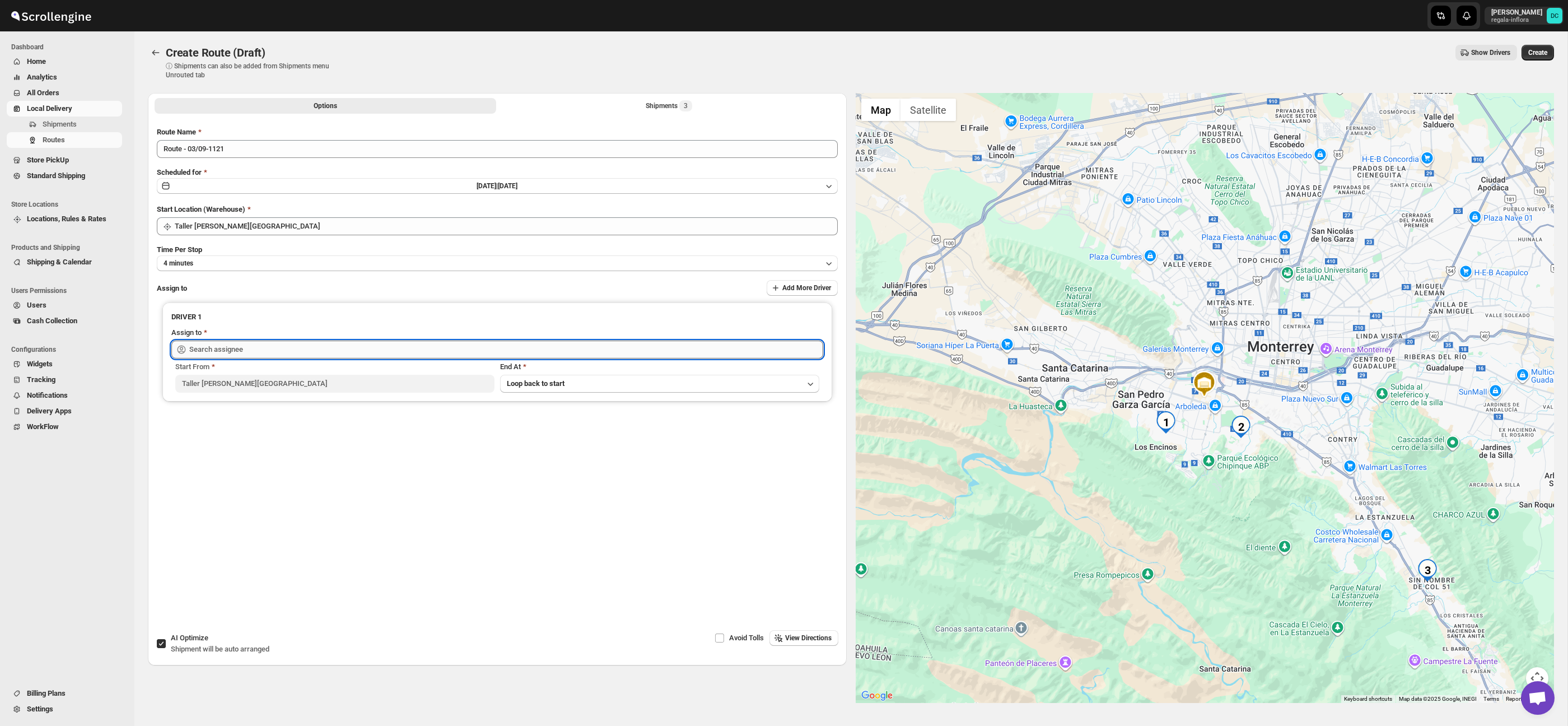
click at [357, 348] on input "text" at bounding box center [507, 349] width 634 height 18
click at [388, 373] on div "[PERSON_NAME] ([EMAIL_ADDRESS][DOMAIN_NAME])" at bounding box center [497, 373] width 629 height 11
type input "[PERSON_NAME] ([EMAIL_ADDRESS][DOMAIN_NAME])"
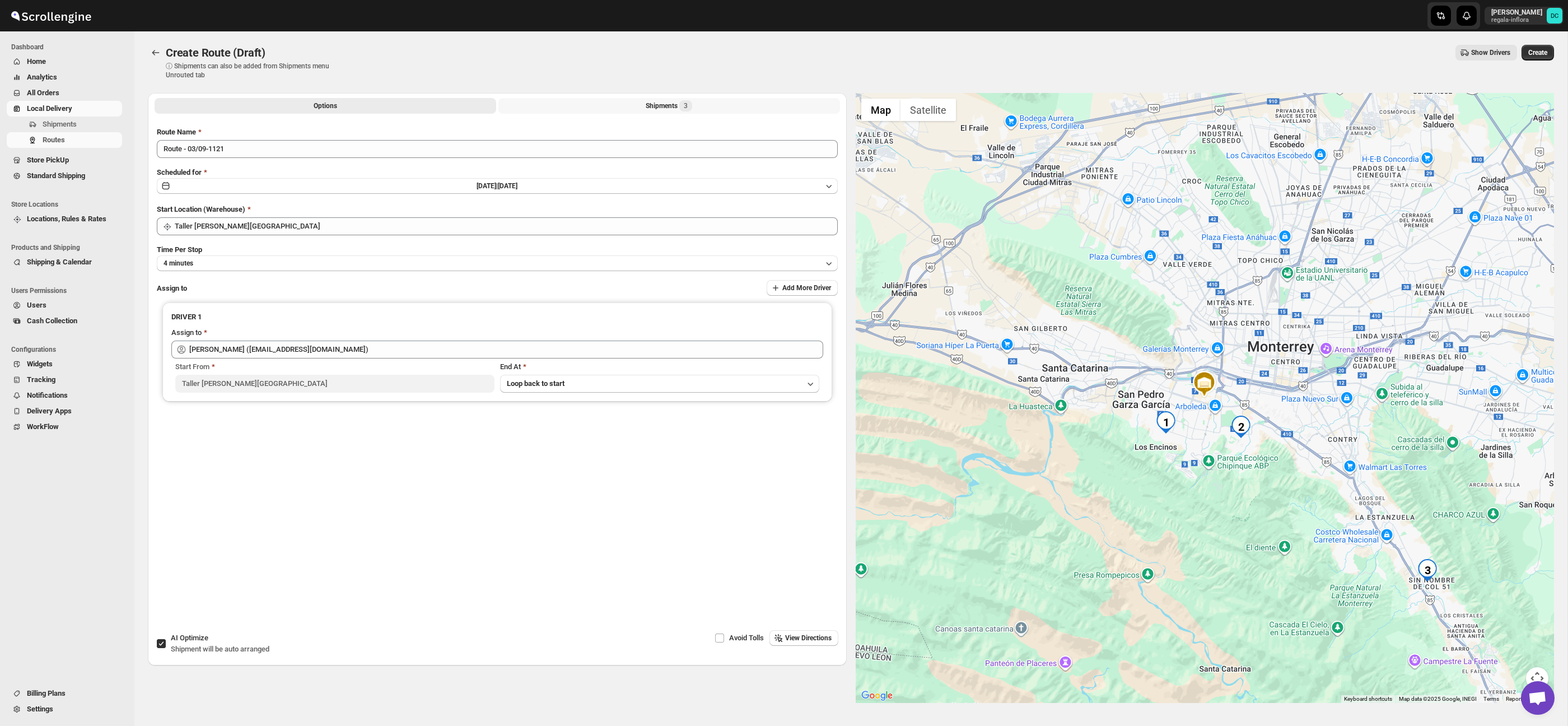
click at [665, 107] on div "Shipments 3" at bounding box center [669, 106] width 47 height 11
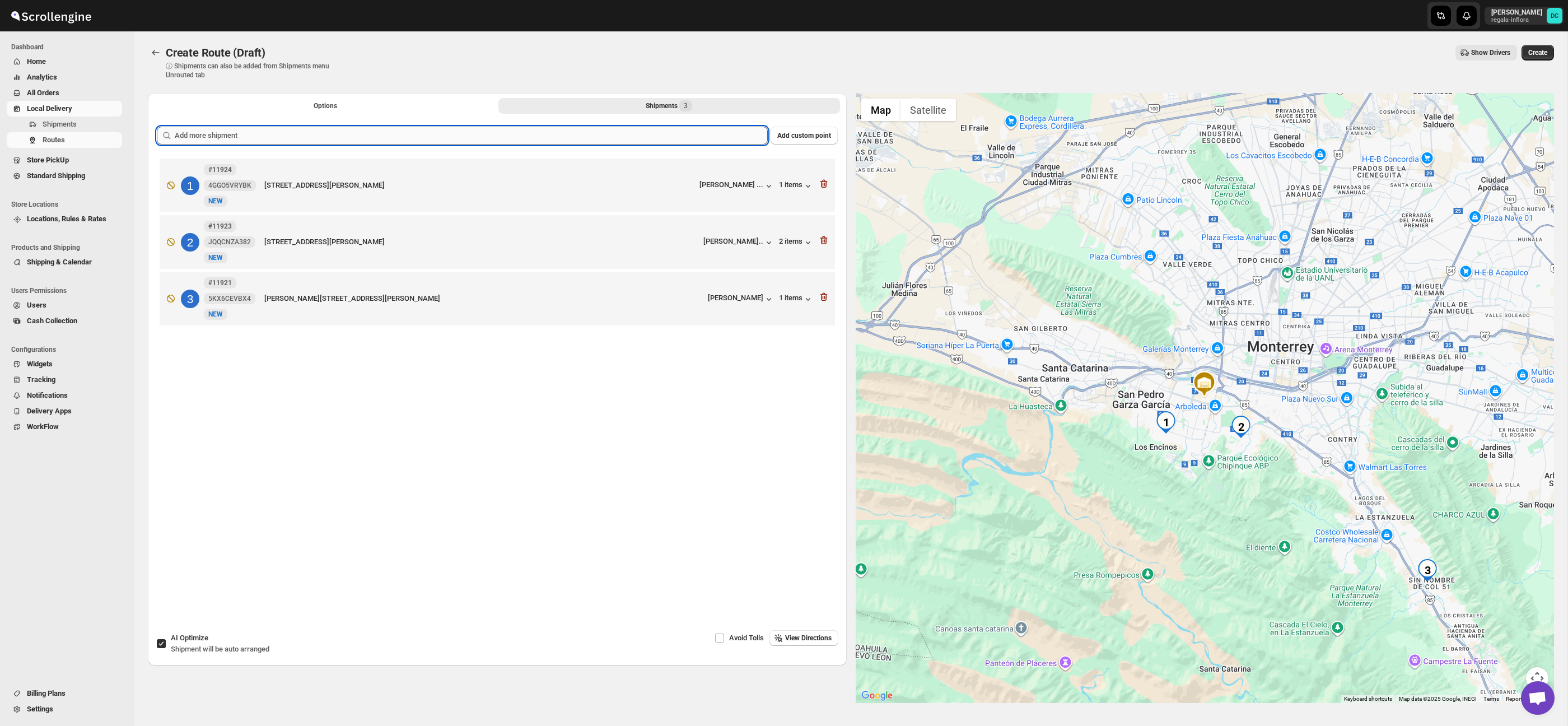
click at [571, 136] on input "text" at bounding box center [471, 136] width 593 height 18
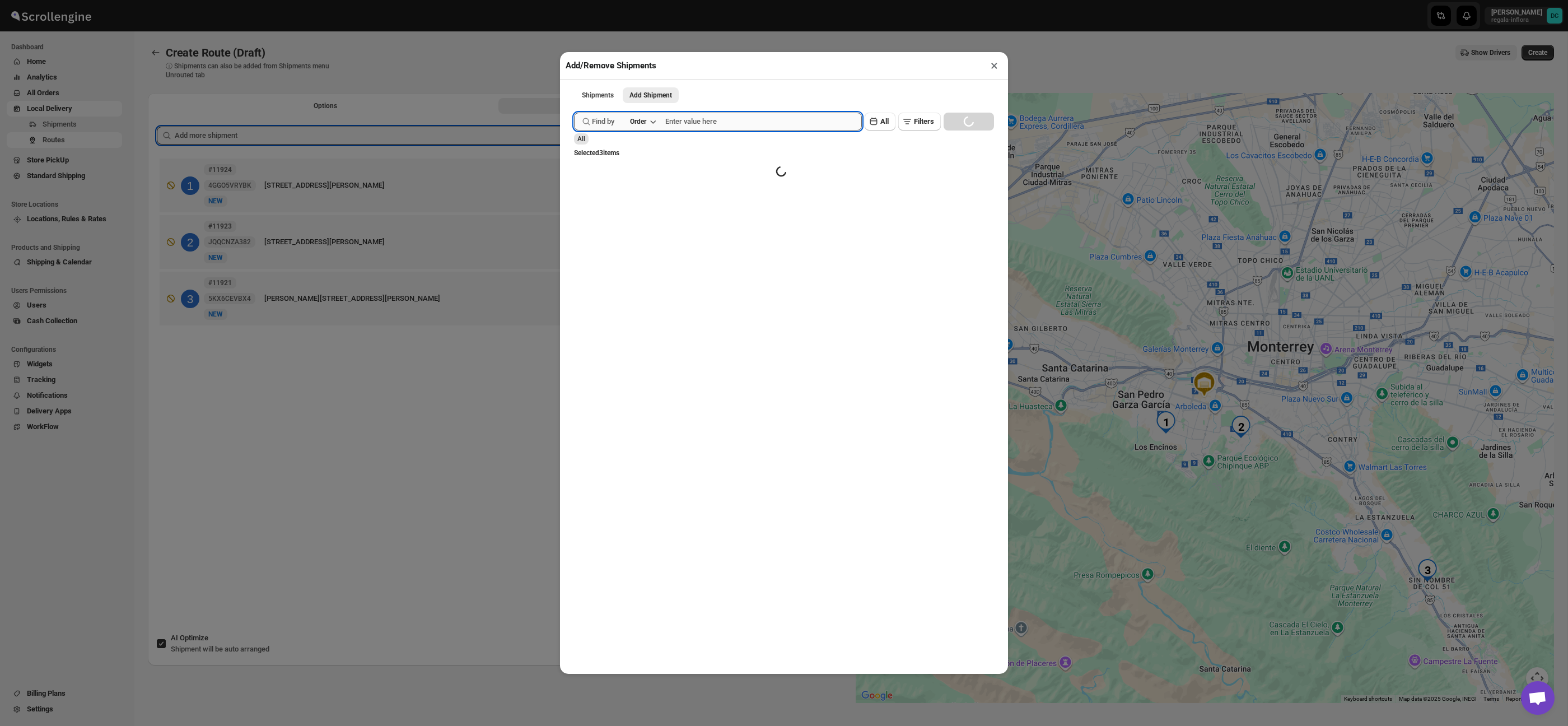
click at [725, 123] on input "text" at bounding box center [764, 122] width 197 height 18
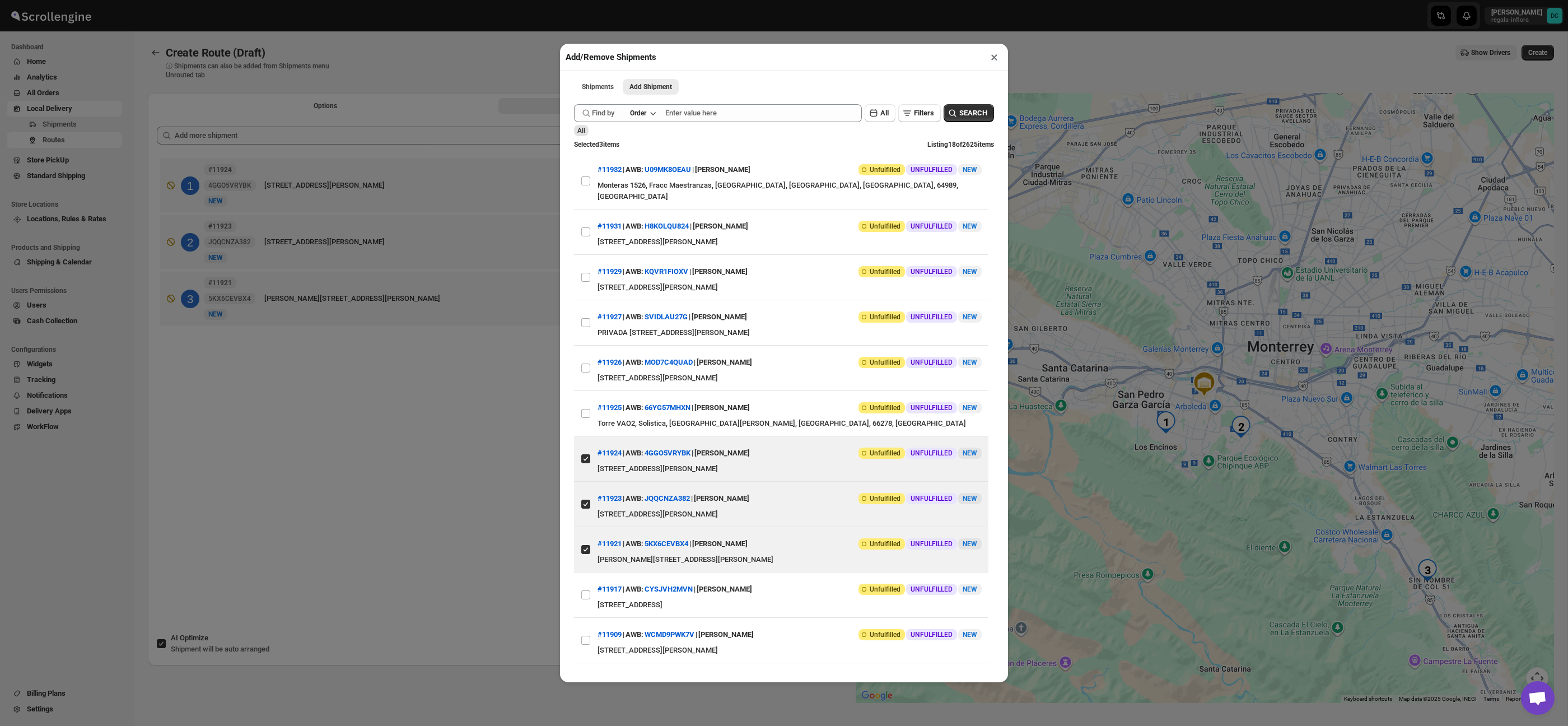
drag, startPoint x: 588, startPoint y: 584, endPoint x: 494, endPoint y: 480, distance: 140.2
click at [588, 590] on input "View details for 68b7332670affa3fd0cd593c" at bounding box center [586, 595] width 9 height 9
checkbox input "true"
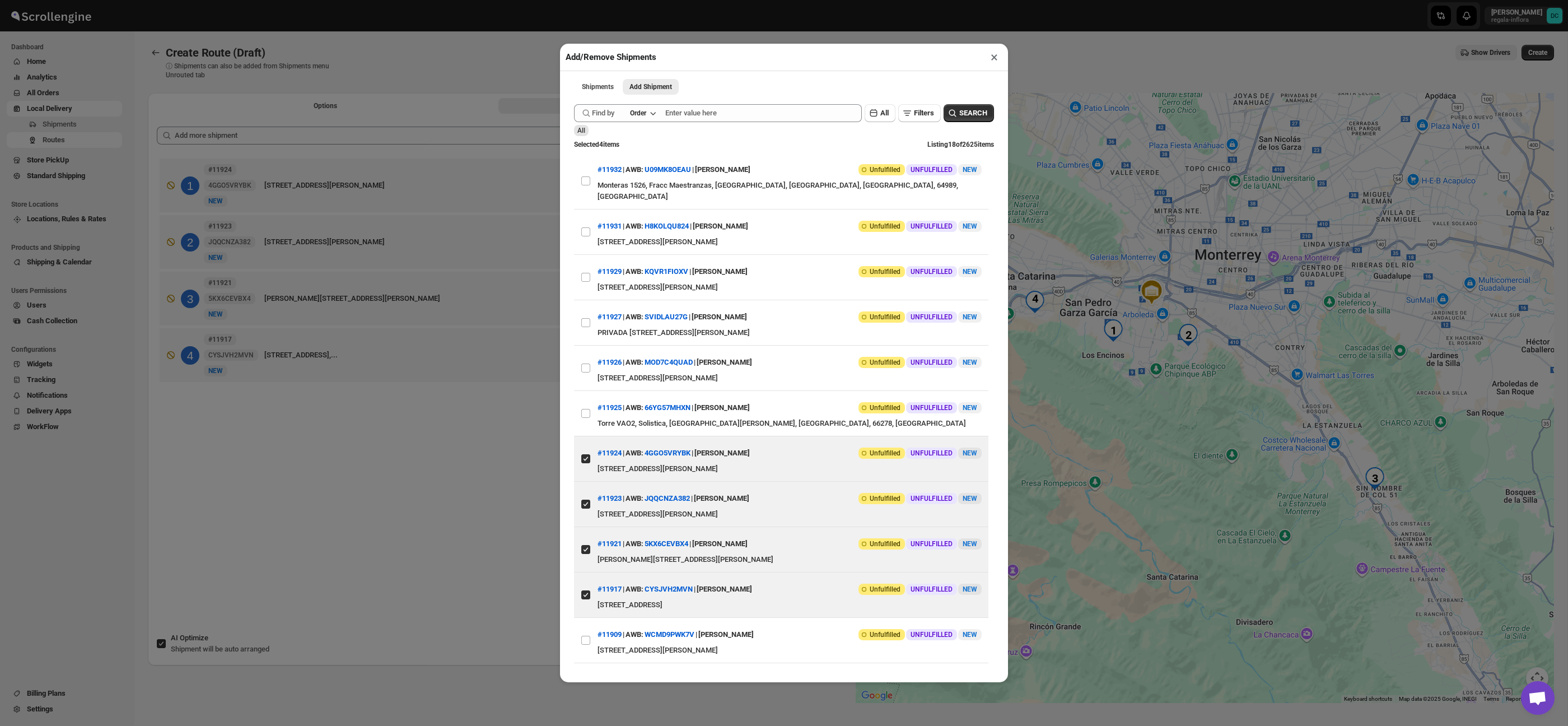
click at [483, 438] on div "Add/Remove Shipments × Shipments Add Shipment More views Shipments Add Shipment…" at bounding box center [784, 363] width 1568 height 726
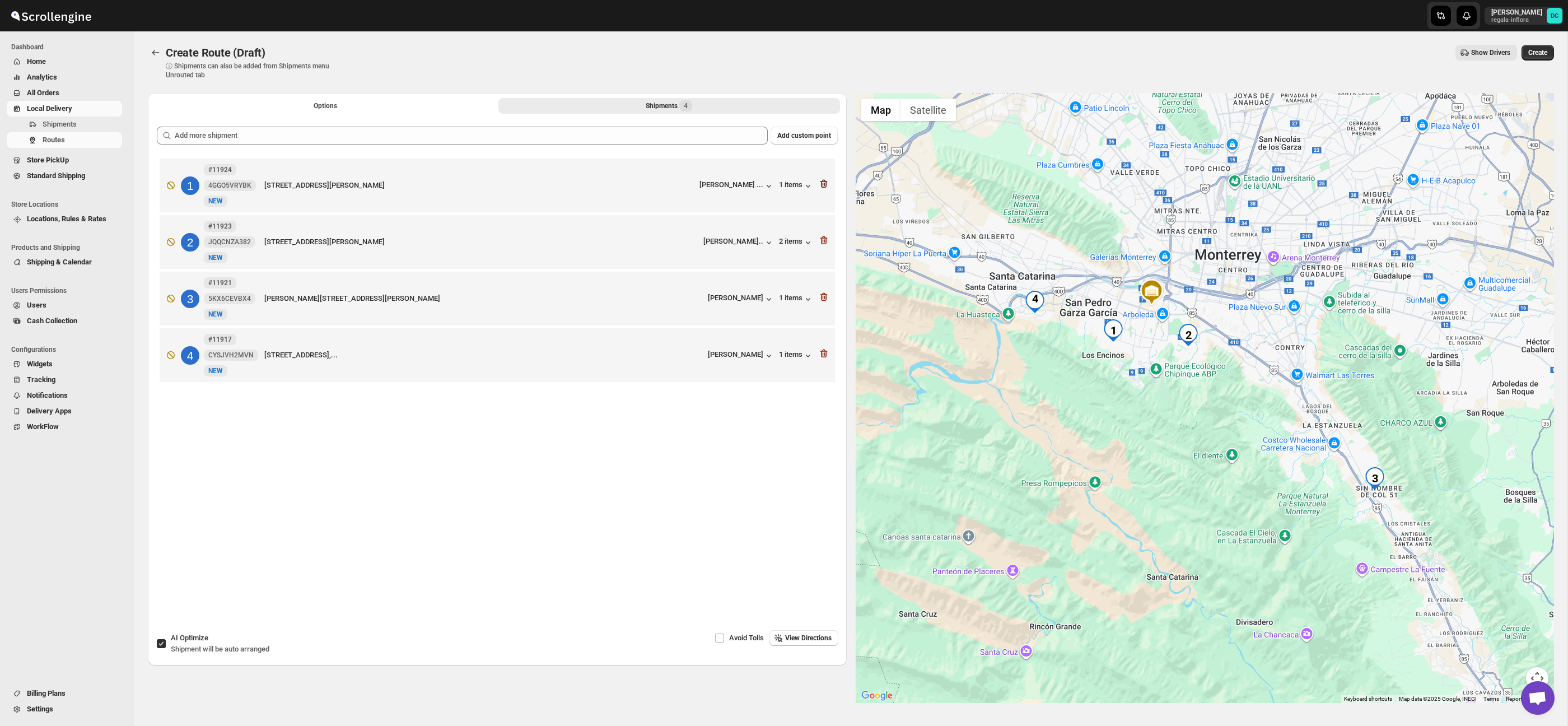
click at [828, 183] on icon "button" at bounding box center [824, 184] width 11 height 11
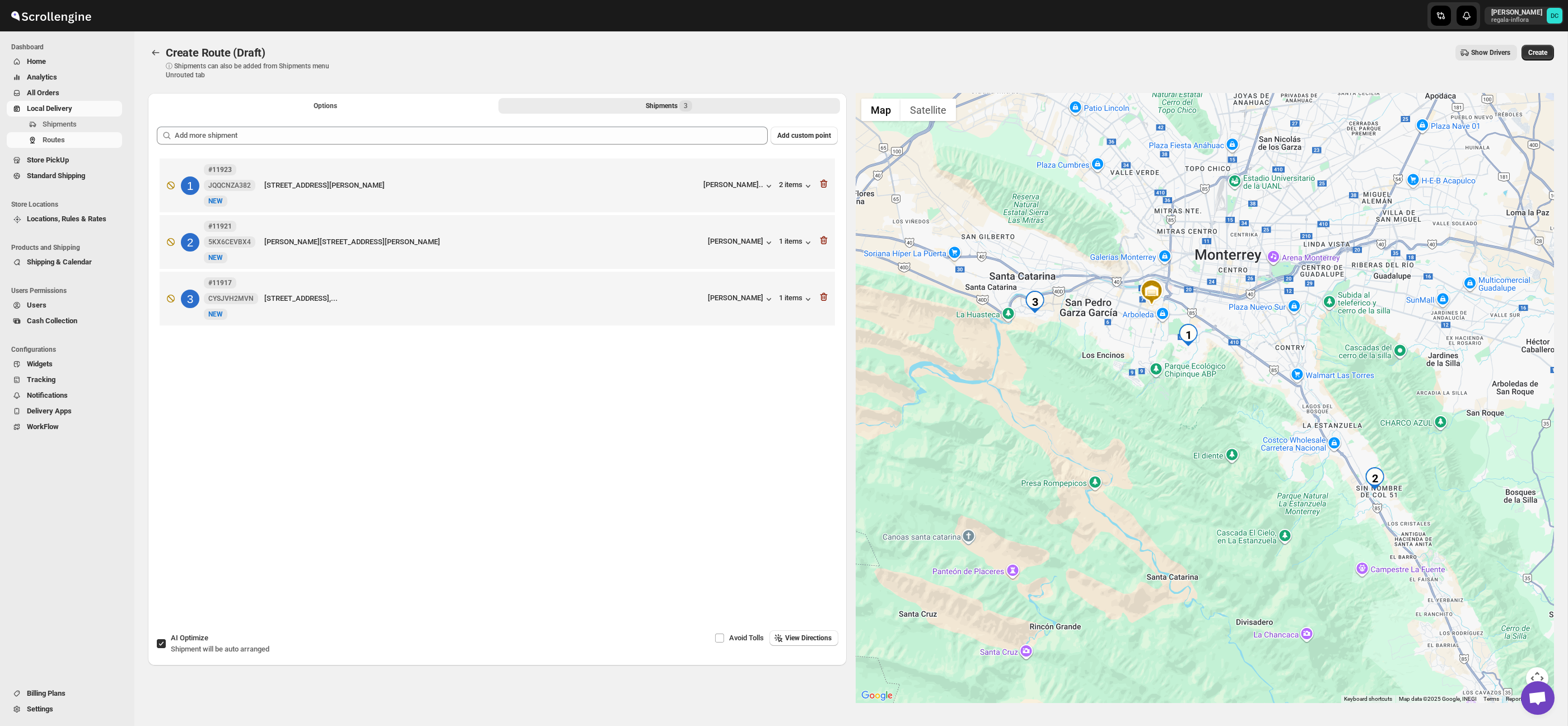
click at [161, 642] on input "AI Optimize Shipment will be auto arranged" at bounding box center [161, 643] width 9 height 9
checkbox input "false"
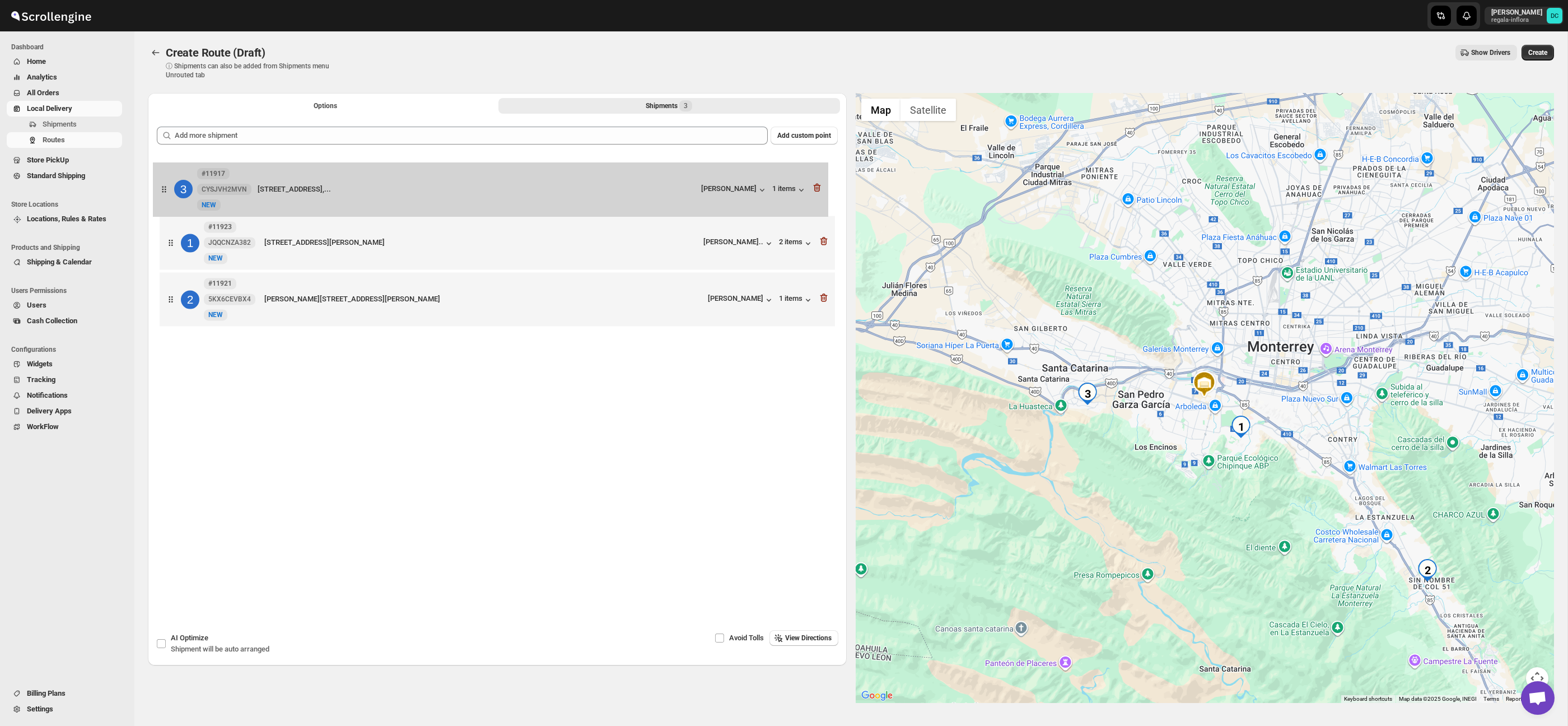
drag, startPoint x: 180, startPoint y: 307, endPoint x: 172, endPoint y: 191, distance: 116.3
click at [172, 191] on div "1 #11923 [STREET_ADDRESS][PERSON_NAME] [PERSON_NAME].. 2 items 2 #11921 5KX6CEV…" at bounding box center [497, 244] width 681 height 176
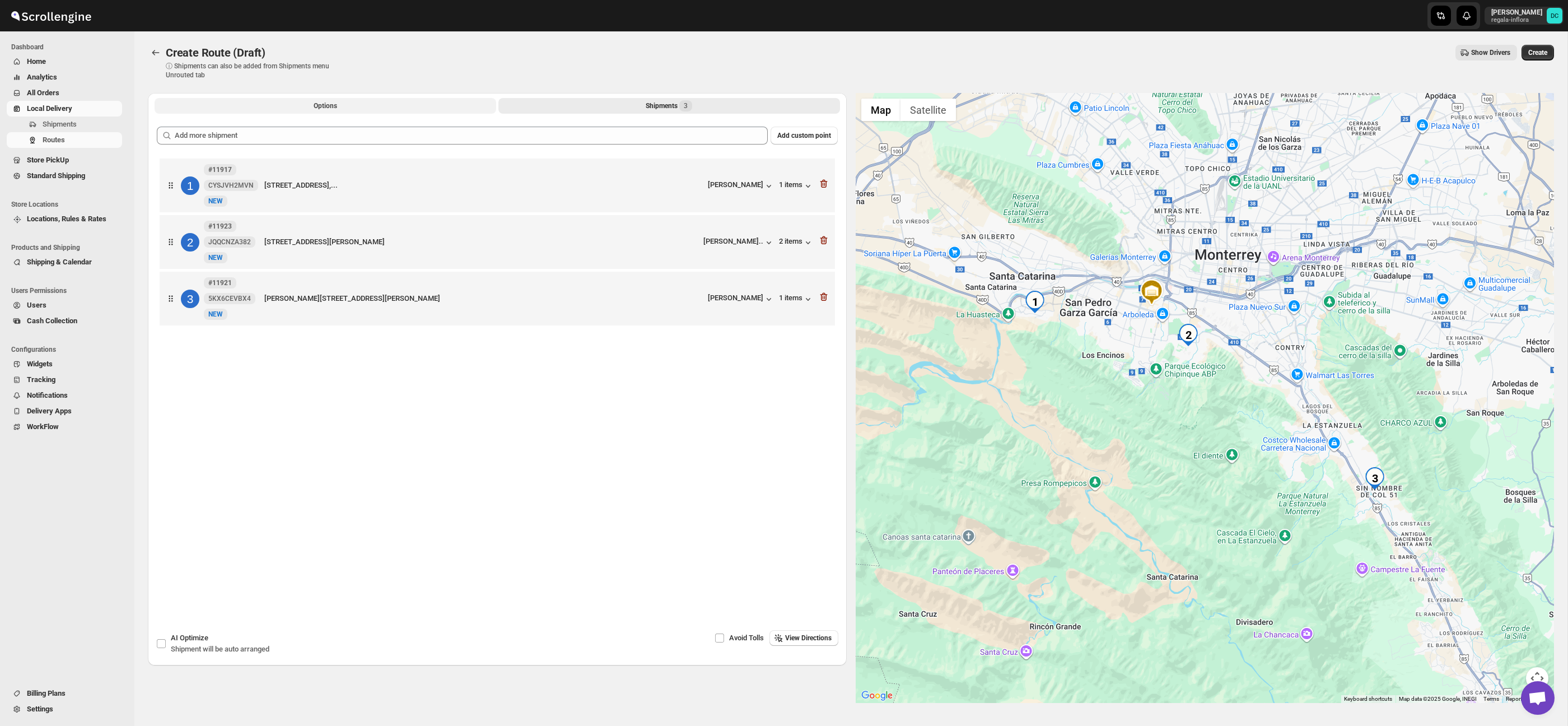
click at [369, 98] on li "Options" at bounding box center [326, 105] width 342 height 15
click at [367, 103] on button "Options" at bounding box center [326, 106] width 342 height 15
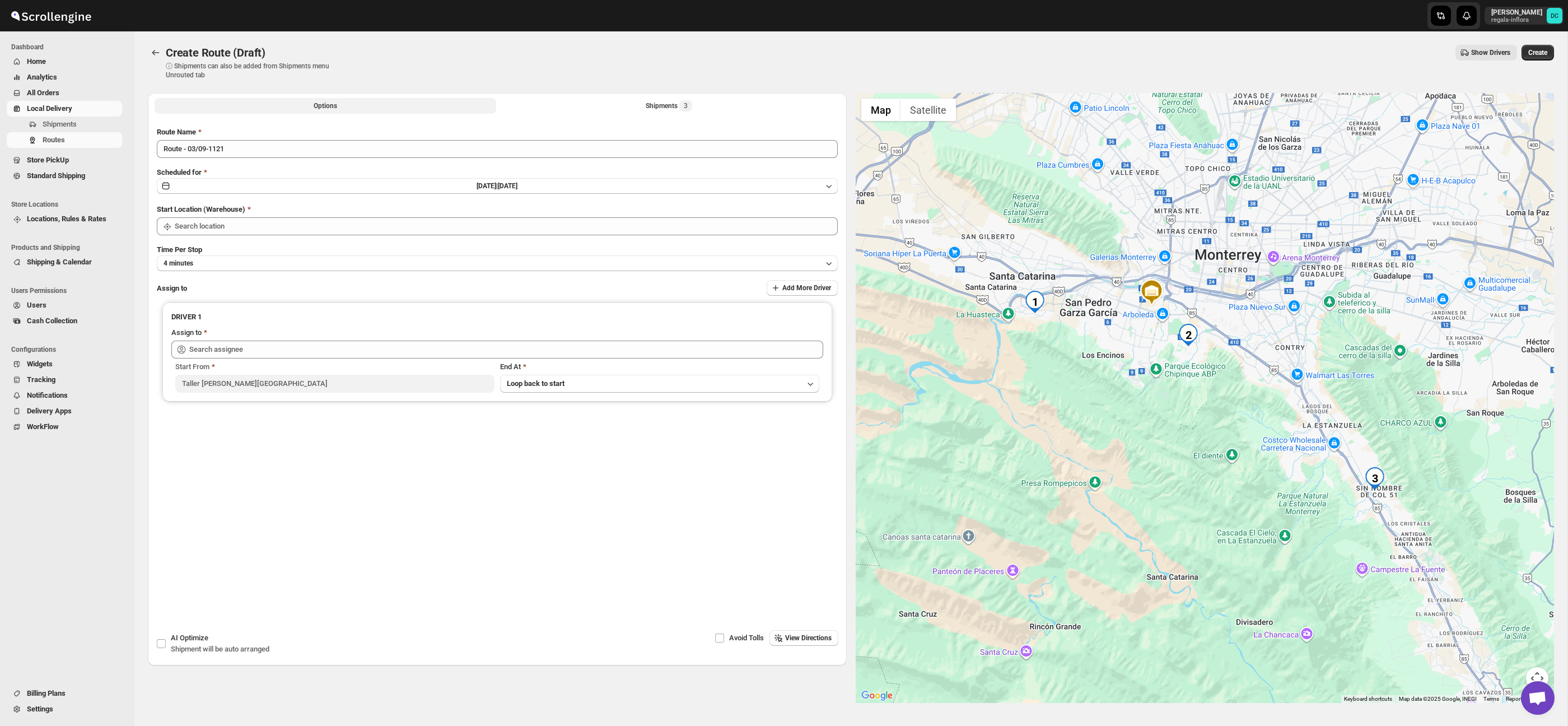
click at [358, 106] on button "Options" at bounding box center [326, 106] width 342 height 15
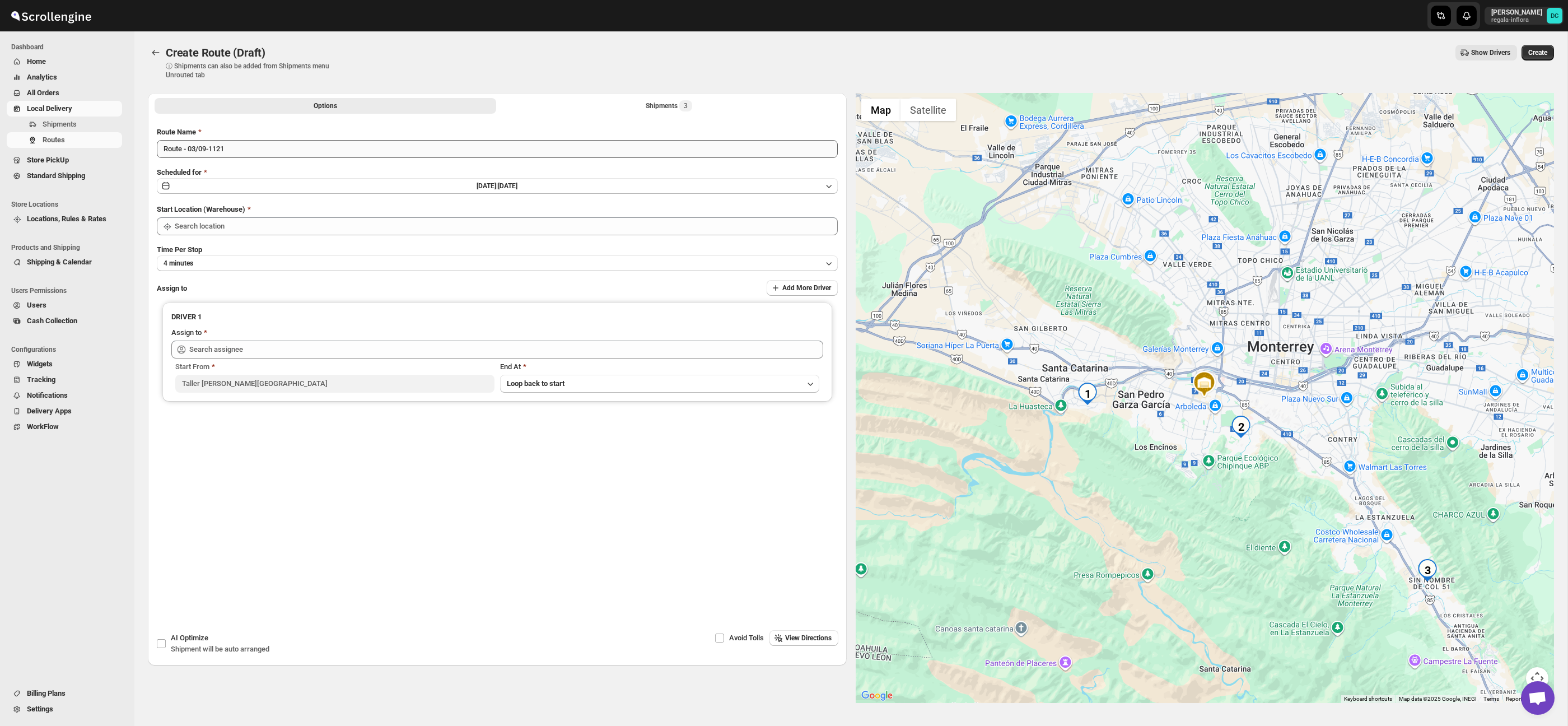
type input "Taller [PERSON_NAME][GEOGRAPHIC_DATA]"
type input "[PERSON_NAME] ([EMAIL_ADDRESS][DOMAIN_NAME])"
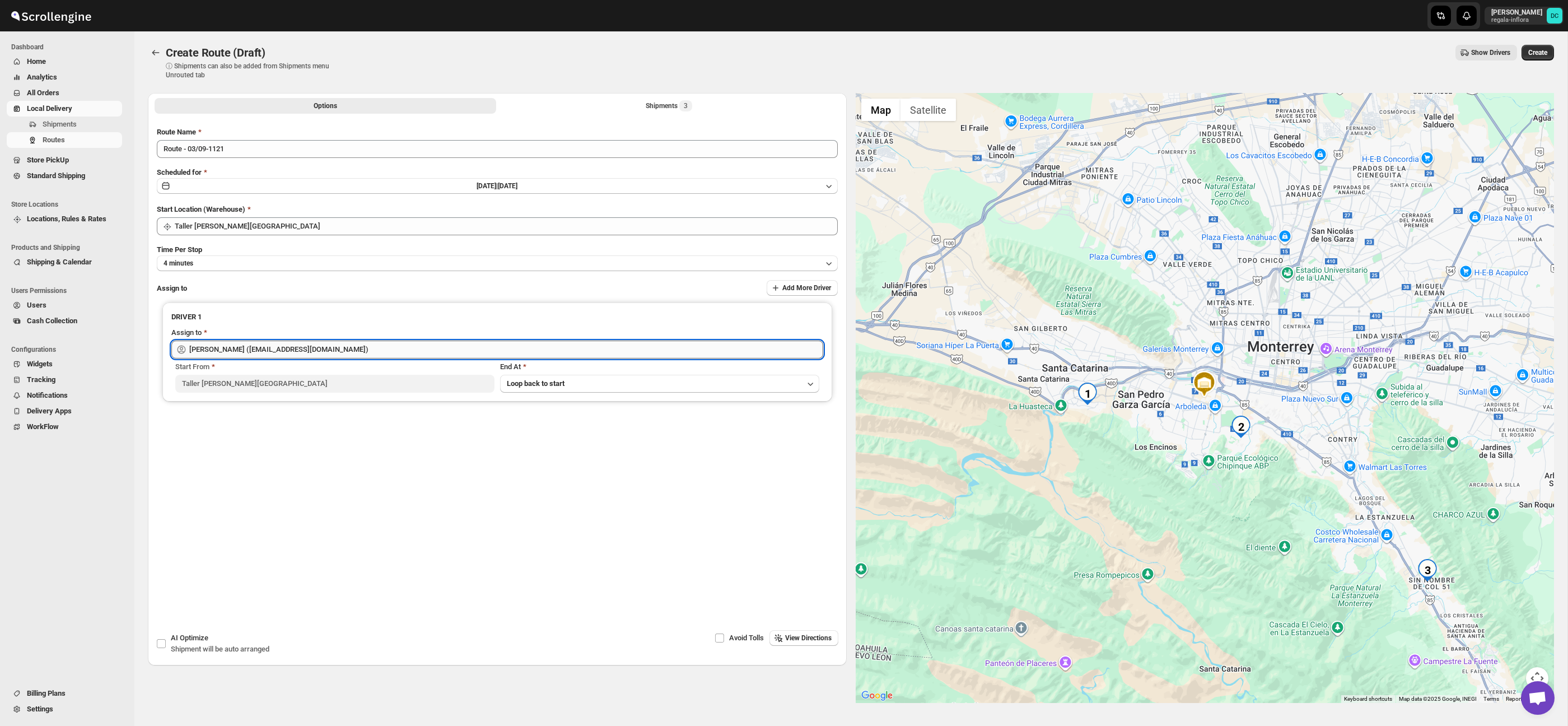
click at [307, 345] on input "[PERSON_NAME] ([EMAIL_ADDRESS][DOMAIN_NAME])" at bounding box center [507, 349] width 634 height 18
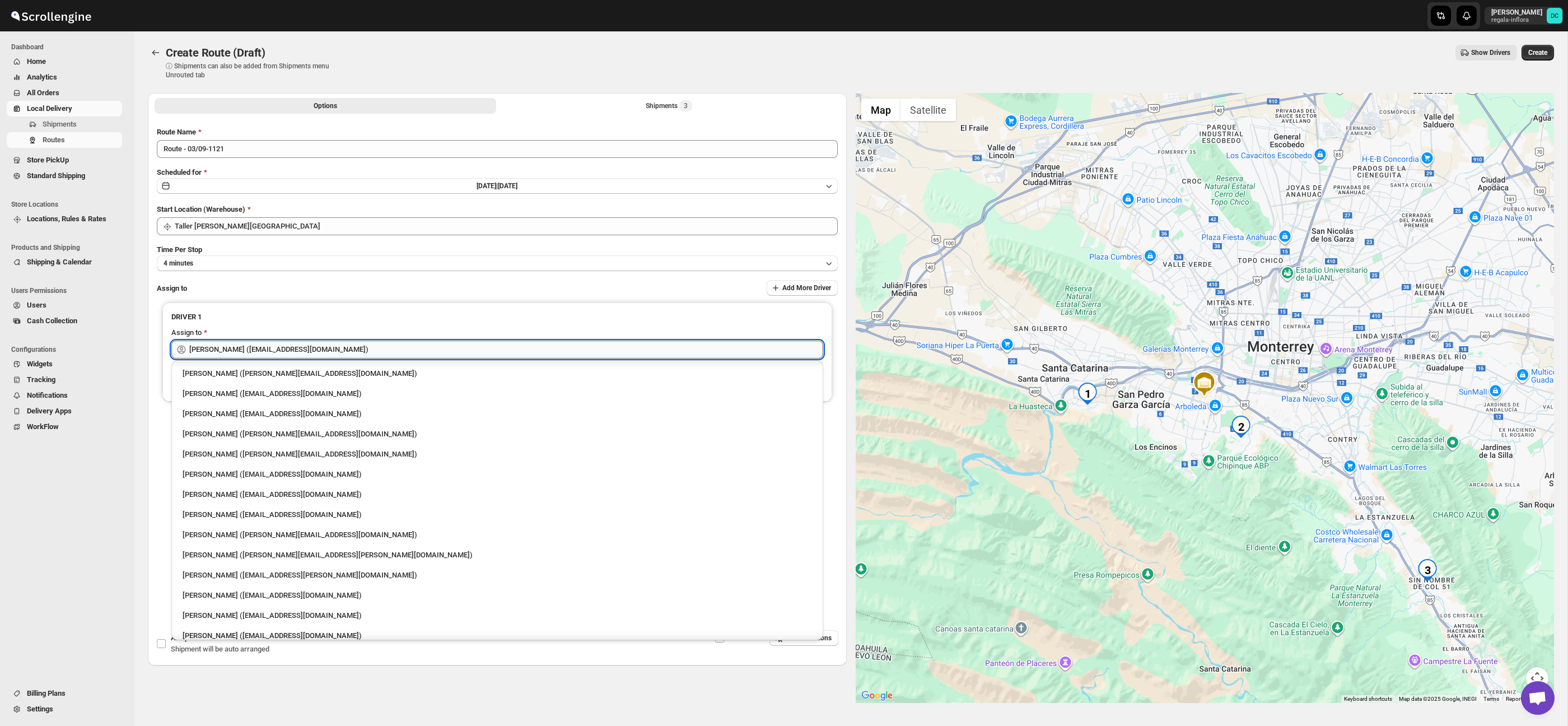
click at [307, 345] on input "[PERSON_NAME] ([EMAIL_ADDRESS][DOMAIN_NAME])" at bounding box center [507, 349] width 634 height 18
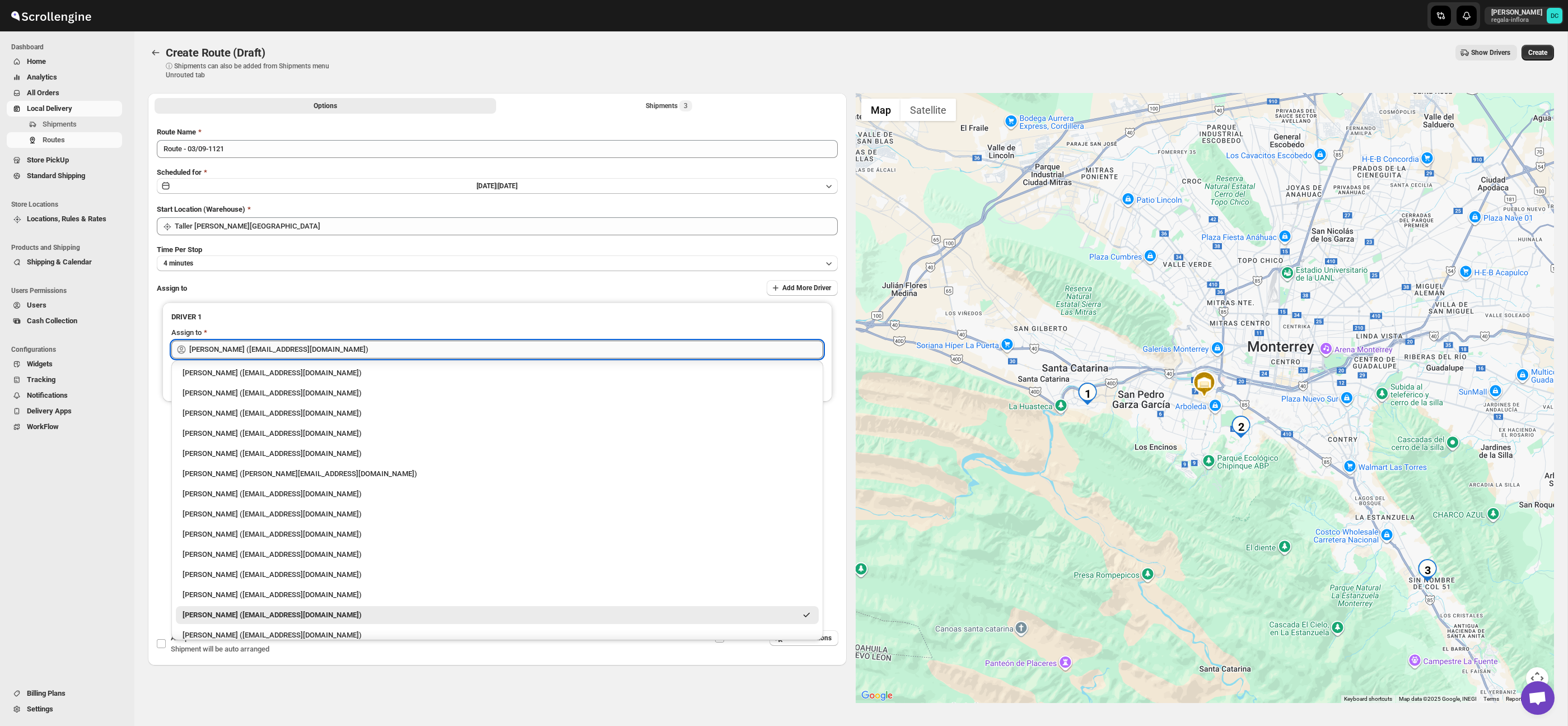
click at [364, 351] on input "[PERSON_NAME] ([EMAIL_ADDRESS][DOMAIN_NAME])" at bounding box center [507, 349] width 634 height 18
click at [1538, 57] on button "Create" at bounding box center [1538, 52] width 32 height 15
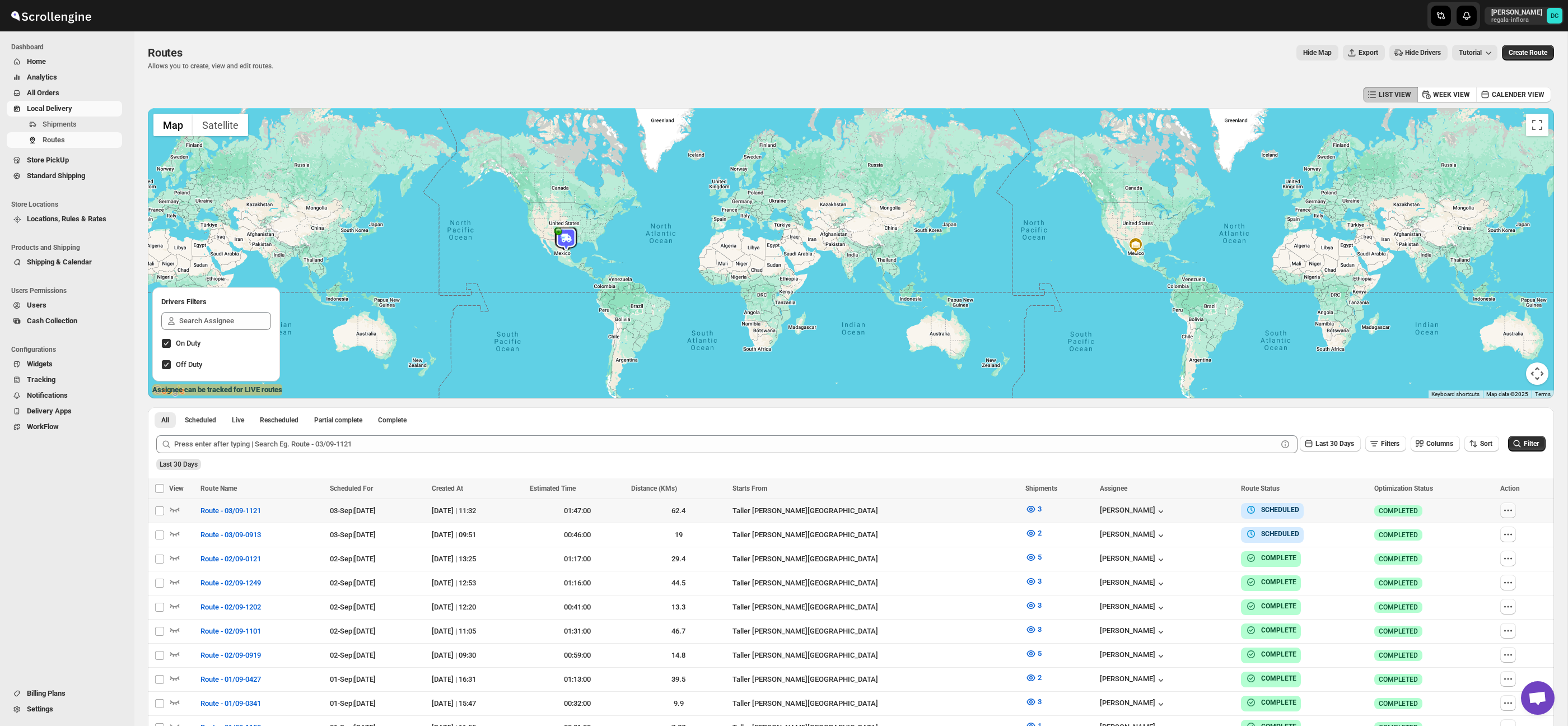
click at [1516, 508] on button "button" at bounding box center [1508, 510] width 15 height 15
click at [1480, 587] on span "Edit" at bounding box center [1486, 591] width 52 height 11
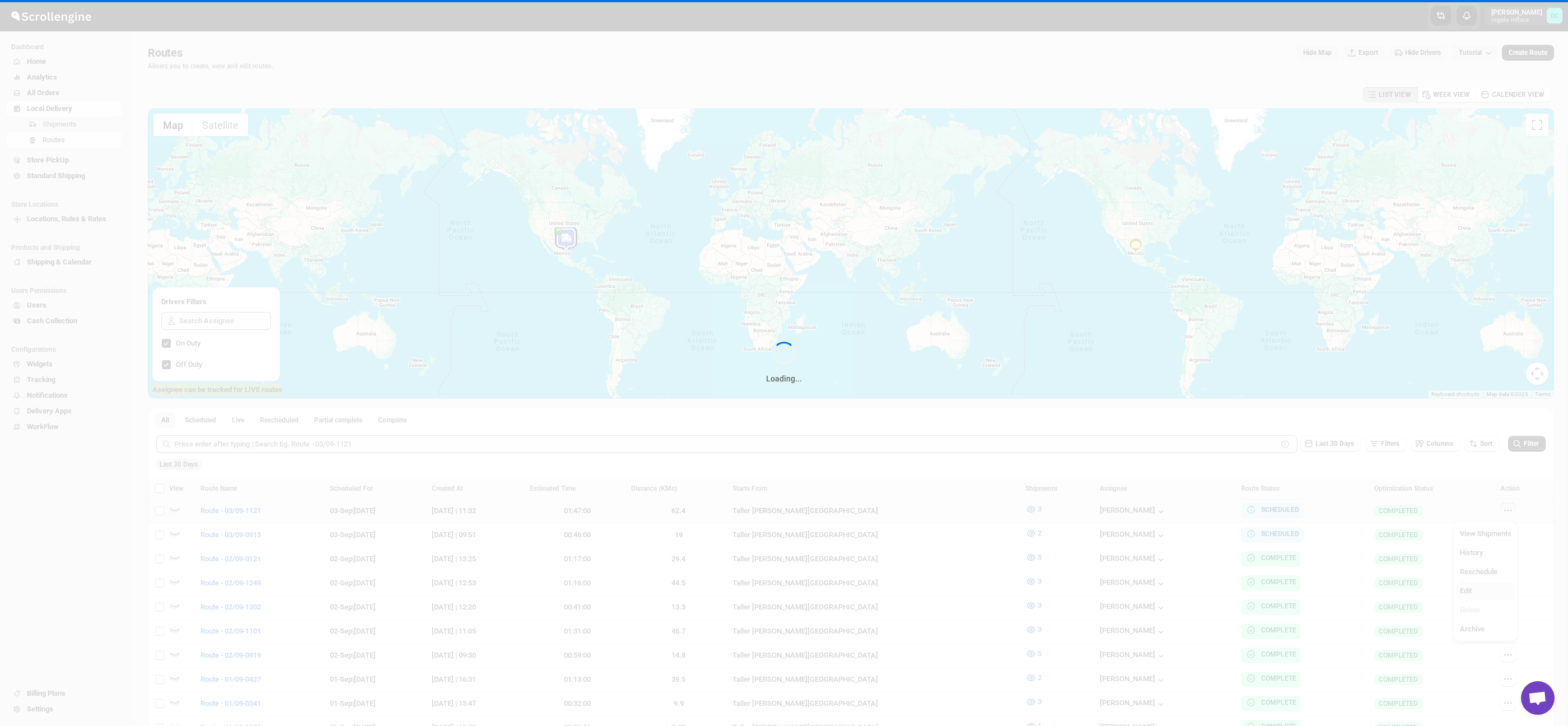
checkbox input "false"
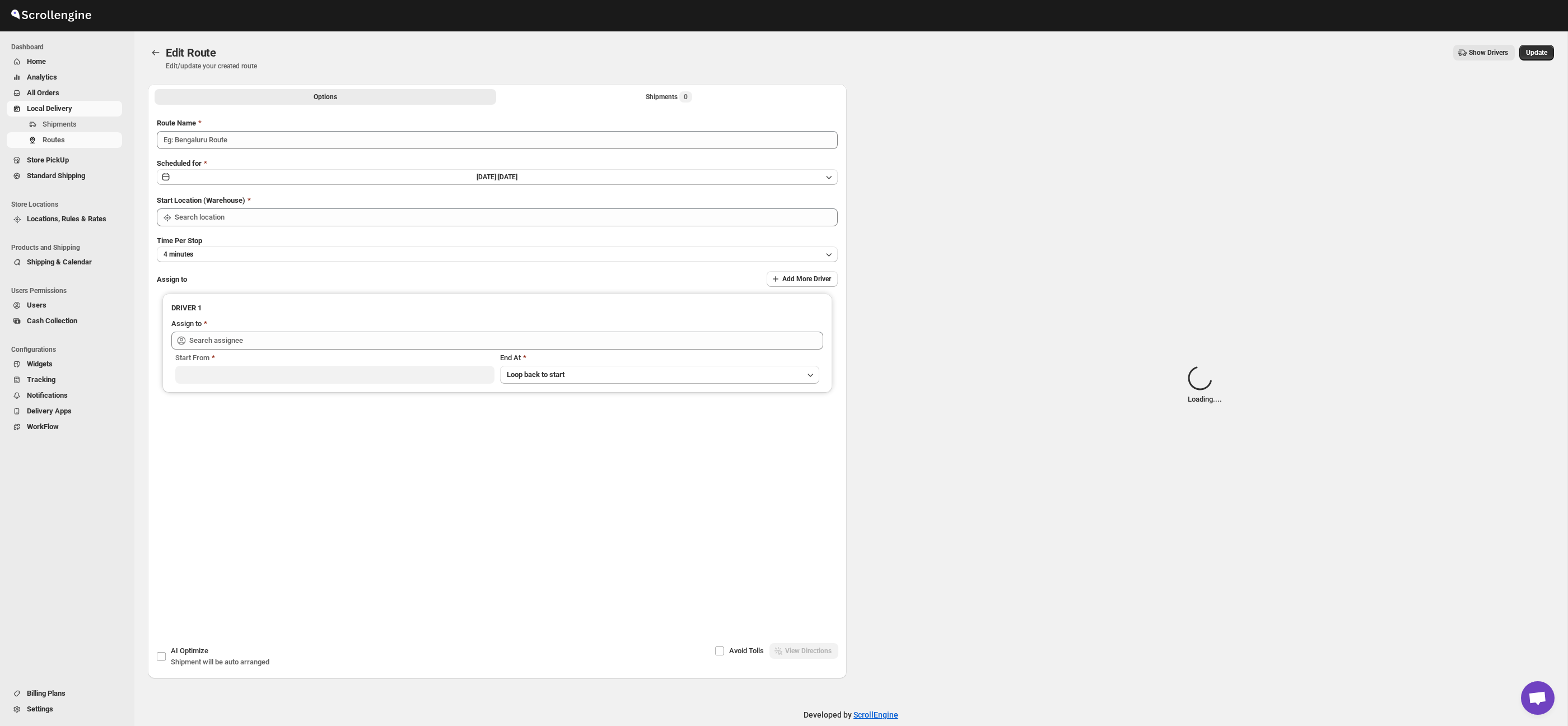
type input "Route - 03/09-1121"
type input "Taller [PERSON_NAME][GEOGRAPHIC_DATA]"
type input "[PERSON_NAME] ([EMAIL_ADDRESS][DOMAIN_NAME])"
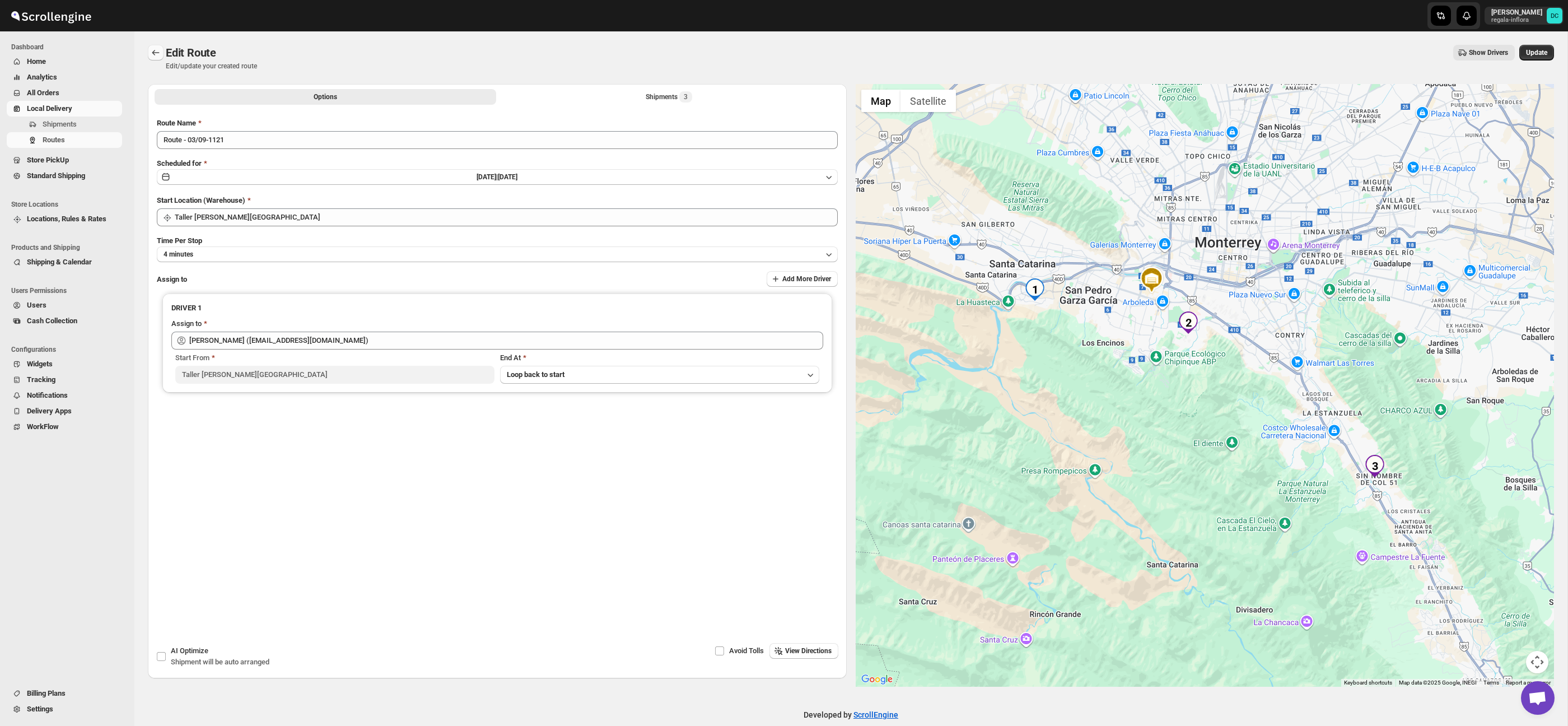
click at [160, 50] on icon "Routes" at bounding box center [156, 52] width 11 height 11
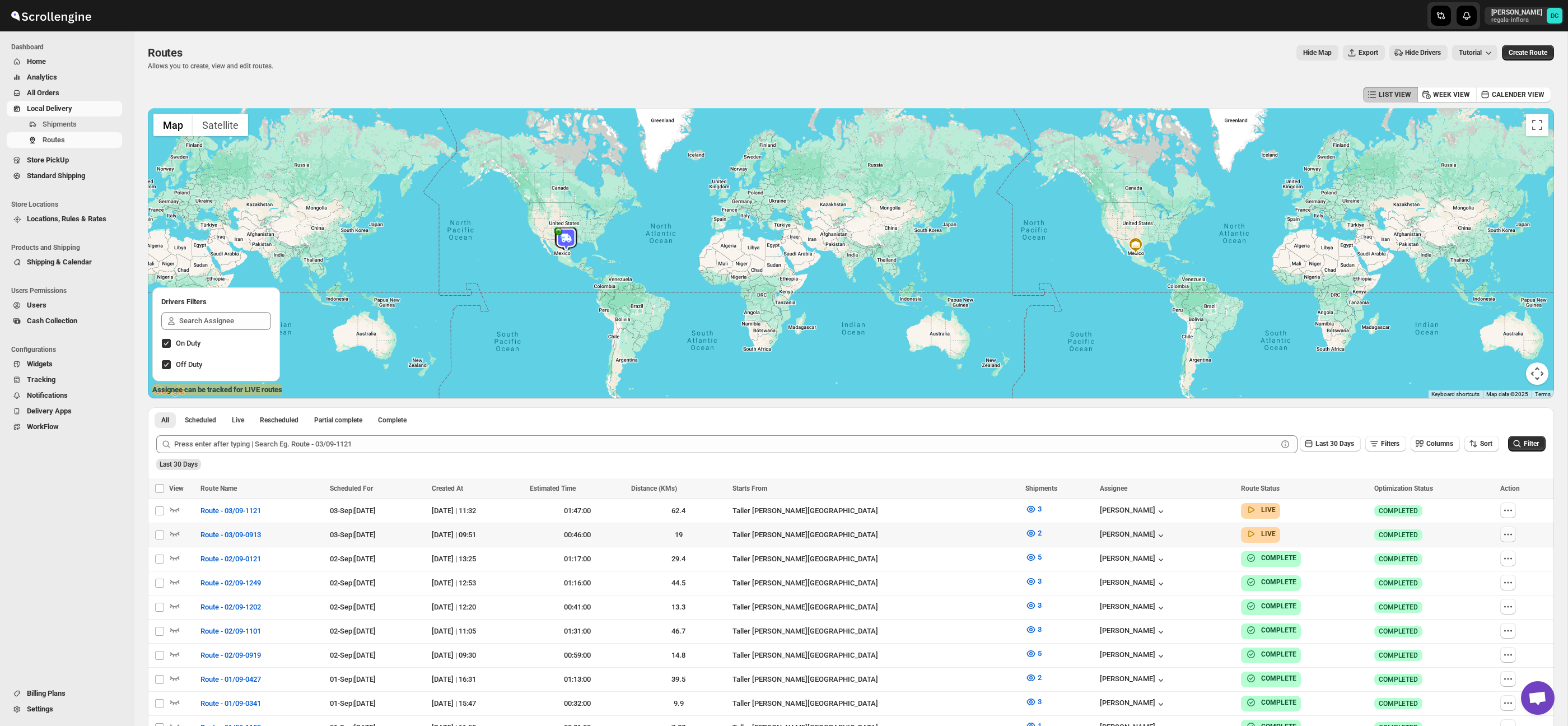
click at [1509, 534] on icon "button" at bounding box center [1508, 535] width 2 height 2
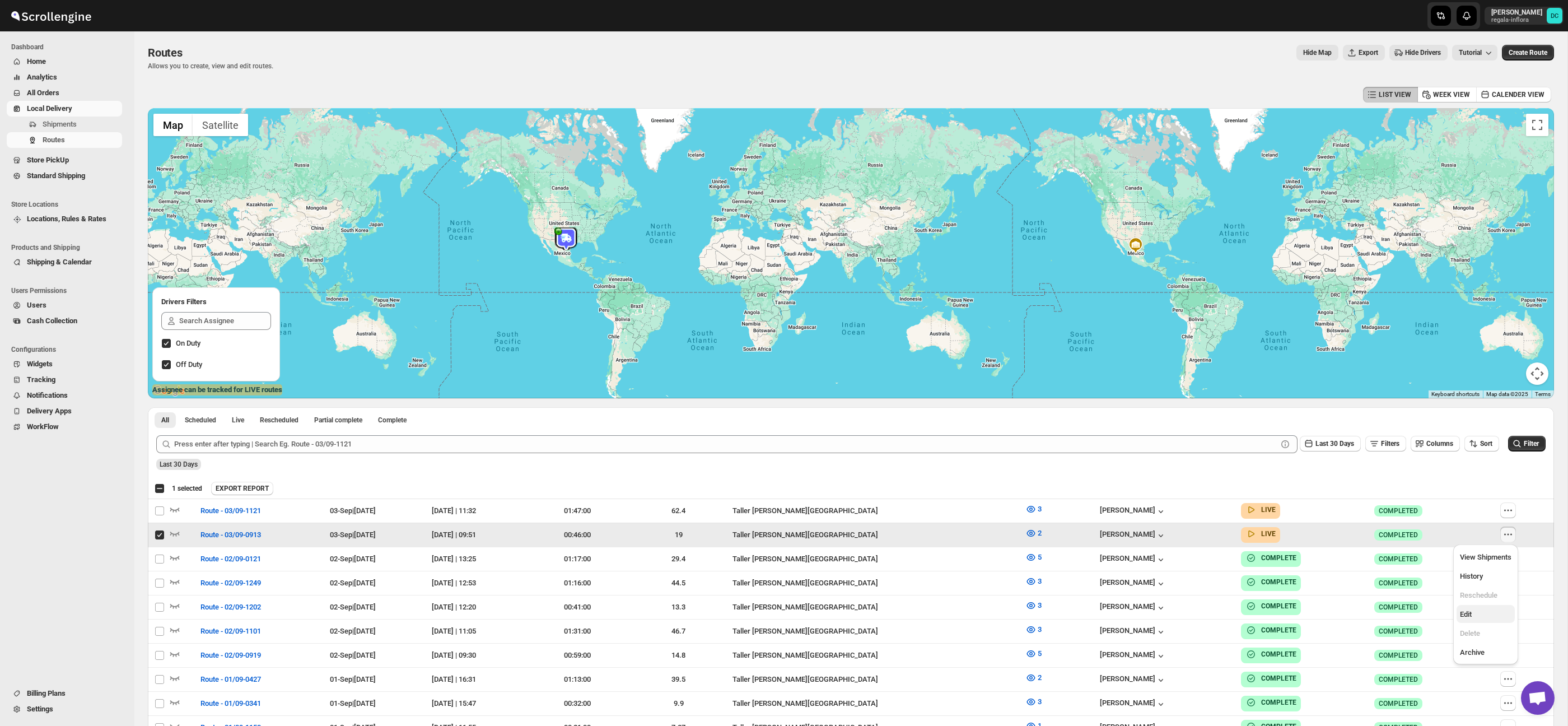
click at [1470, 610] on span "Edit" at bounding box center [1466, 614] width 12 height 8
checkbox input "false"
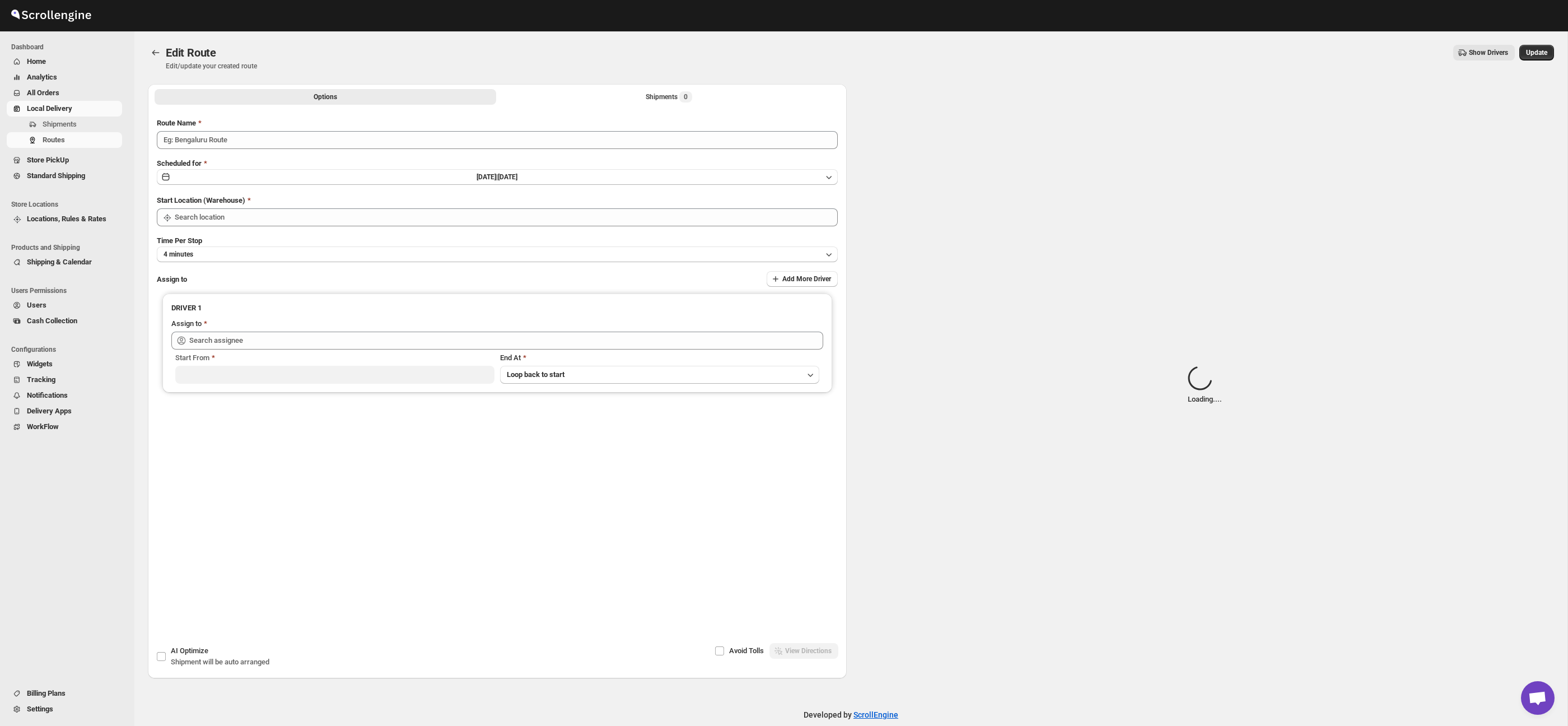
type input "Route - 03/09-0913"
type input "Taller [PERSON_NAME][GEOGRAPHIC_DATA]"
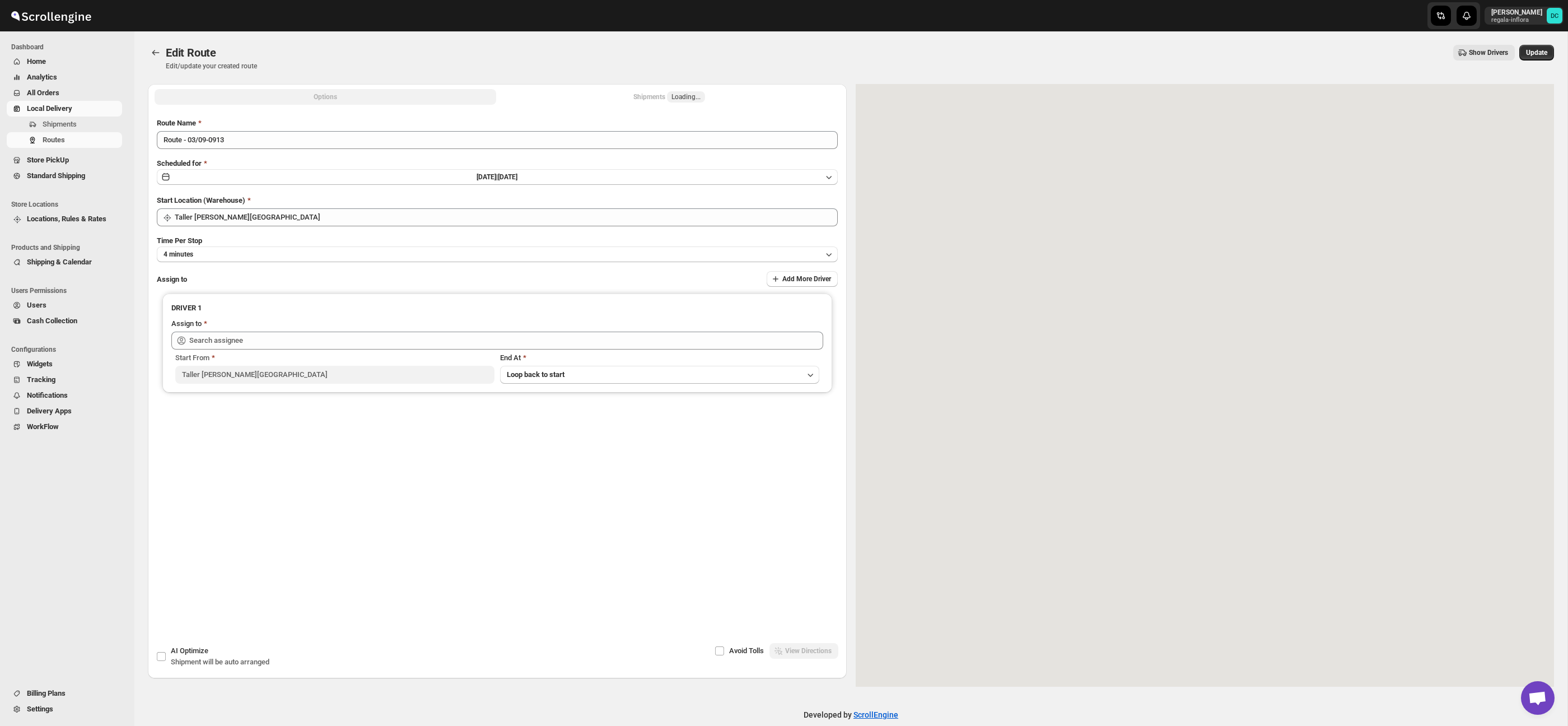
type input "[PERSON_NAME] ([EMAIL_ADDRESS][DOMAIN_NAME])"
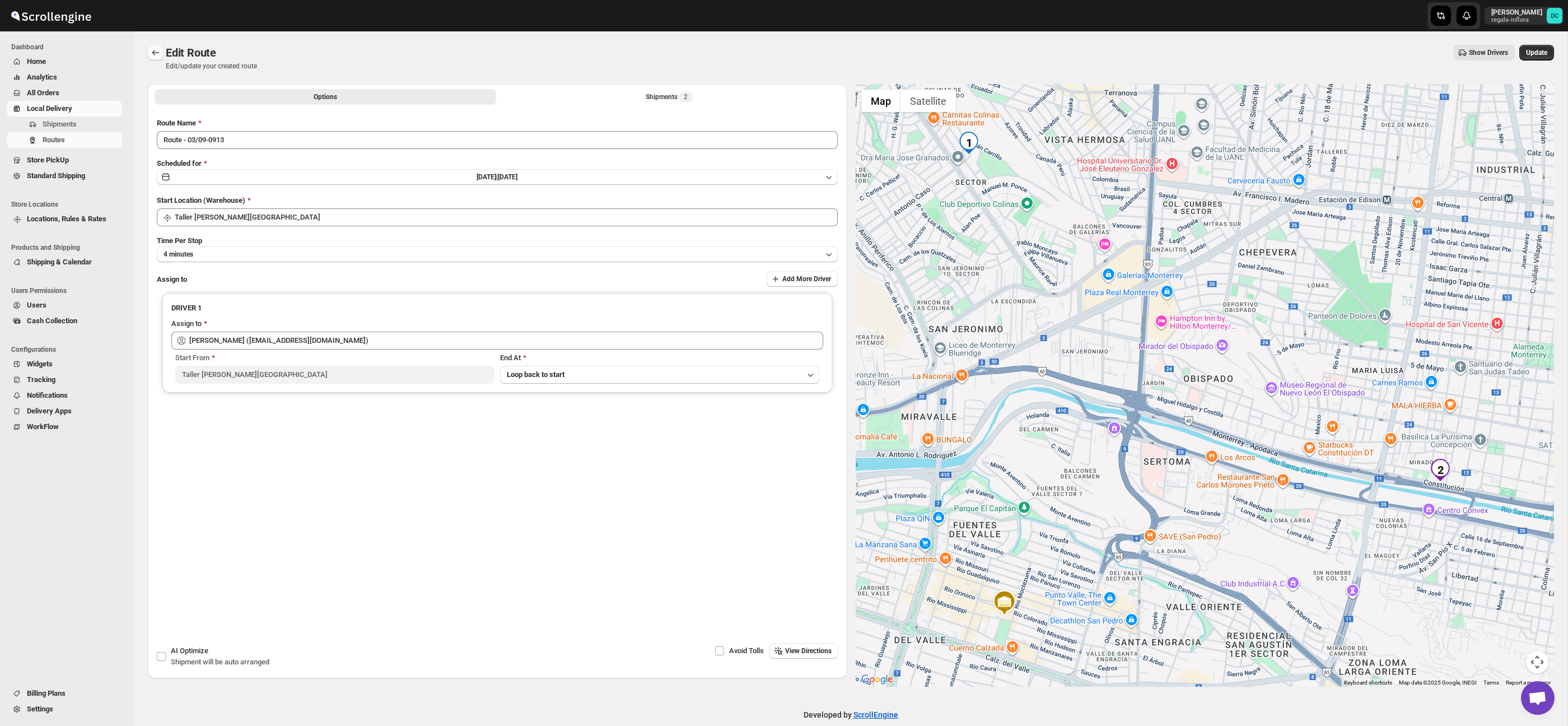
click at [163, 55] on div at bounding box center [156, 52] width 18 height 15
click at [156, 50] on icon "Routes" at bounding box center [156, 52] width 11 height 11
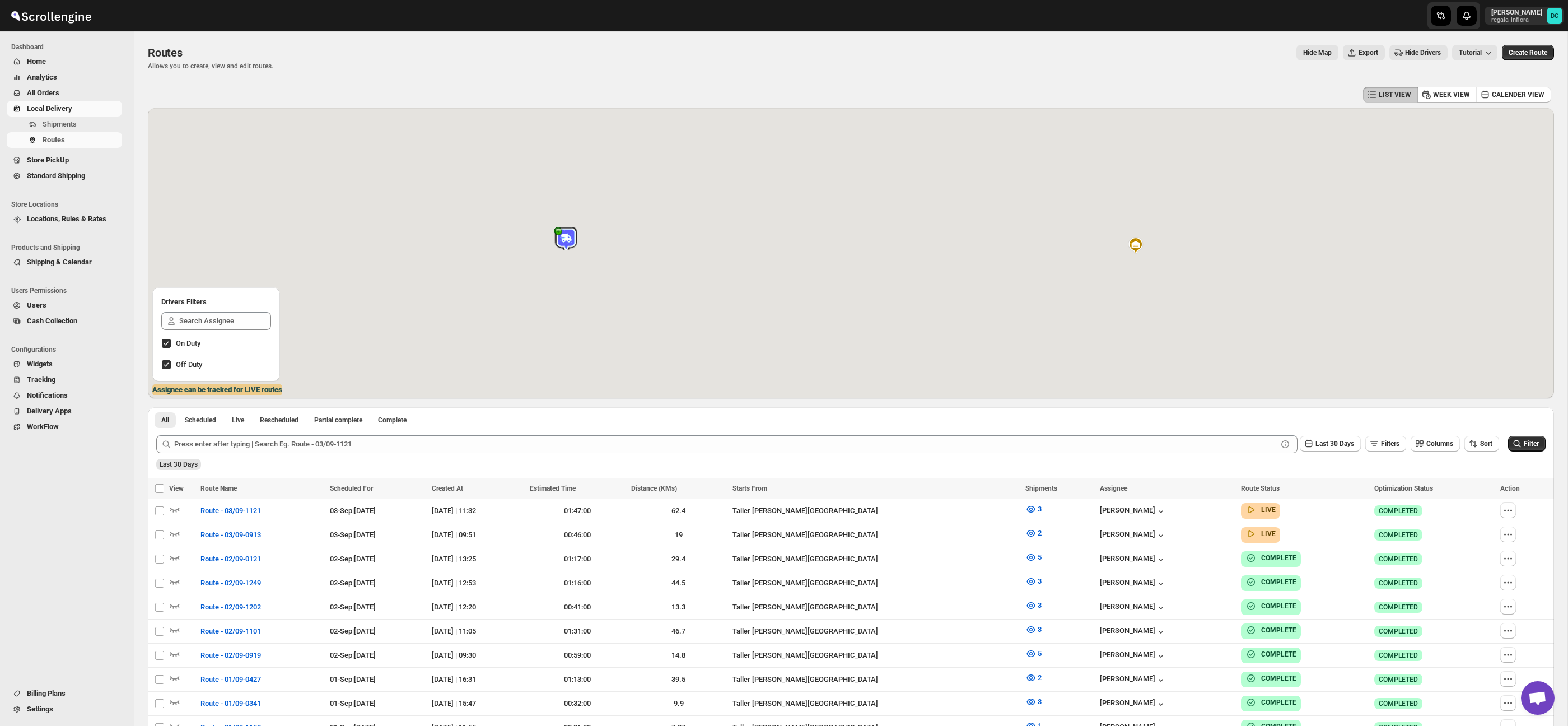
click at [71, 87] on span "All Orders" at bounding box center [73, 93] width 93 height 11
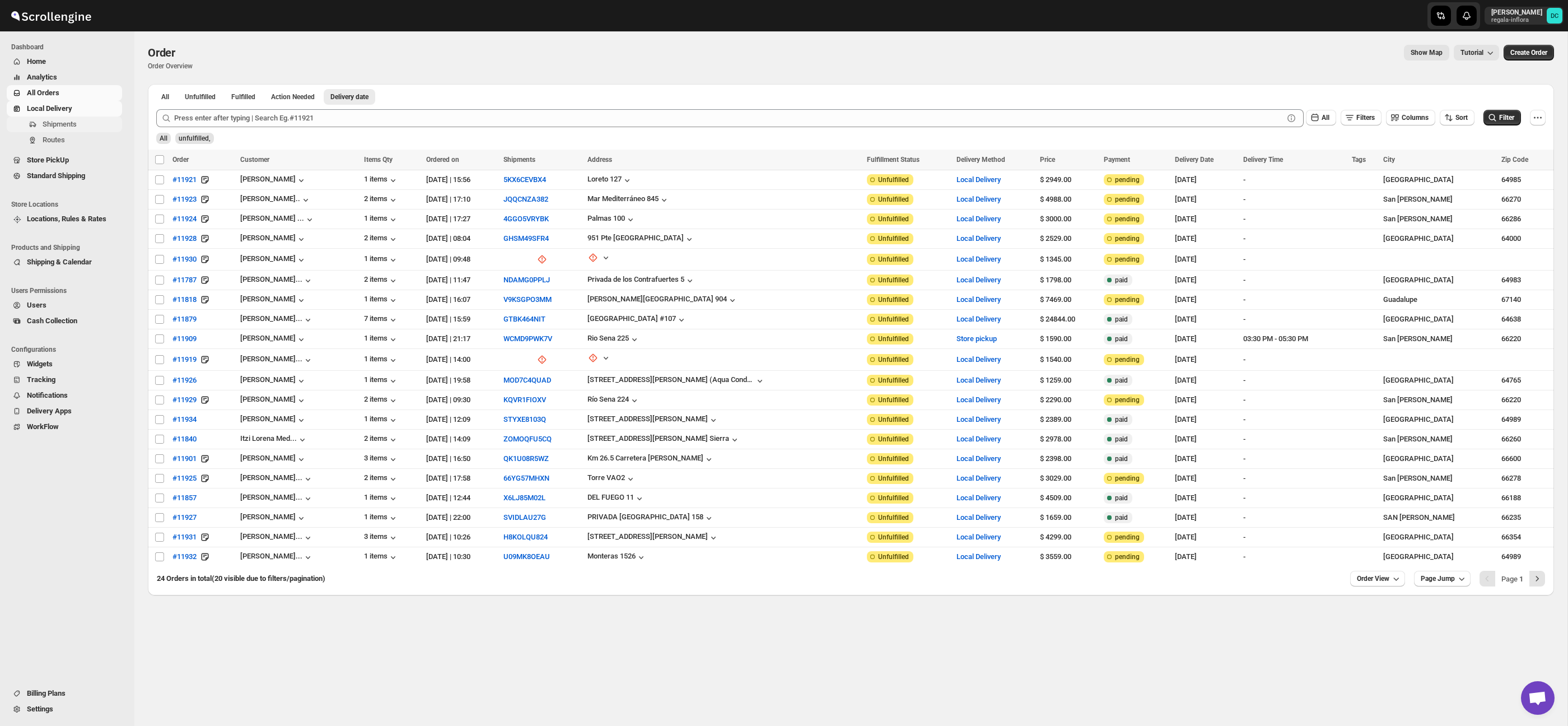
click at [70, 123] on span "Shipments" at bounding box center [60, 124] width 34 height 8
